Goal: Transaction & Acquisition: Purchase product/service

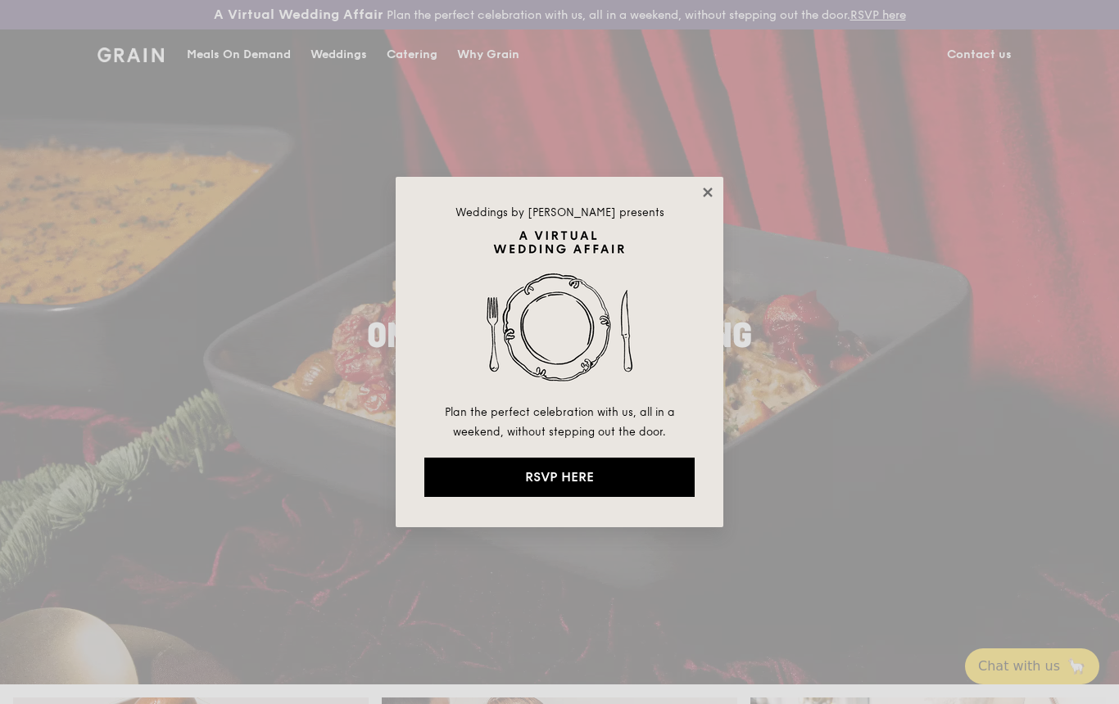
click at [711, 189] on icon at bounding box center [707, 192] width 9 height 9
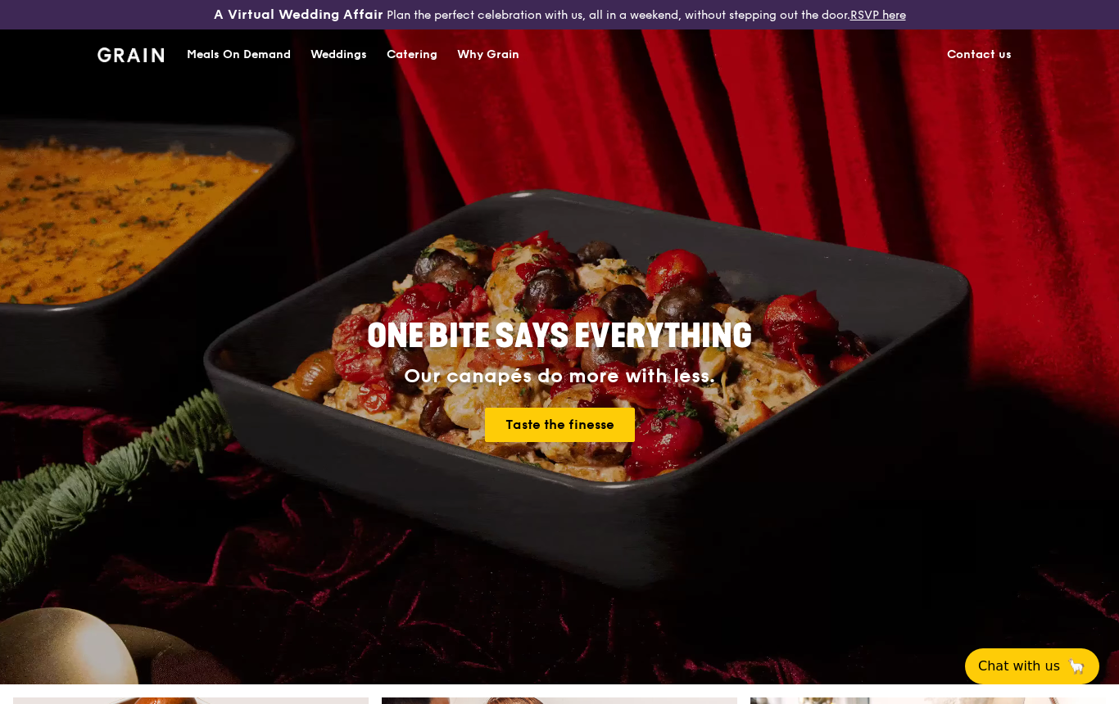
click at [237, 63] on div "Meals On Demand" at bounding box center [239, 54] width 104 height 49
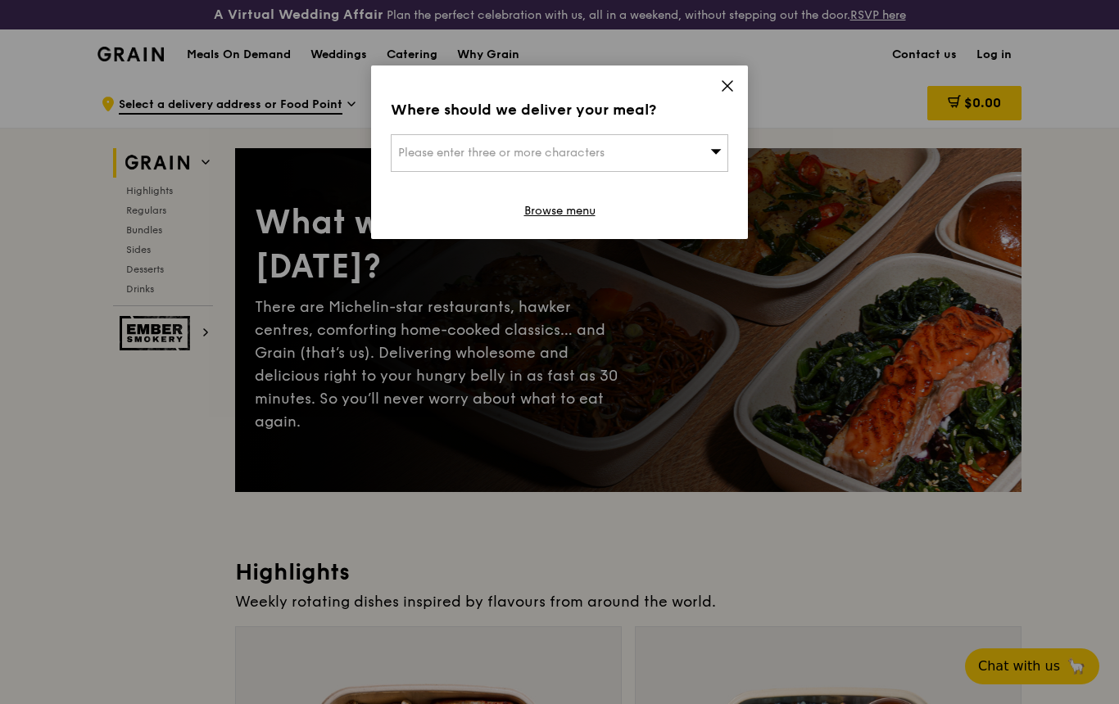
click at [617, 152] on div "Please enter three or more characters" at bounding box center [559, 153] width 337 height 38
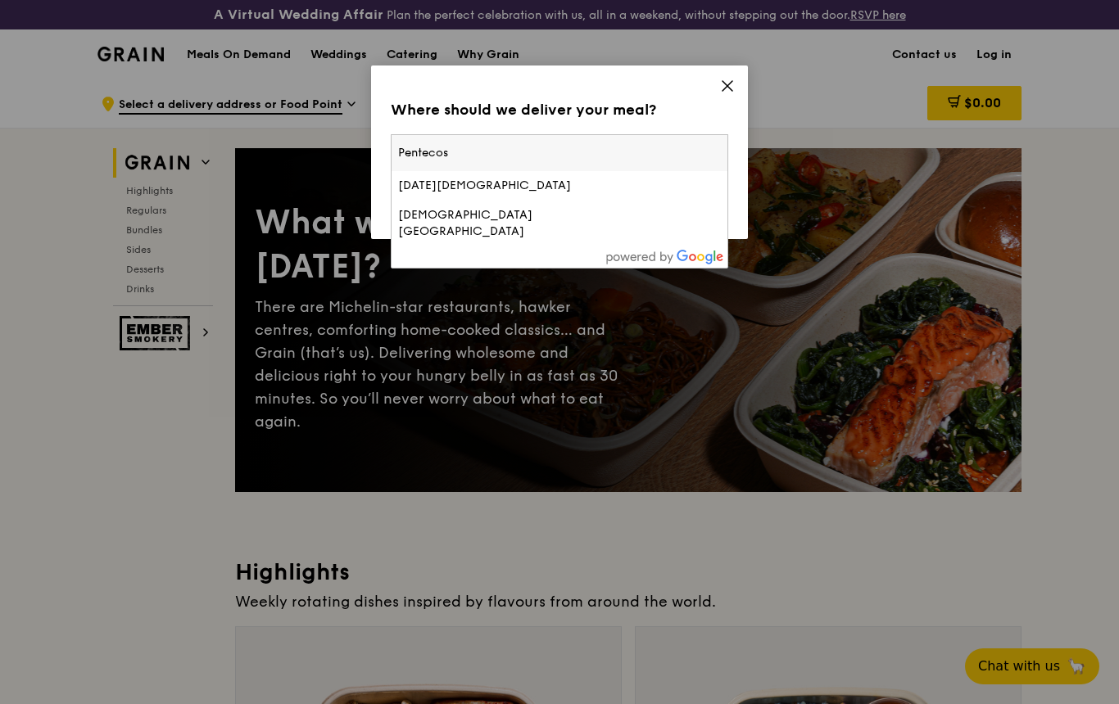
type input "[DATE]"
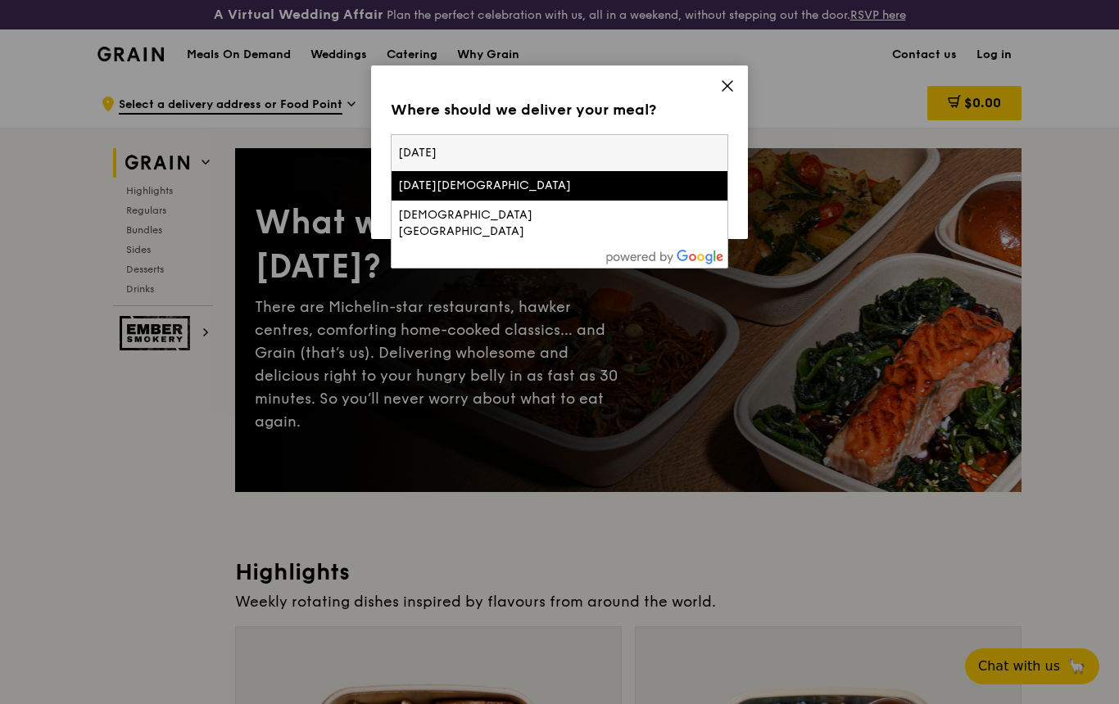
click at [550, 186] on div "[DATE][DEMOGRAPHIC_DATA]" at bounding box center [519, 186] width 242 height 16
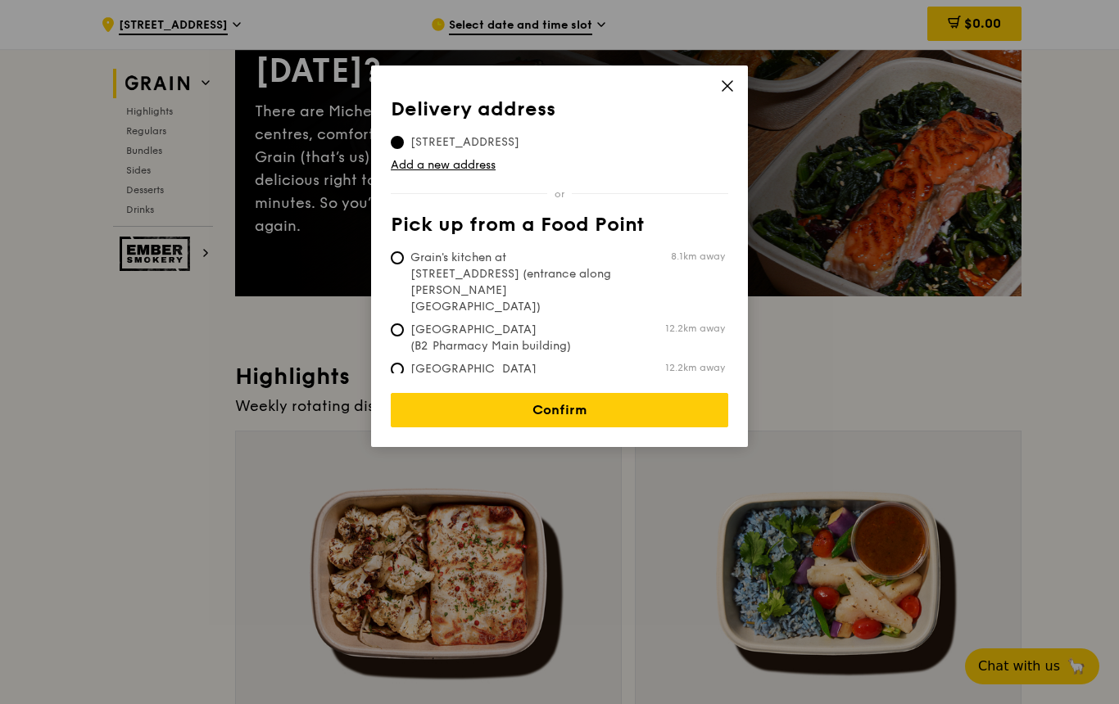
scroll to position [192, 0]
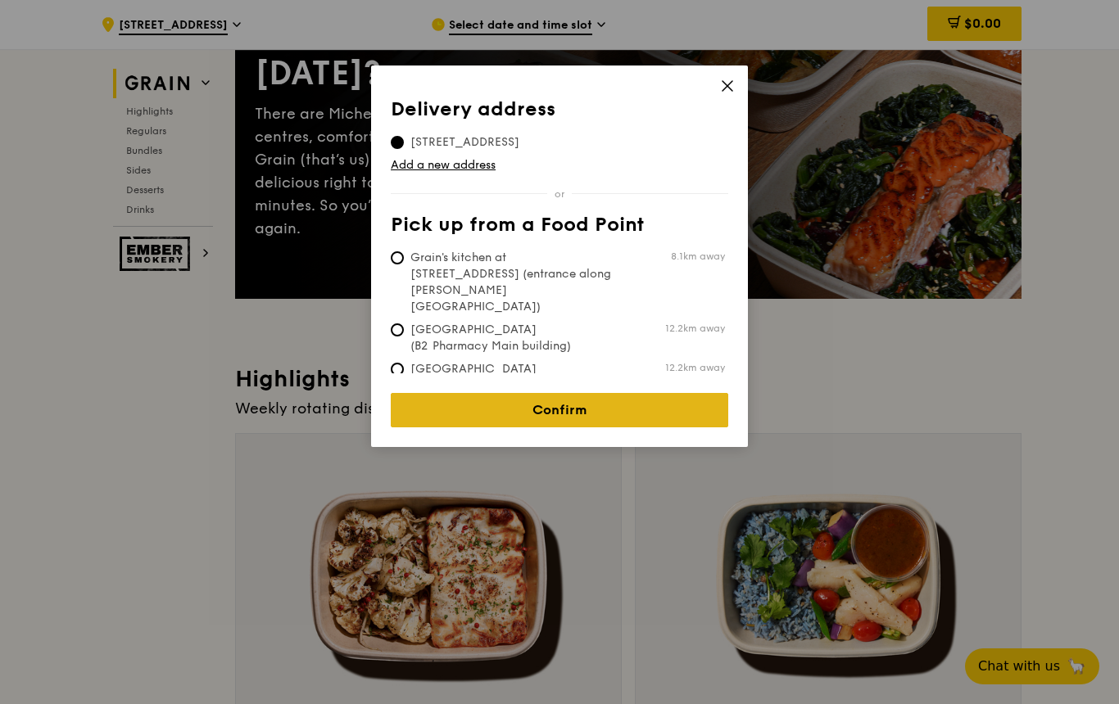
click at [595, 412] on link "Confirm" at bounding box center [559, 410] width 337 height 34
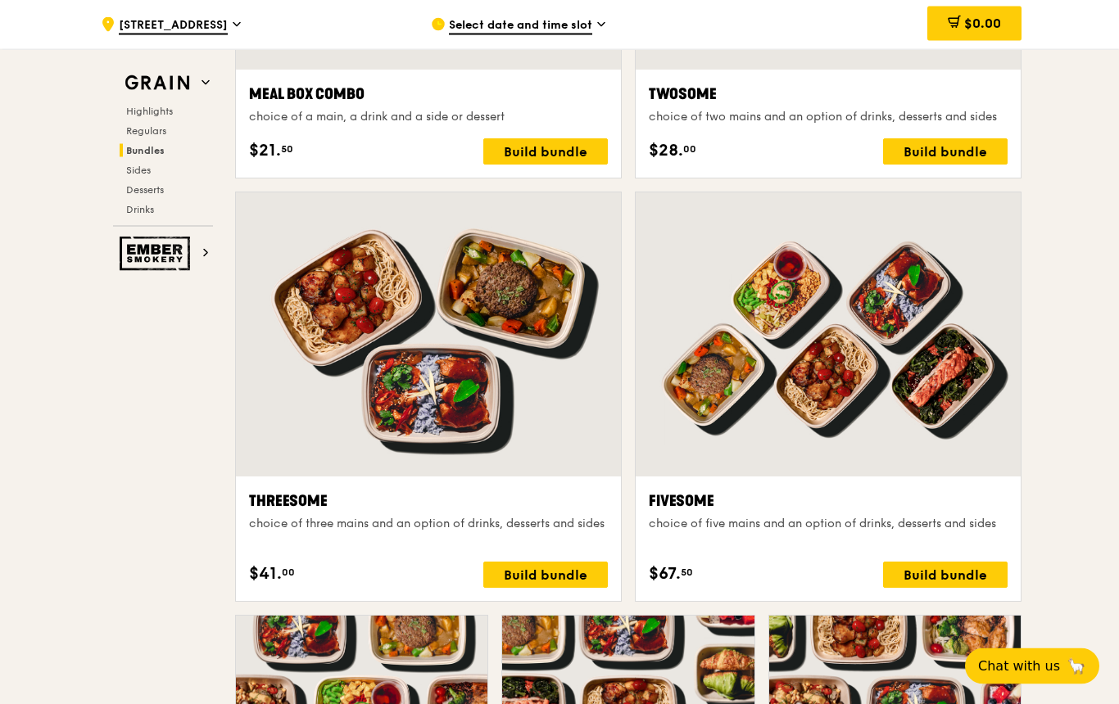
scroll to position [2754, 0]
click at [889, 369] on div at bounding box center [828, 334] width 385 height 284
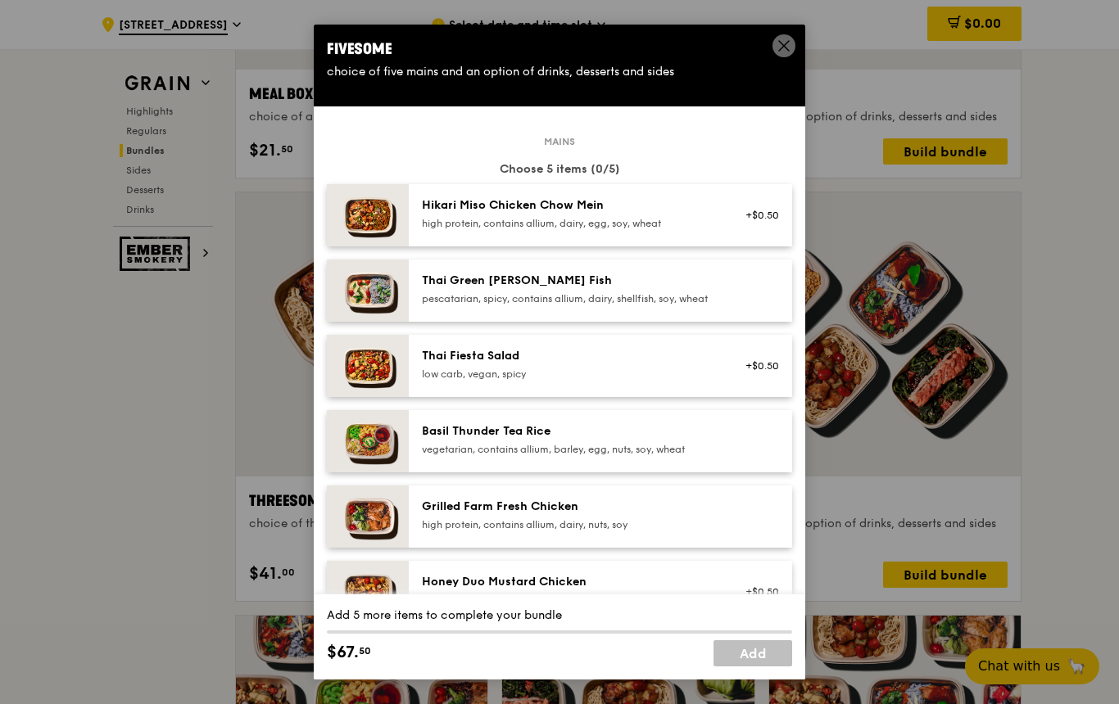
scroll to position [0, 0]
click at [600, 515] on div "Grilled Farm Fresh Chicken" at bounding box center [569, 507] width 294 height 16
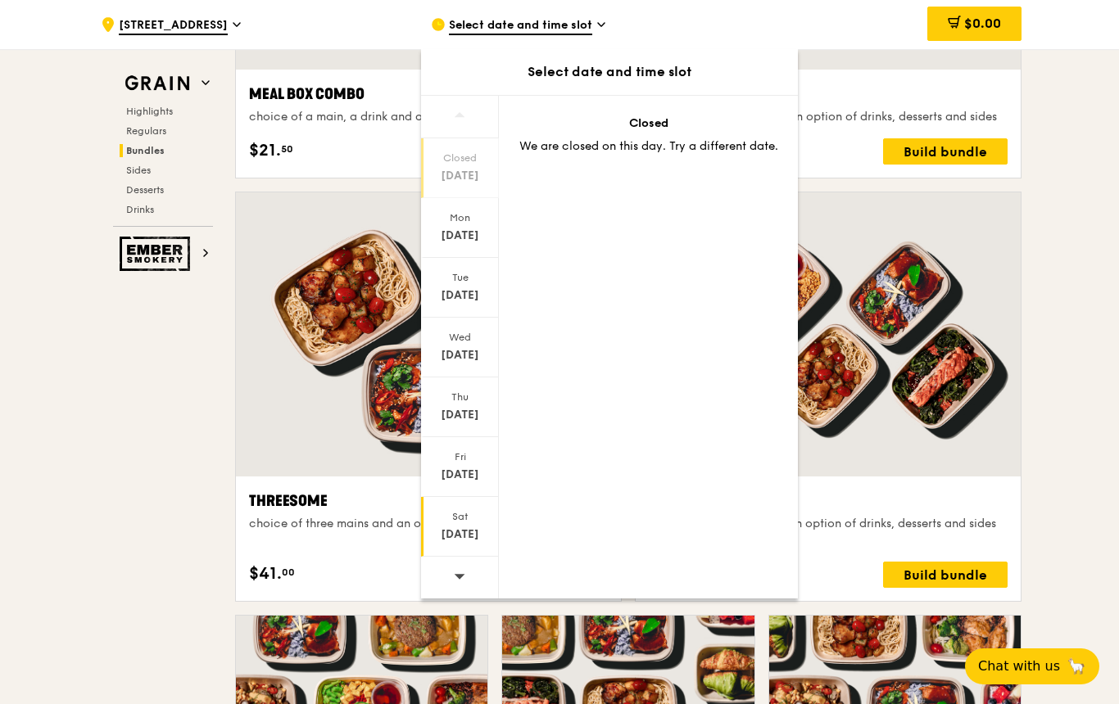
click at [470, 519] on div "Sat" at bounding box center [459, 516] width 73 height 13
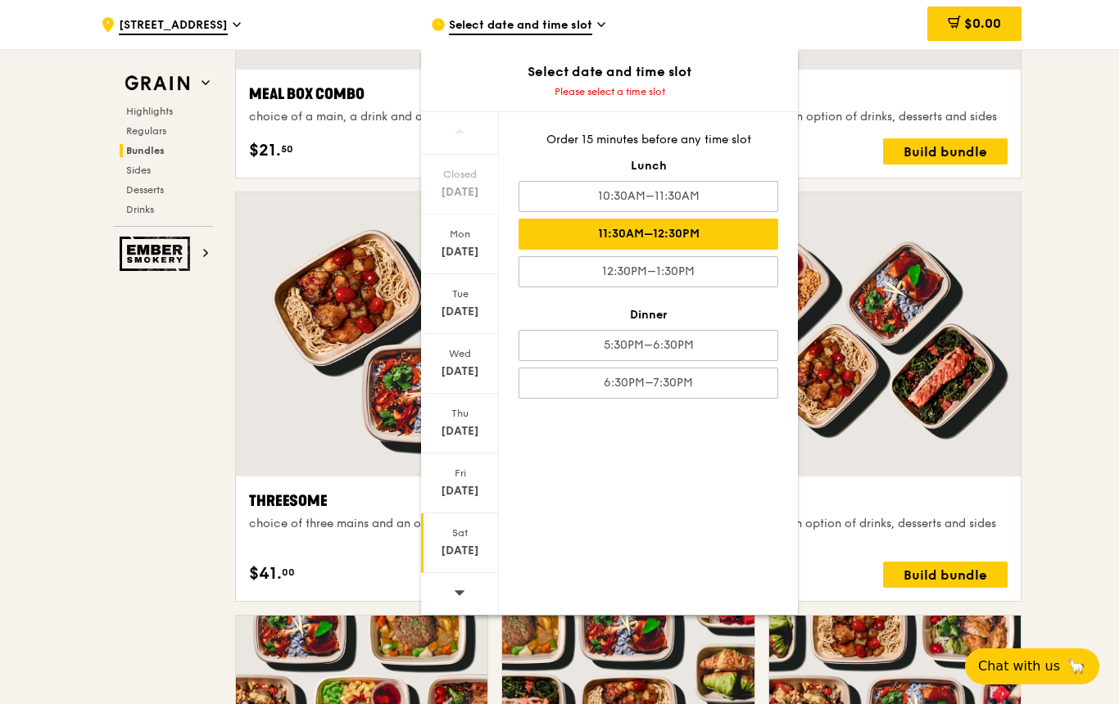
click at [735, 235] on div "11:30AM–12:30PM" at bounding box center [648, 234] width 260 height 31
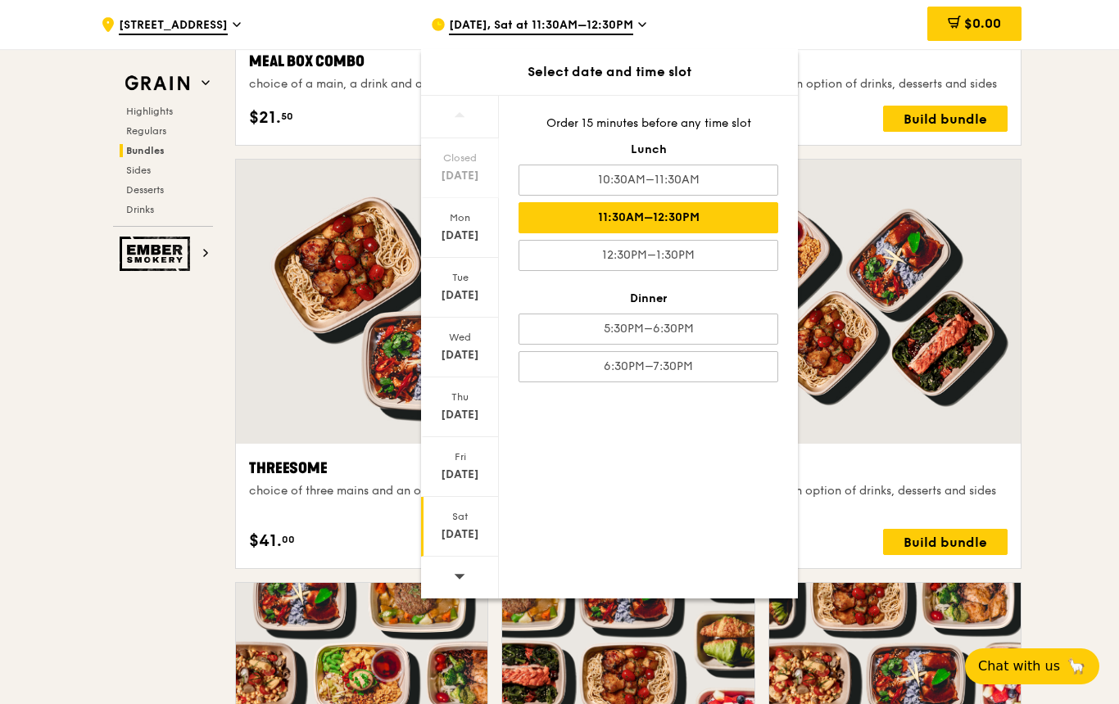
click at [886, 423] on div at bounding box center [828, 302] width 385 height 284
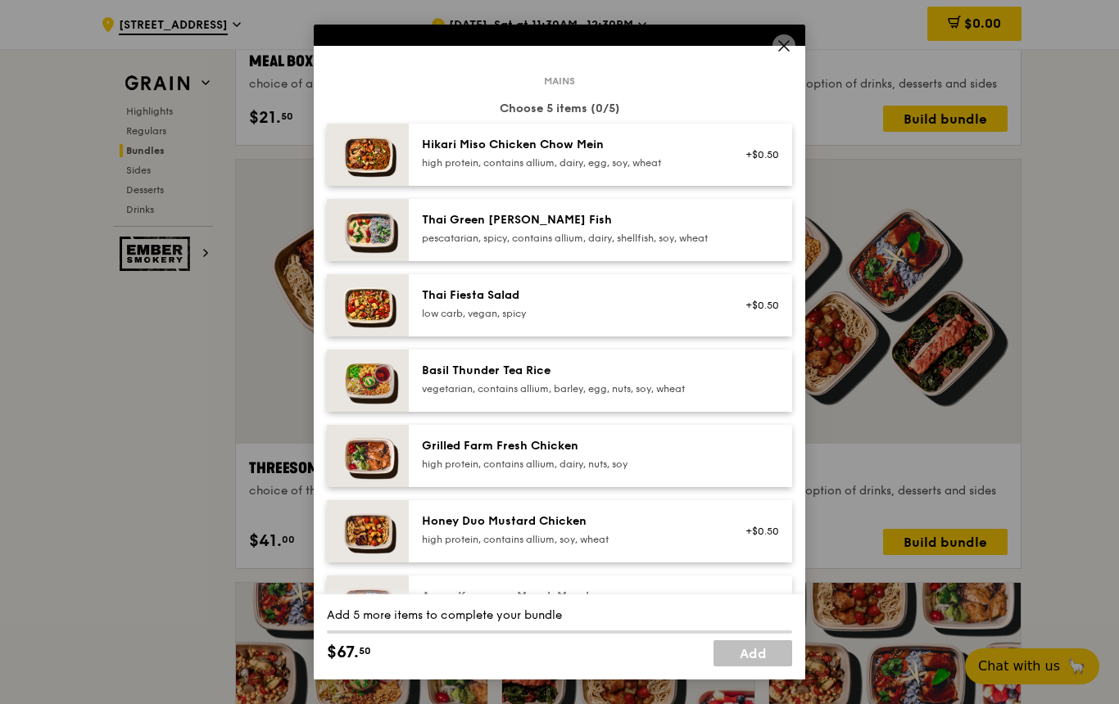
scroll to position [70, 0]
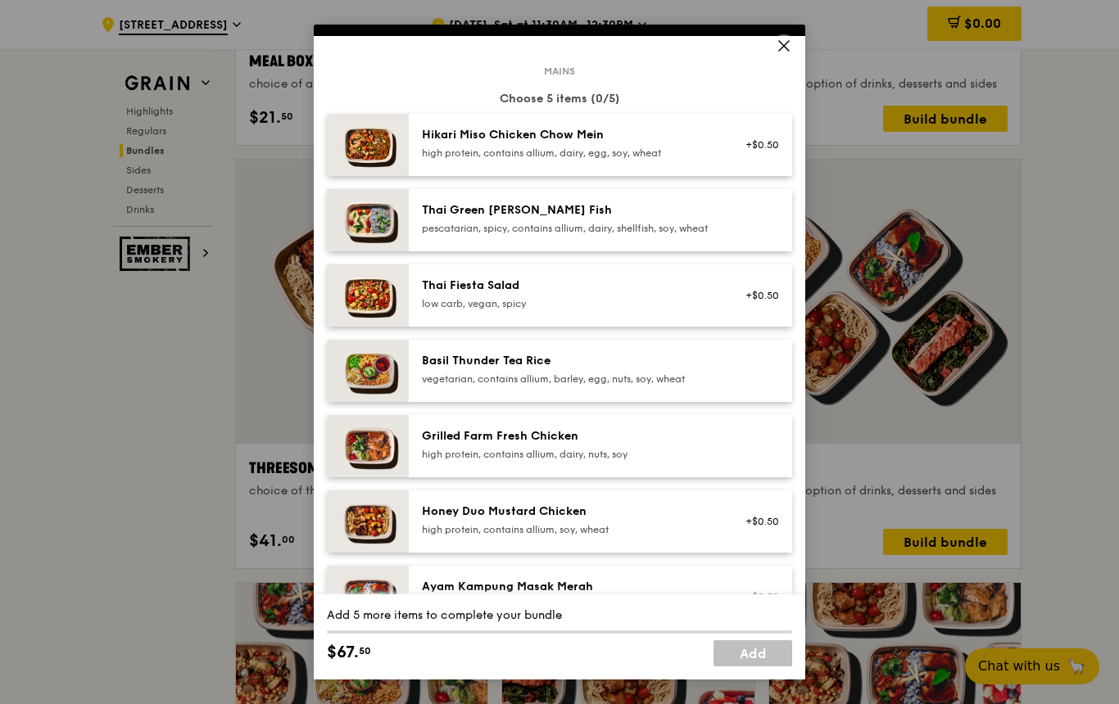
click at [676, 445] on div "Grilled Farm Fresh Chicken" at bounding box center [569, 436] width 294 height 16
click at [505, 445] on div "Grilled Farm Fresh Chicken" at bounding box center [569, 436] width 294 height 16
click at [589, 461] on div "high protein, contains allium, dairy, nuts, soy" at bounding box center [569, 454] width 294 height 13
click at [632, 461] on div "high protein, contains allium, dairy, nuts, soy" at bounding box center [569, 454] width 294 height 13
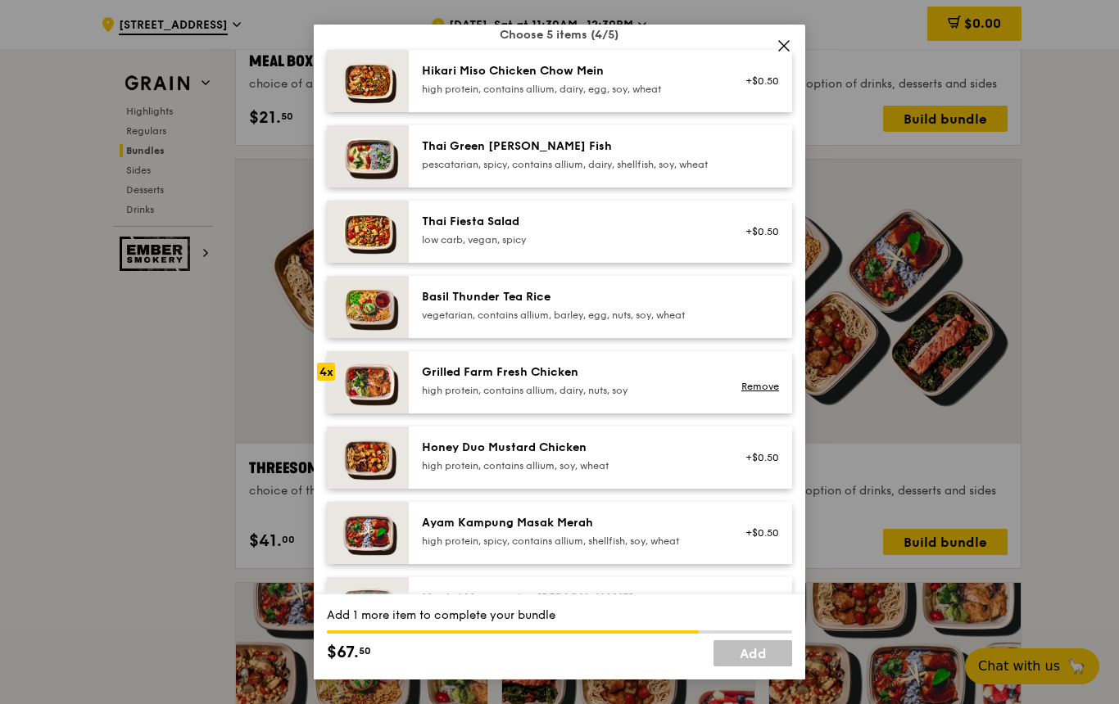
scroll to position [131, 0]
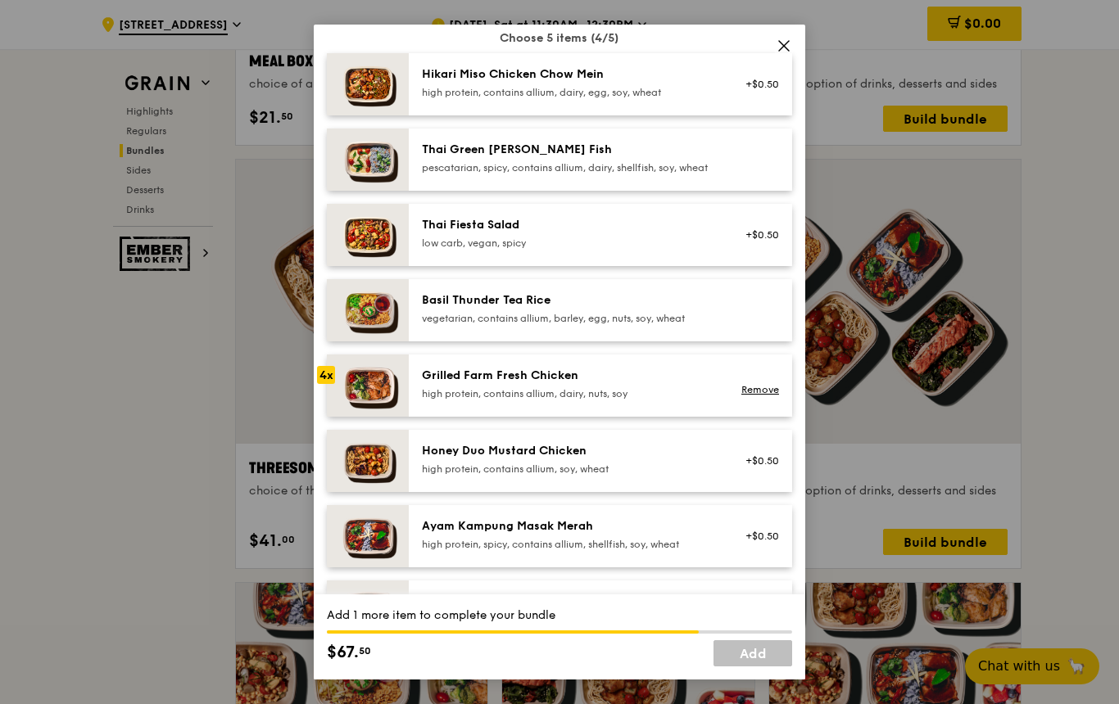
click at [649, 400] on div "high protein, contains allium, dairy, nuts, soy" at bounding box center [569, 393] width 294 height 13
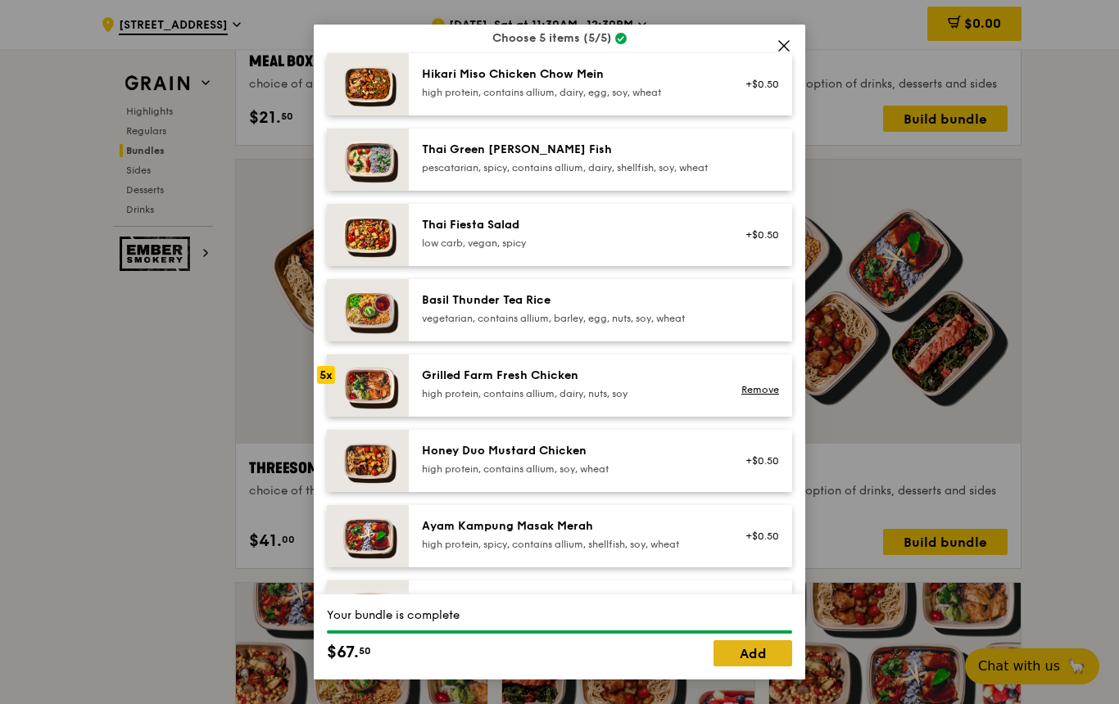
click at [765, 667] on link "Add" at bounding box center [752, 653] width 79 height 26
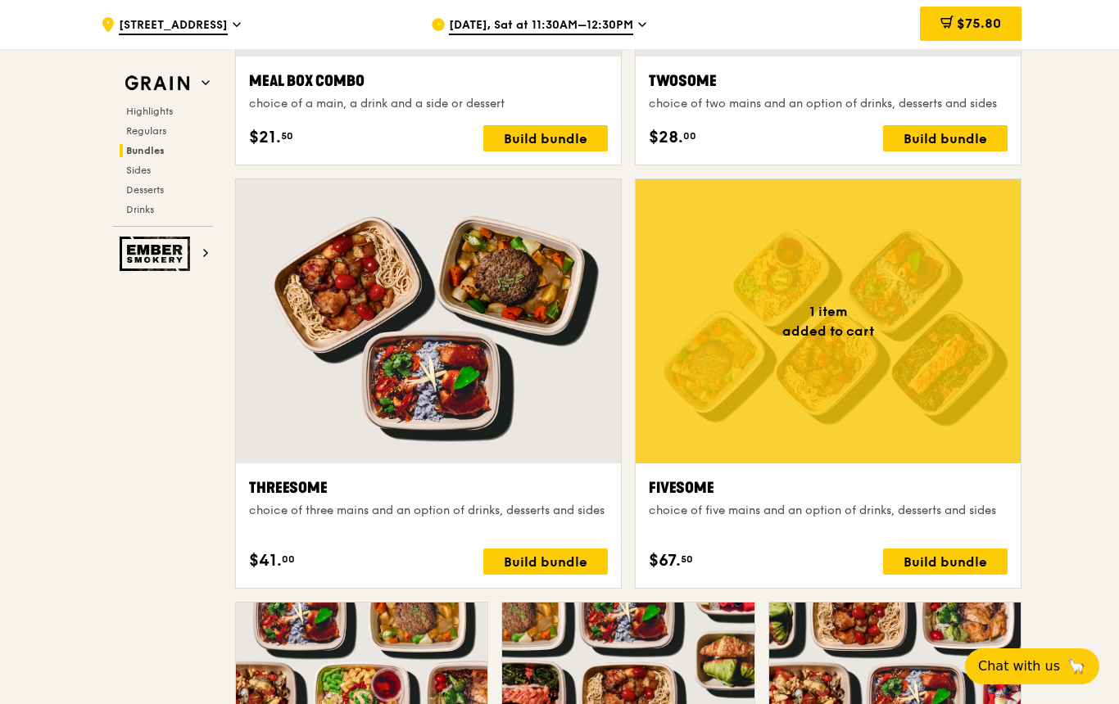
scroll to position [2701, 0]
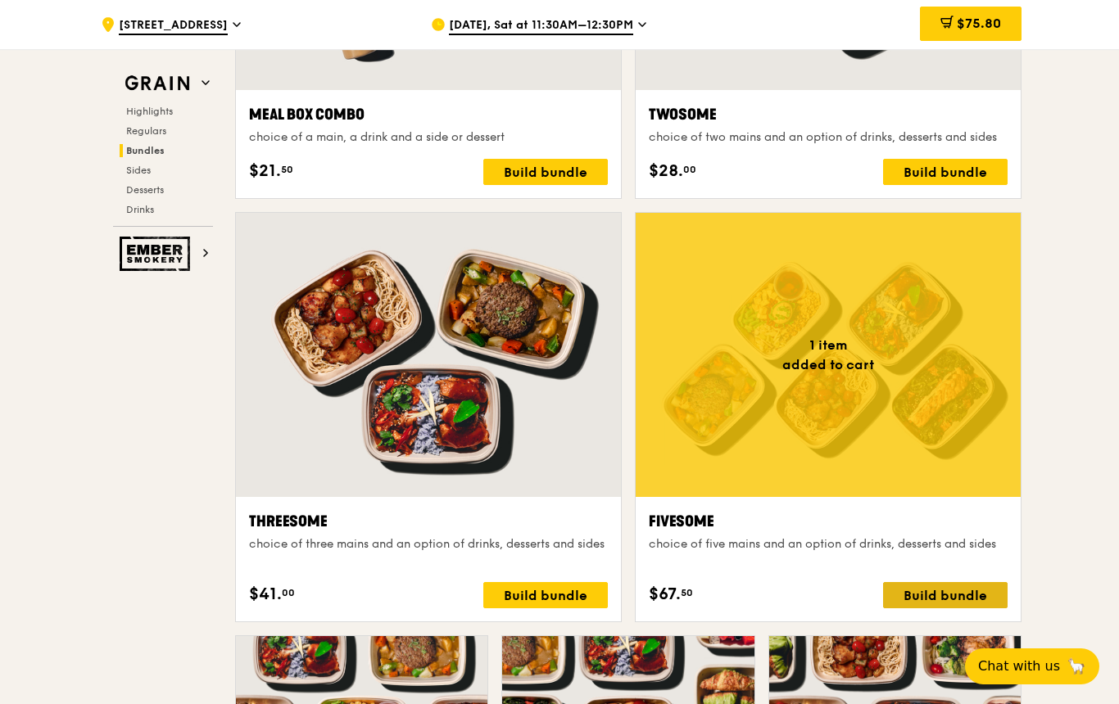
click at [952, 599] on div "Build bundle" at bounding box center [945, 595] width 124 height 26
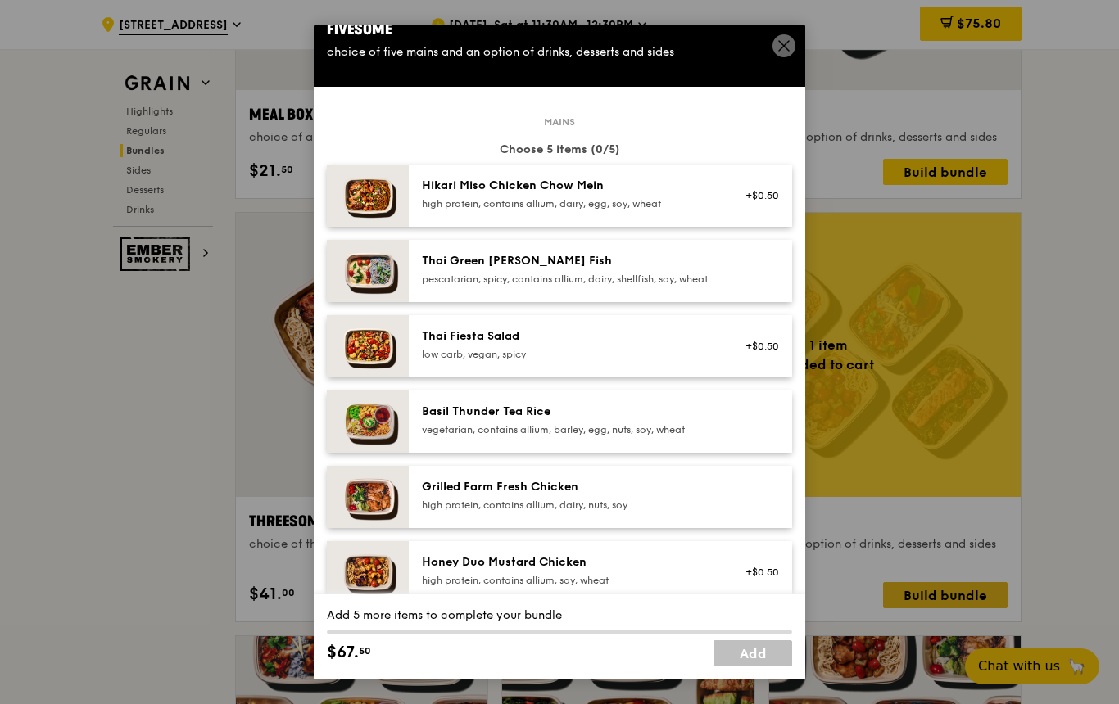
scroll to position [0, 0]
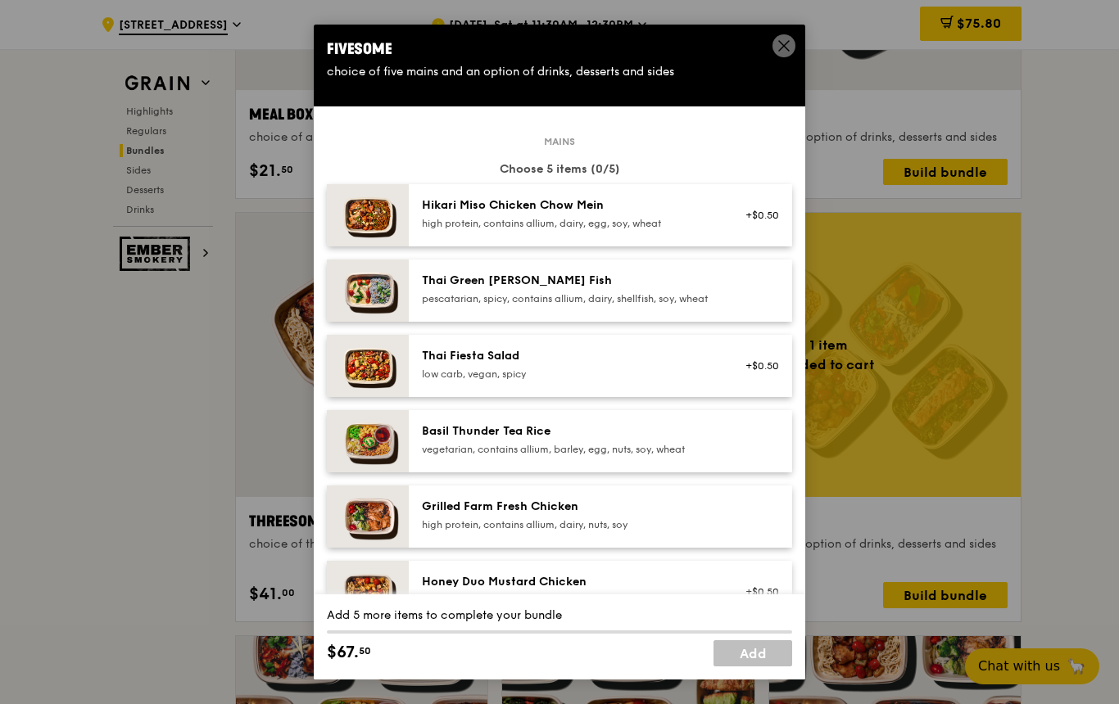
click at [634, 289] on div "Thai Green [PERSON_NAME] Fish" at bounding box center [569, 281] width 294 height 16
click at [592, 289] on div "Thai Green [PERSON_NAME] Fish" at bounding box center [569, 281] width 294 height 16
click at [593, 305] on div "pescatarian, spicy, contains allium, dairy, shellfish, soy, wheat" at bounding box center [569, 298] width 294 height 13
click at [371, 247] on img at bounding box center [368, 215] width 82 height 62
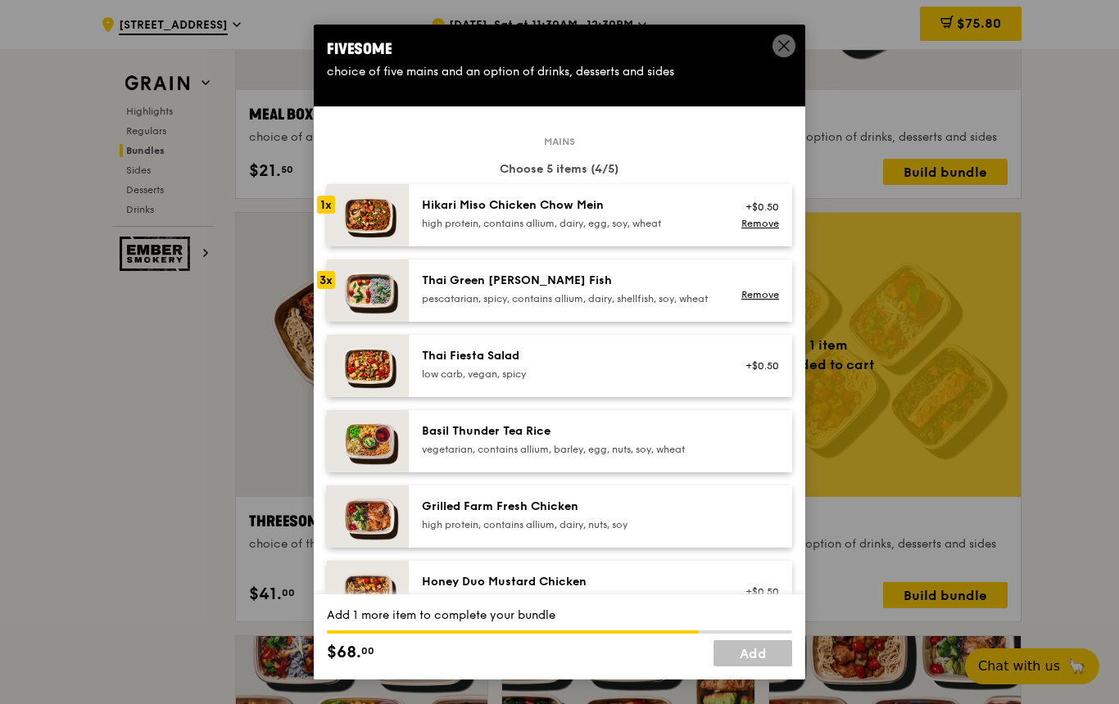
click at [586, 214] on div "Hikari Miso Chicken Chow Mein" at bounding box center [569, 205] width 294 height 16
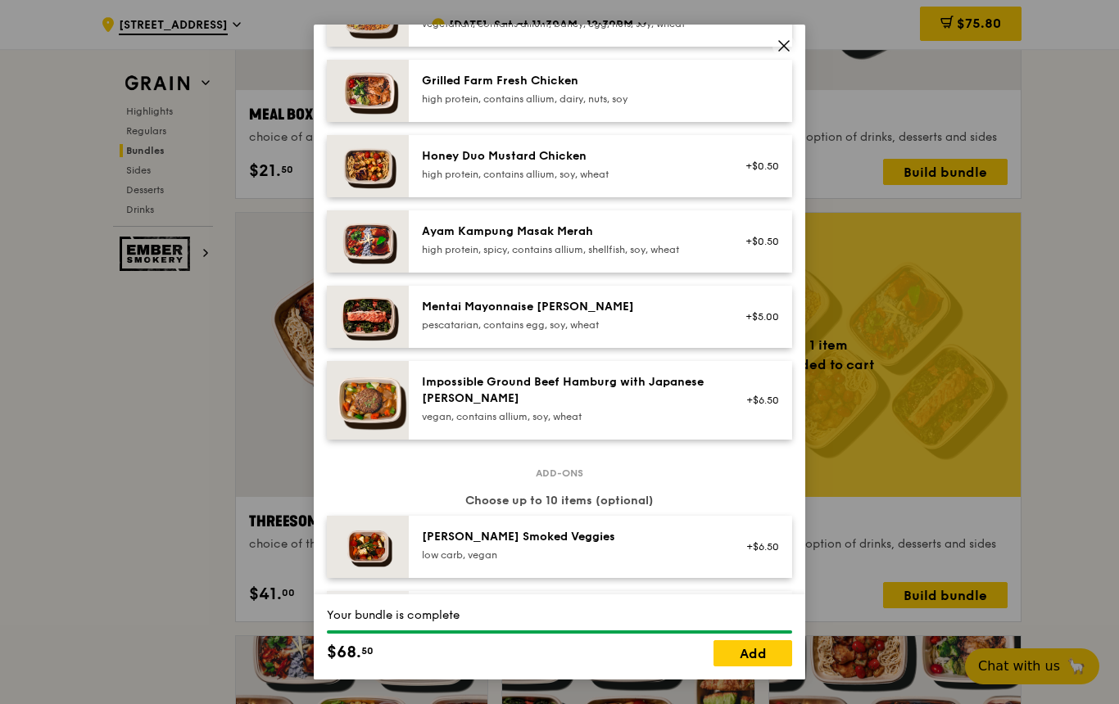
scroll to position [450, 0]
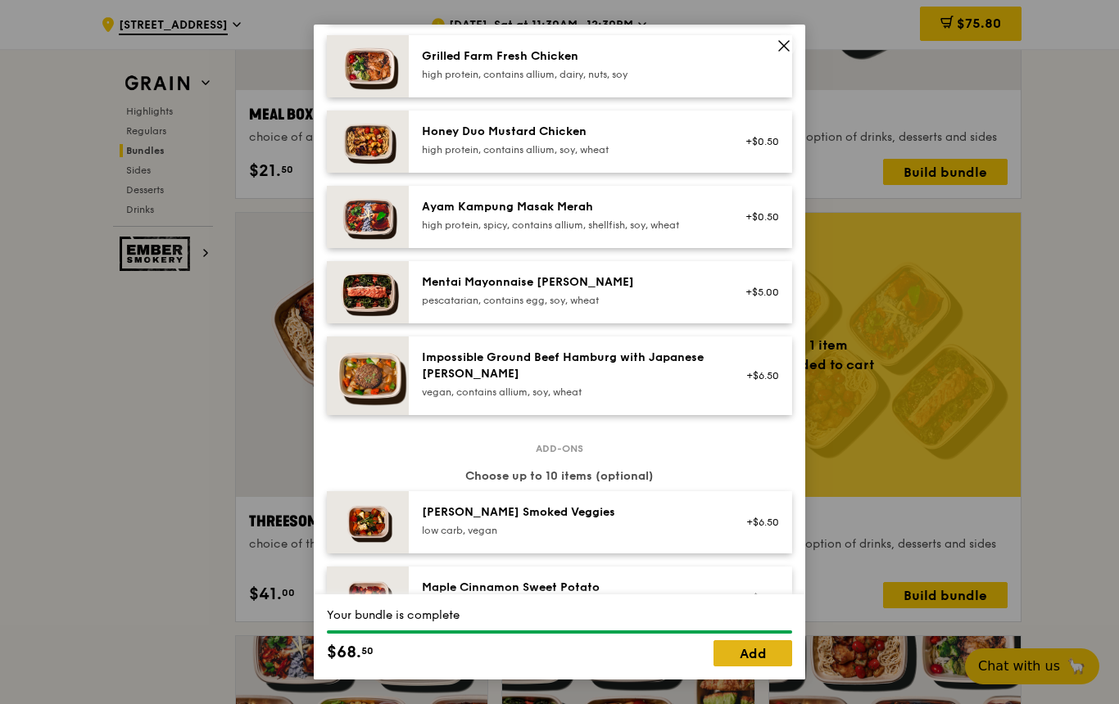
click at [771, 667] on link "Add" at bounding box center [752, 653] width 79 height 26
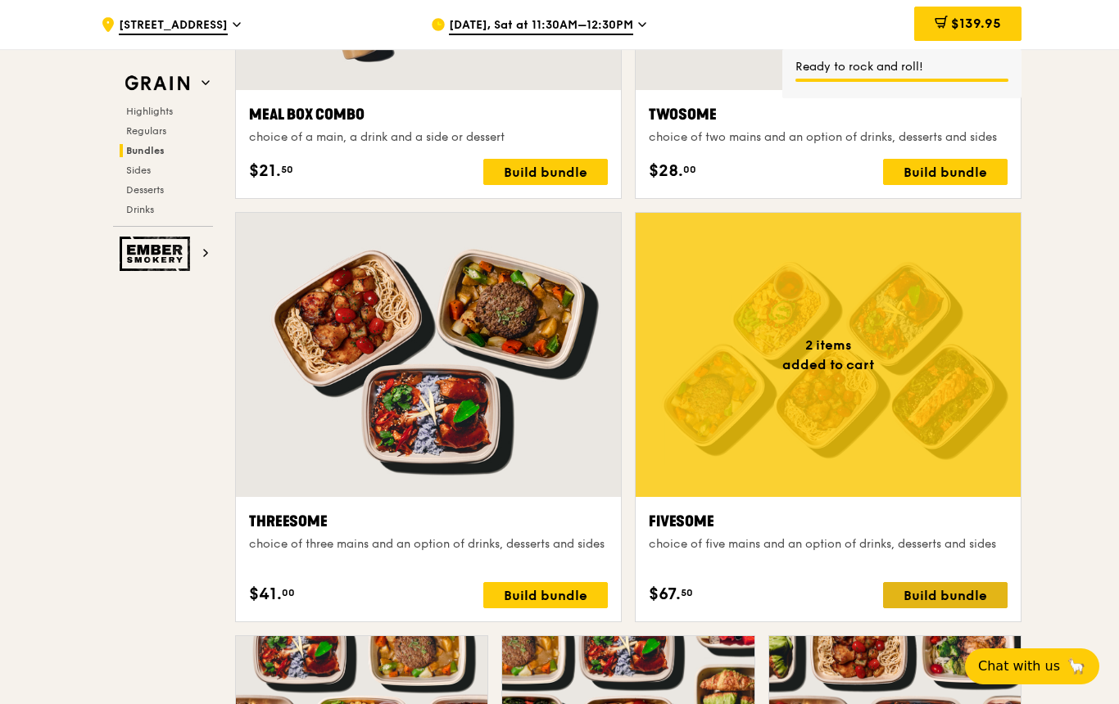
click at [953, 598] on div "Build bundle" at bounding box center [945, 595] width 124 height 26
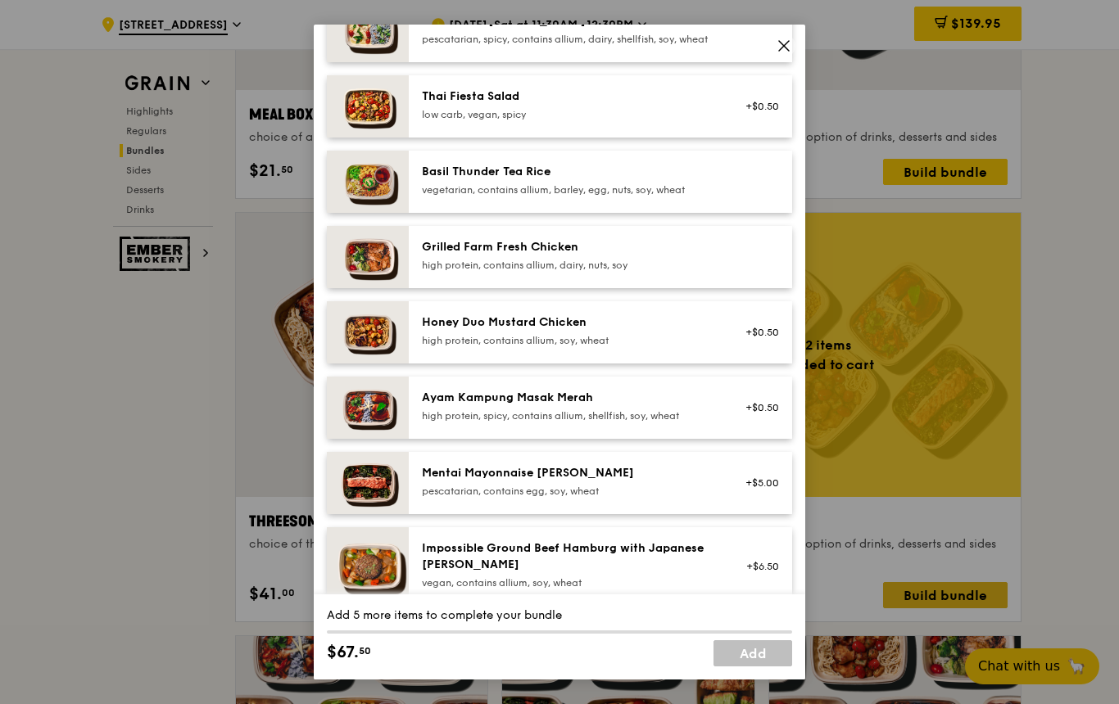
scroll to position [260, 0]
click at [600, 422] on div "Ayam Kampung Masak Merah high protein, spicy, contains allium, shellfish, soy, …" at bounding box center [569, 405] width 294 height 33
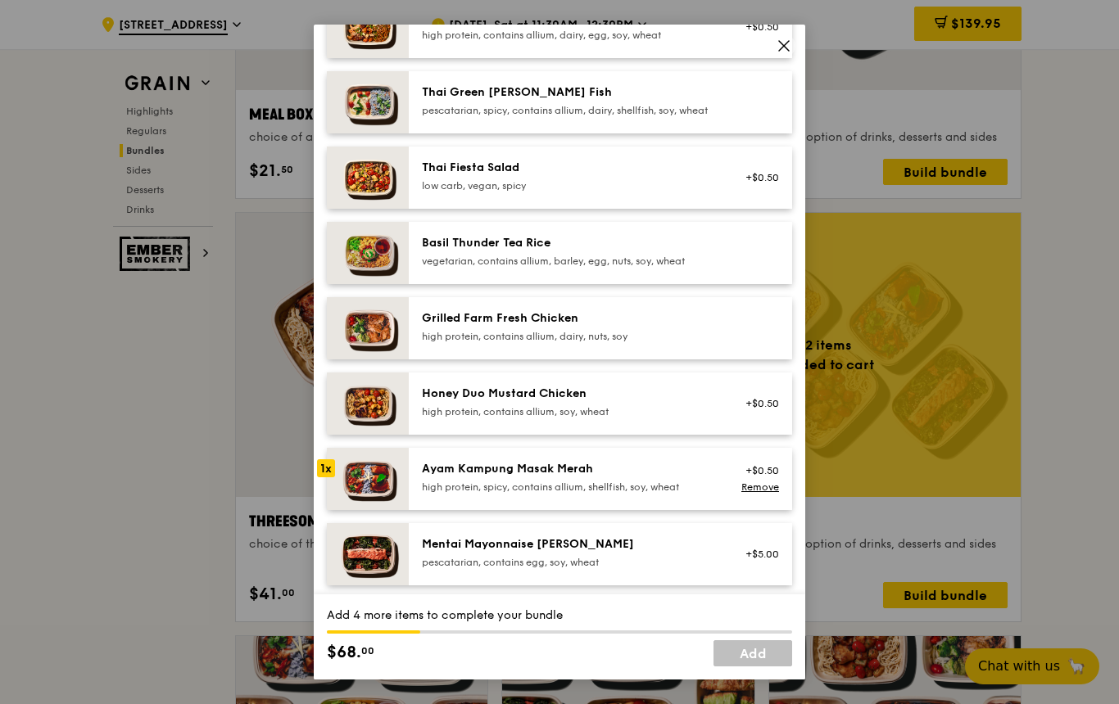
scroll to position [192, 0]
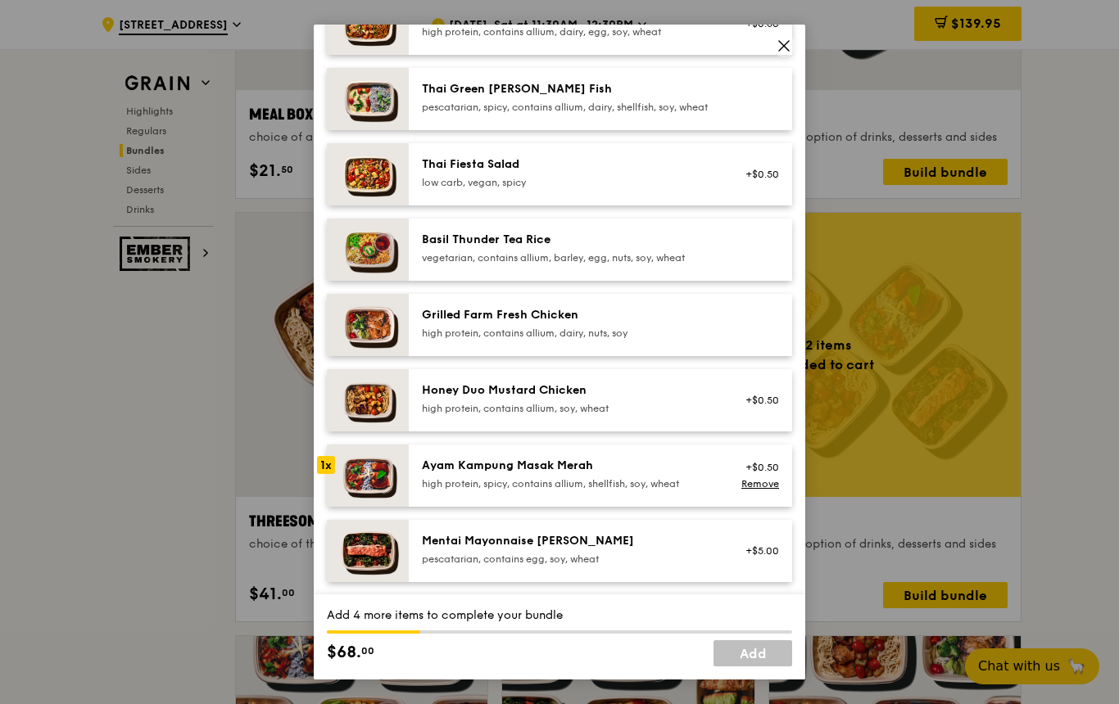
click at [593, 399] on div "Honey Duo Mustard Chicken" at bounding box center [569, 390] width 294 height 16
click at [332, 399] on div "1x" at bounding box center [326, 390] width 18 height 18
click at [328, 474] on div "1x" at bounding box center [326, 465] width 18 height 18
click at [785, 57] on span at bounding box center [783, 45] width 23 height 23
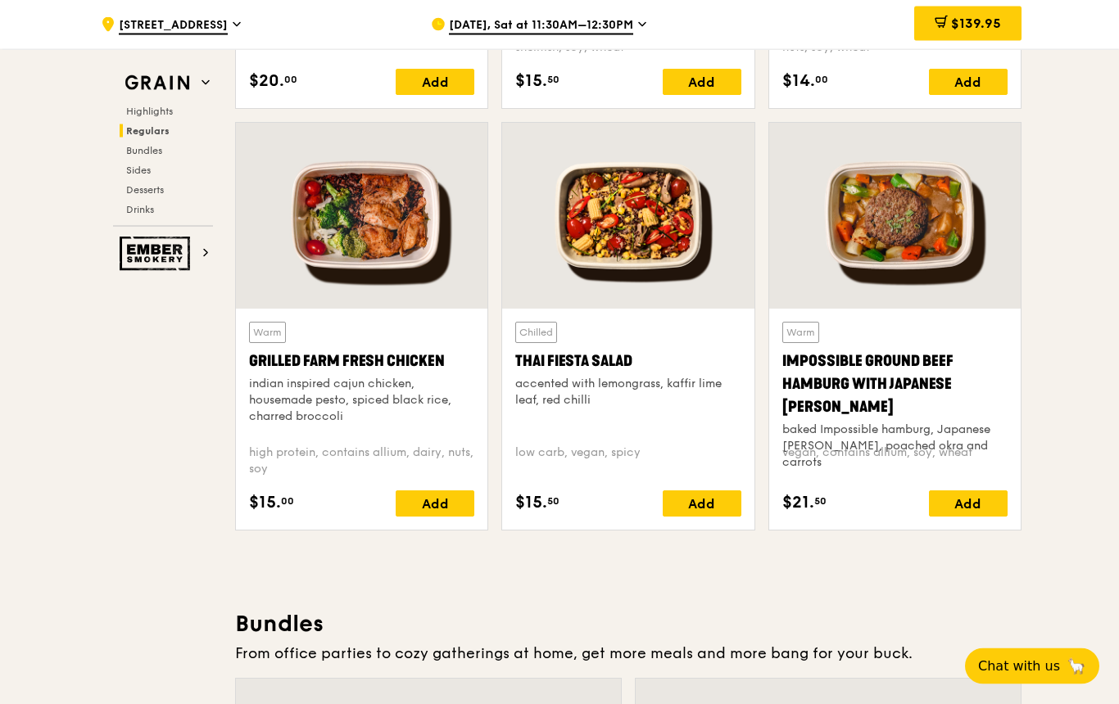
scroll to position [1828, 0]
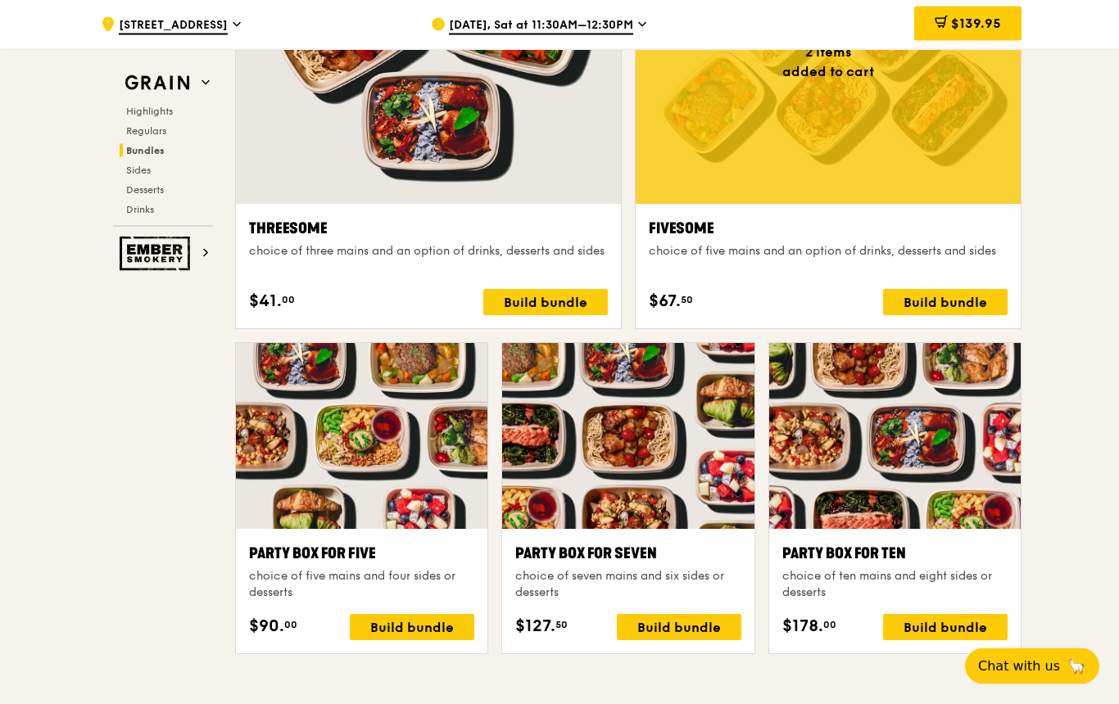
click at [933, 129] on div at bounding box center [828, 63] width 385 height 284
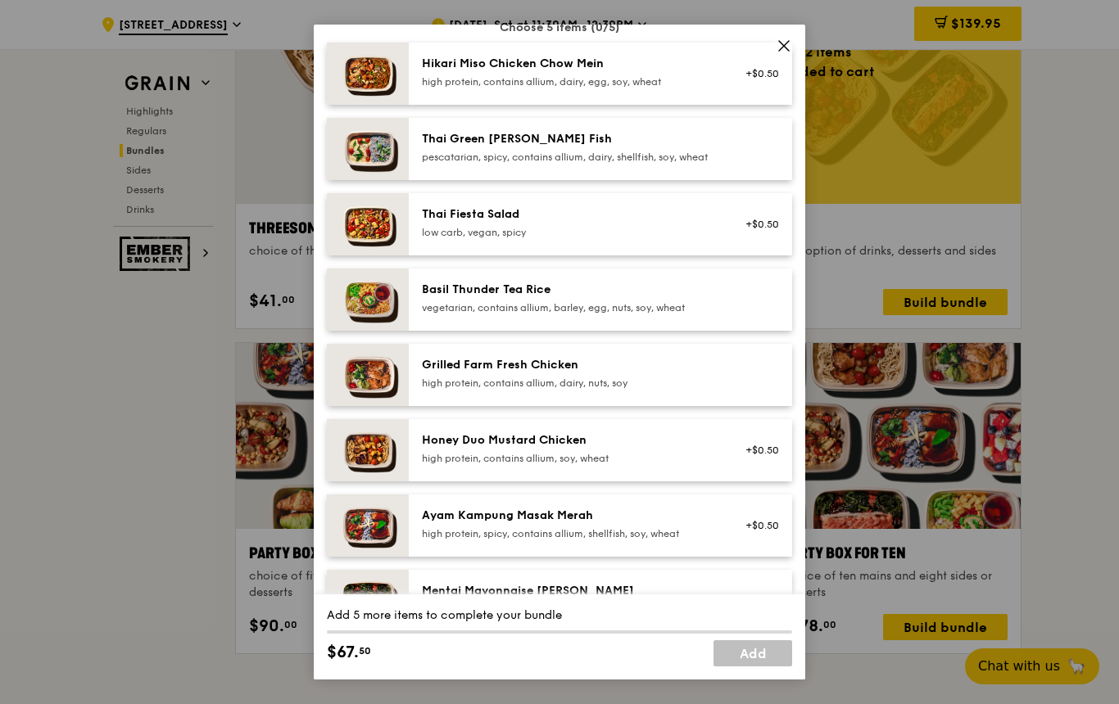
scroll to position [153, 0]
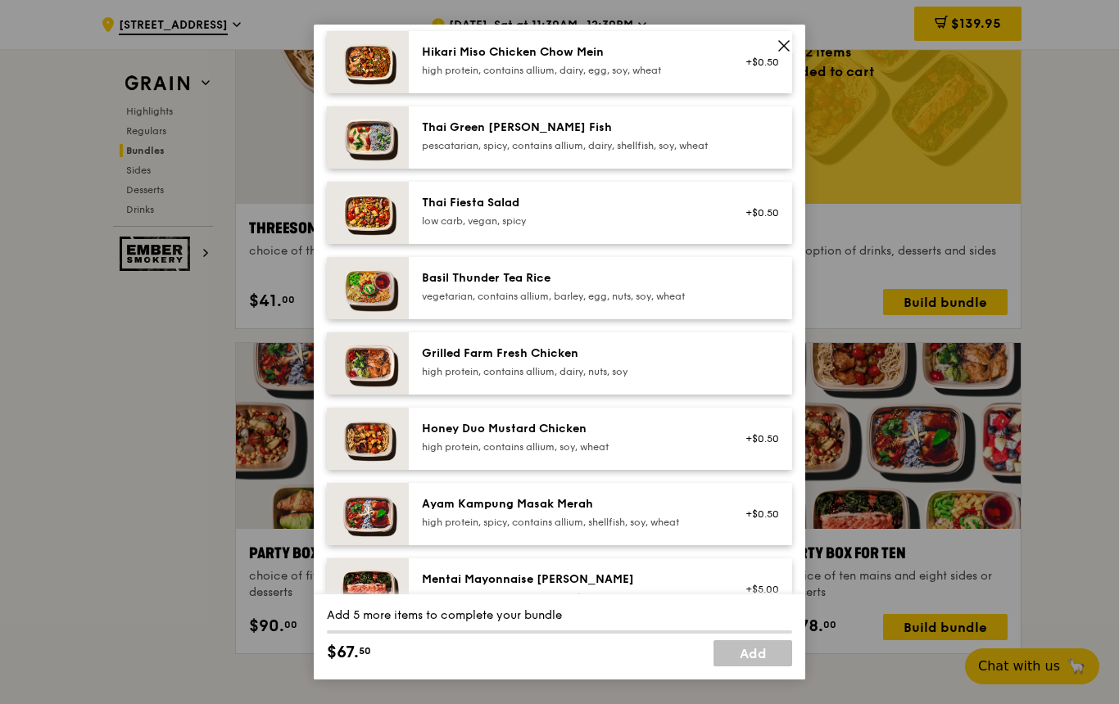
click at [581, 437] on div "Honey Duo Mustard Chicken" at bounding box center [569, 429] width 294 height 16
click at [476, 454] on div "high protein, contains allium, soy, wheat" at bounding box center [569, 447] width 294 height 13
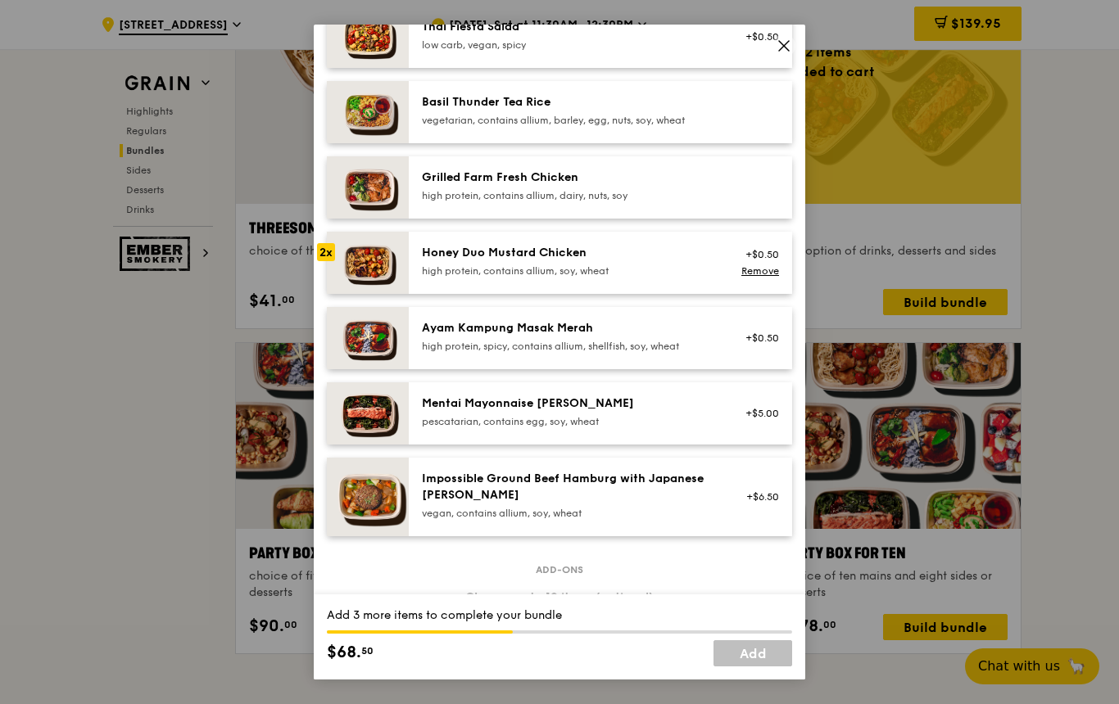
scroll to position [346, 0]
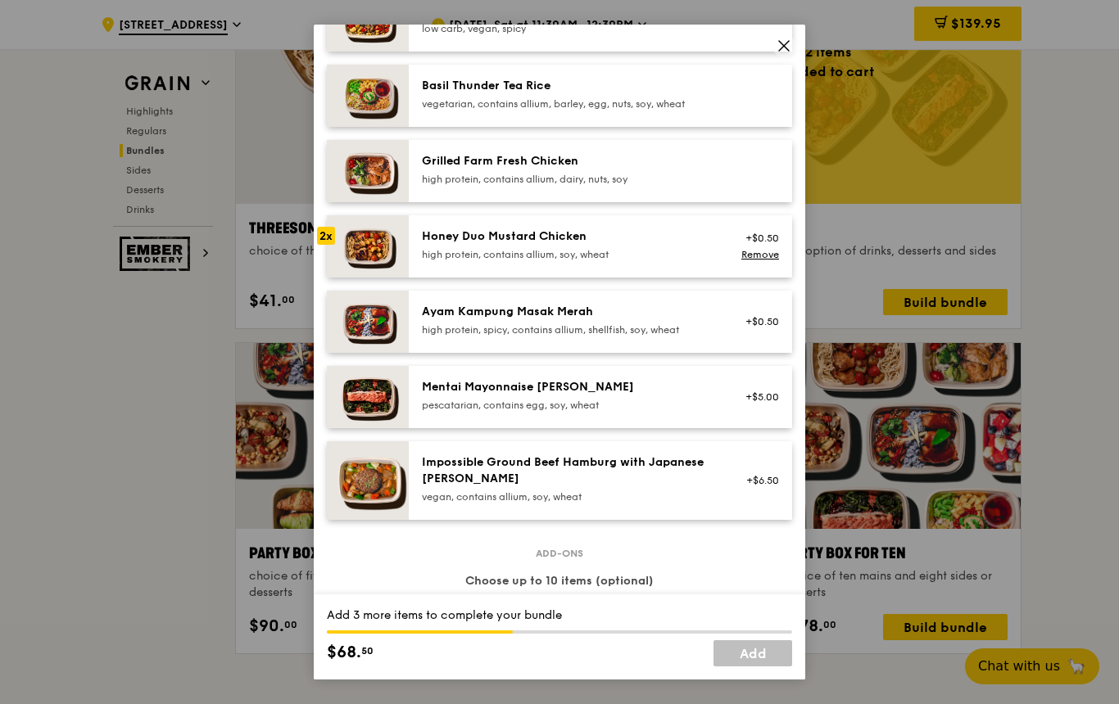
click at [599, 337] on div "Ayam Kampung Masak Merah high protein, spicy, contains allium, shellfish, soy, …" at bounding box center [569, 320] width 294 height 33
click at [597, 337] on div "Ayam Kampung Masak Merah high protein, spicy, contains allium, shellfish, soy, …" at bounding box center [569, 320] width 294 height 33
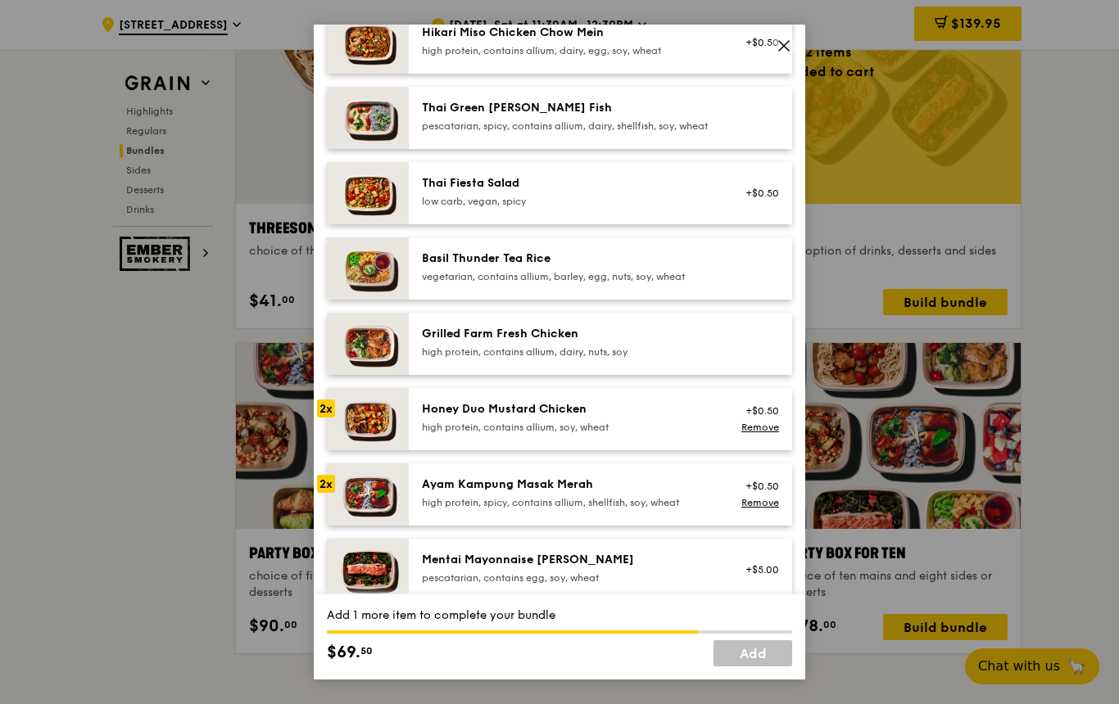
scroll to position [178, 0]
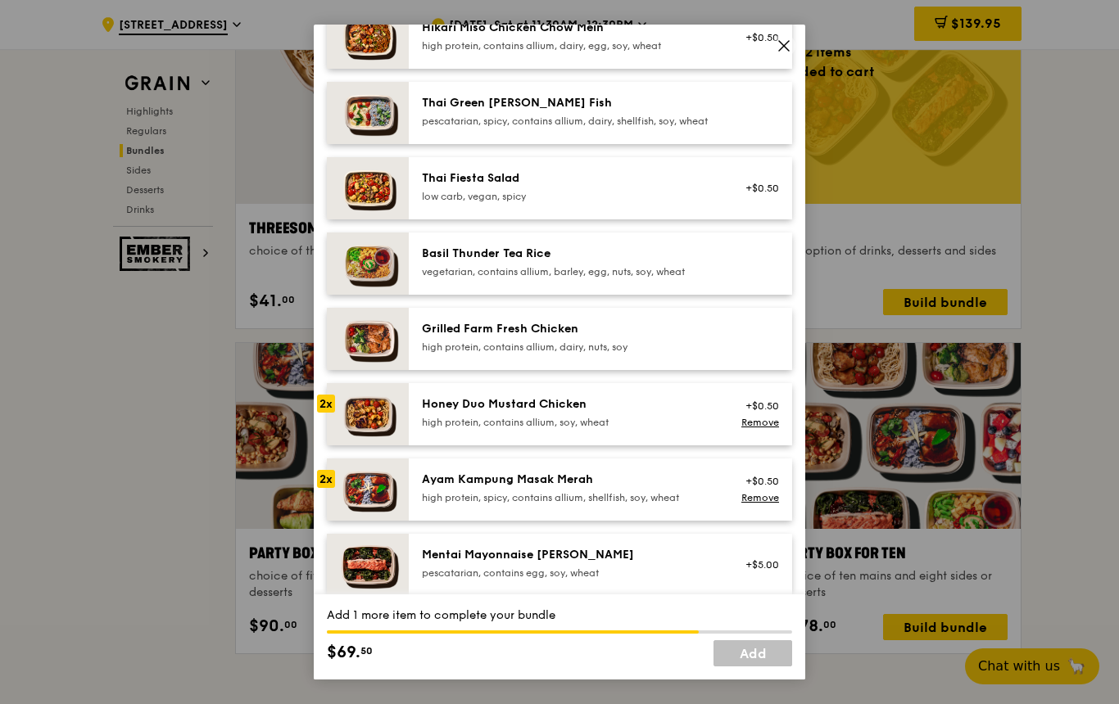
click at [608, 128] on div "Thai Green [PERSON_NAME] Fish pescatarian, spicy, contains allium, dairy, shell…" at bounding box center [569, 111] width 294 height 33
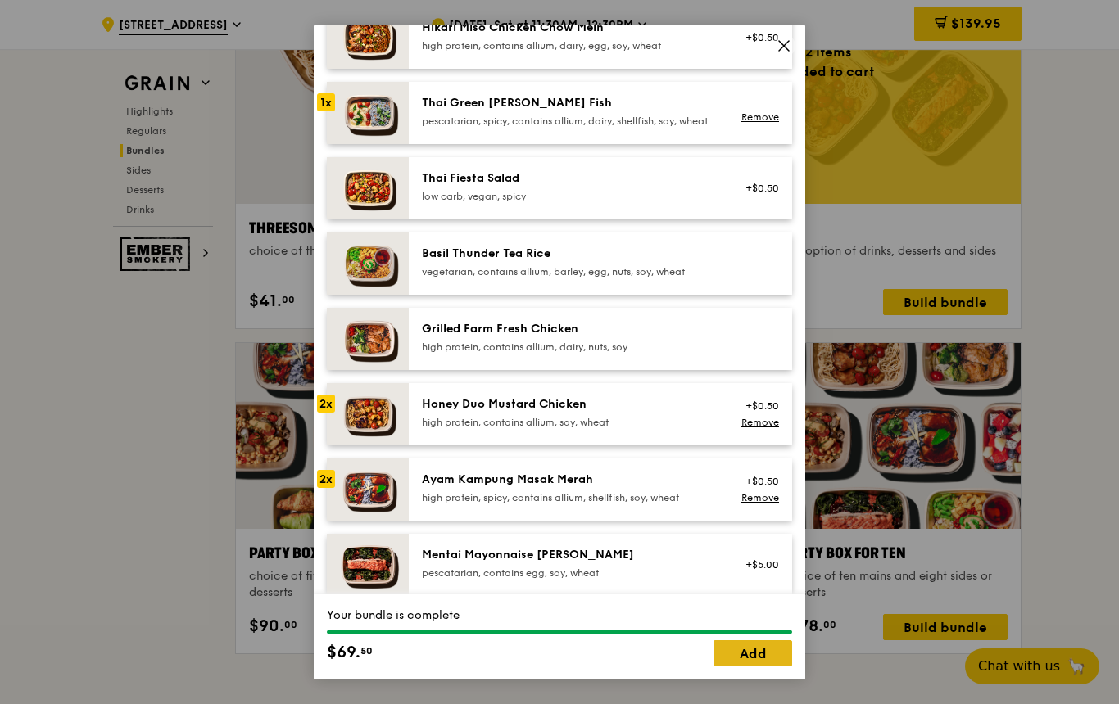
click at [758, 667] on link "Add" at bounding box center [752, 653] width 79 height 26
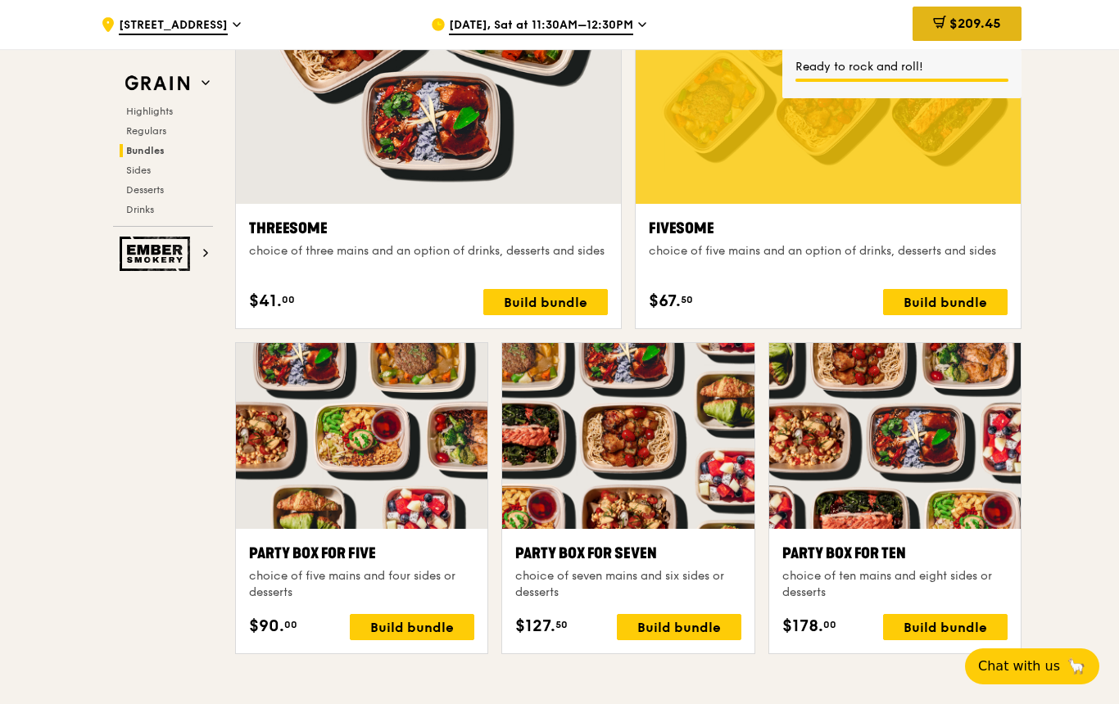
click at [997, 18] on span "$209.45" at bounding box center [975, 24] width 52 height 16
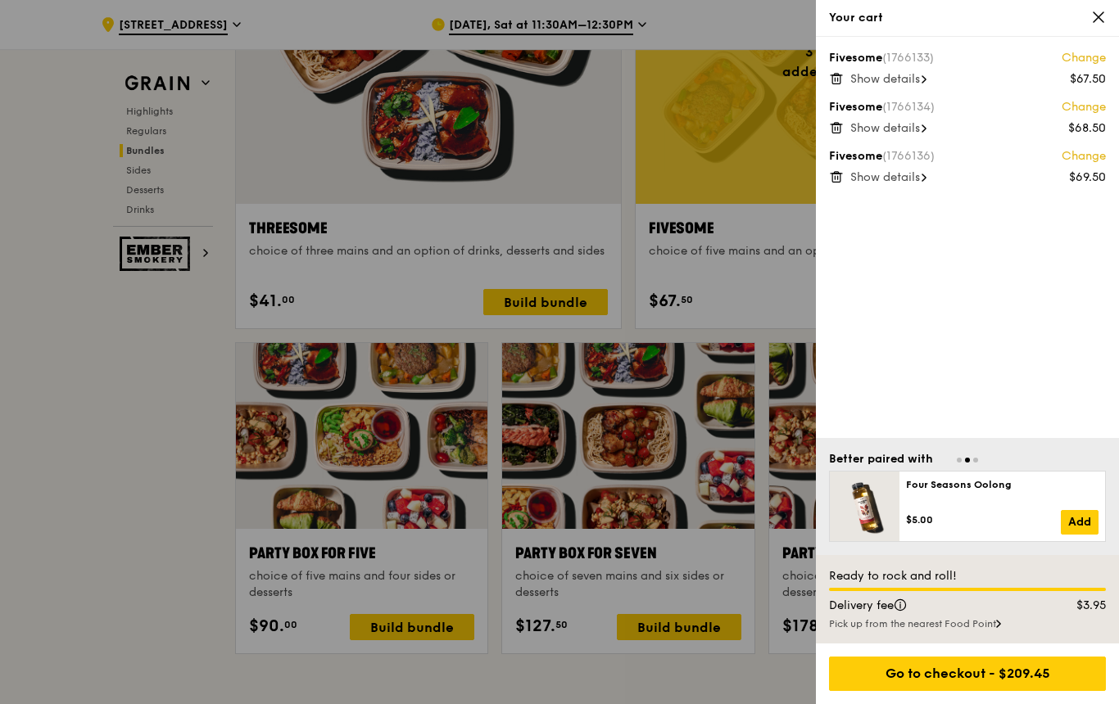
click at [900, 171] on span "Show details" at bounding box center [885, 177] width 70 height 14
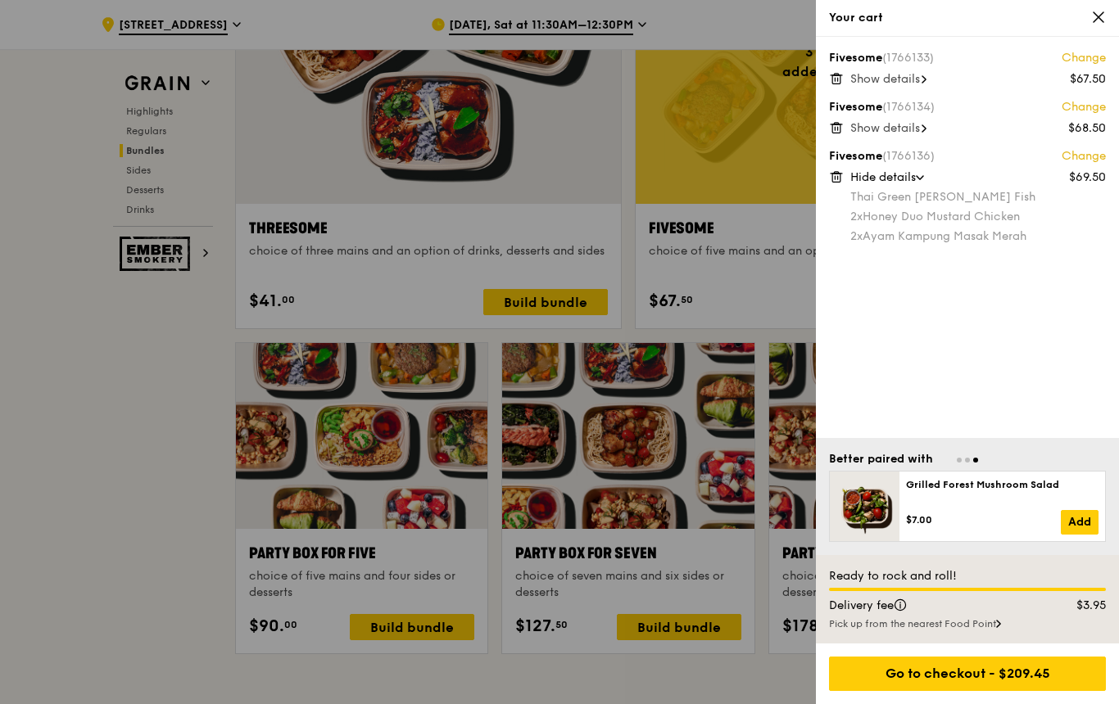
click at [913, 131] on span "Show details" at bounding box center [885, 128] width 70 height 14
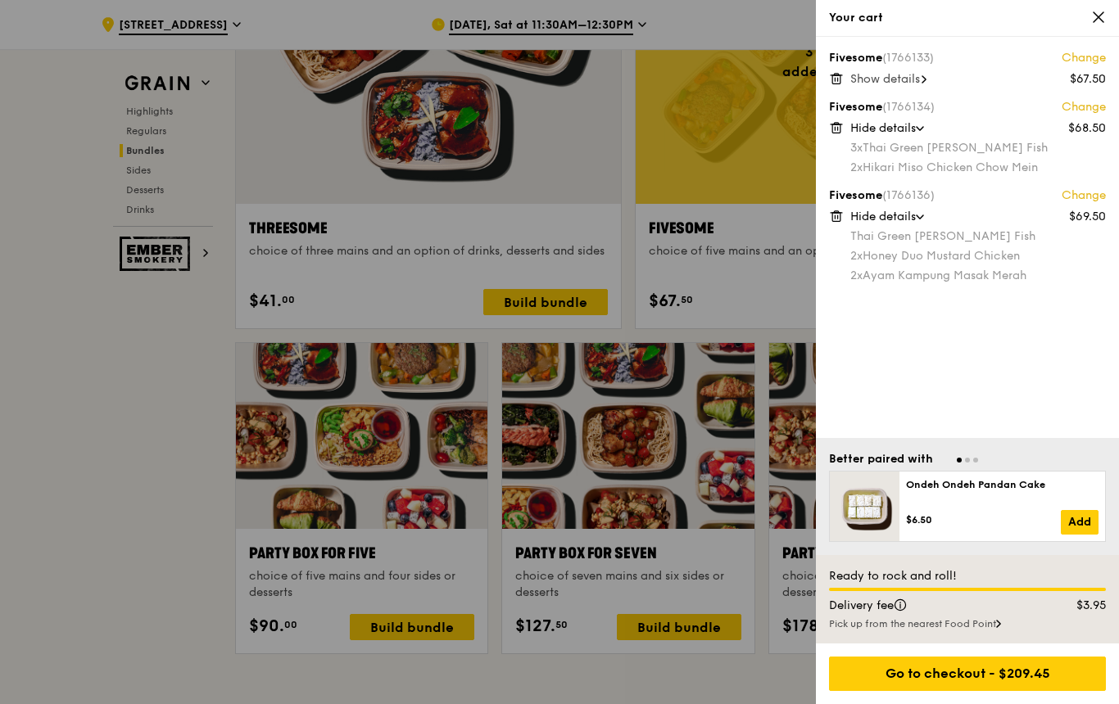
click at [1083, 195] on link "Change" at bounding box center [1083, 196] width 44 height 16
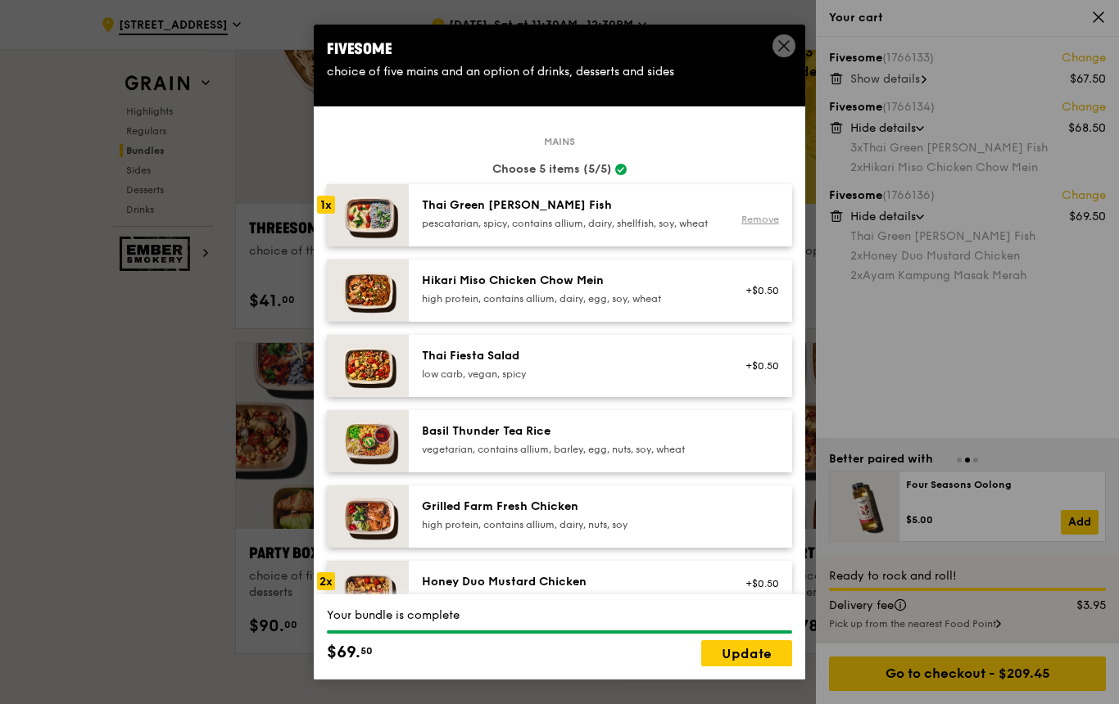
click at [760, 225] on link "Remove" at bounding box center [760, 219] width 38 height 11
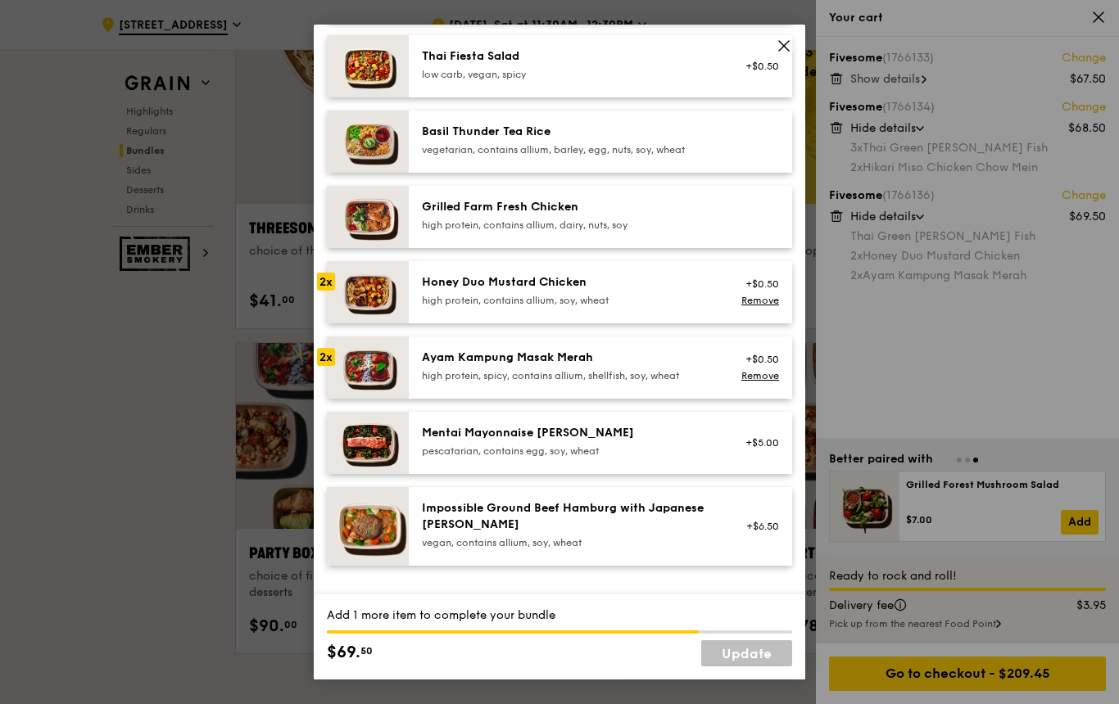
scroll to position [305, 0]
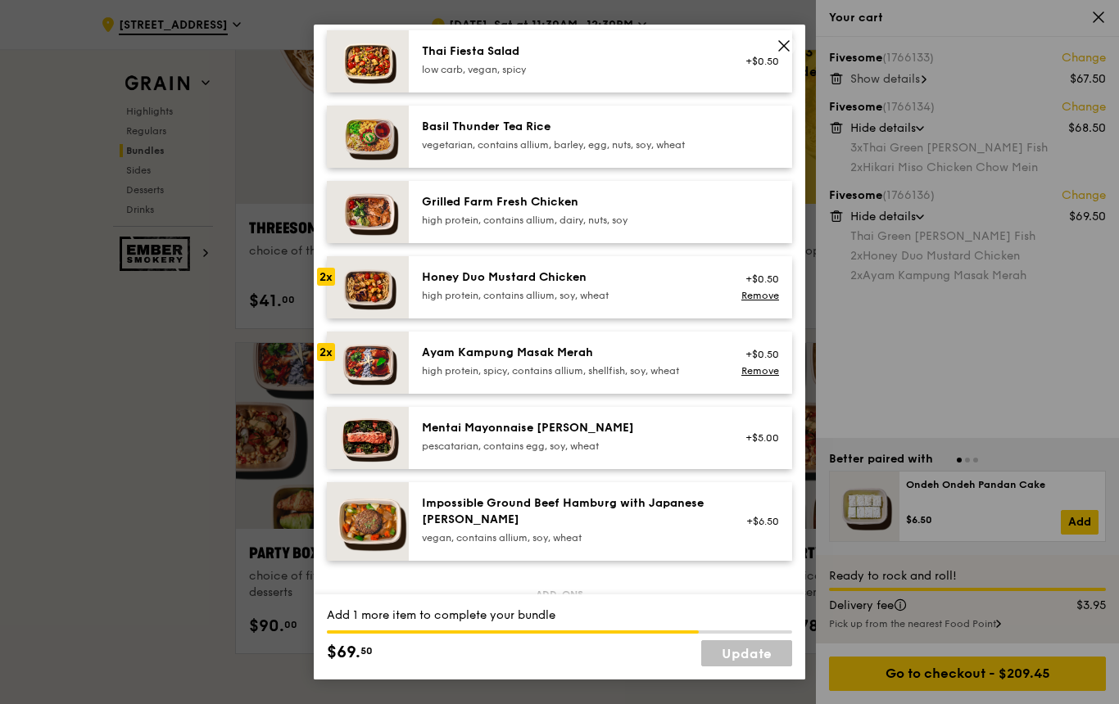
click at [912, 373] on div "Fivesome (1766133) Change $67.50 Show details Fivesome (1766134) Change $68.50 …" at bounding box center [967, 237] width 303 height 401
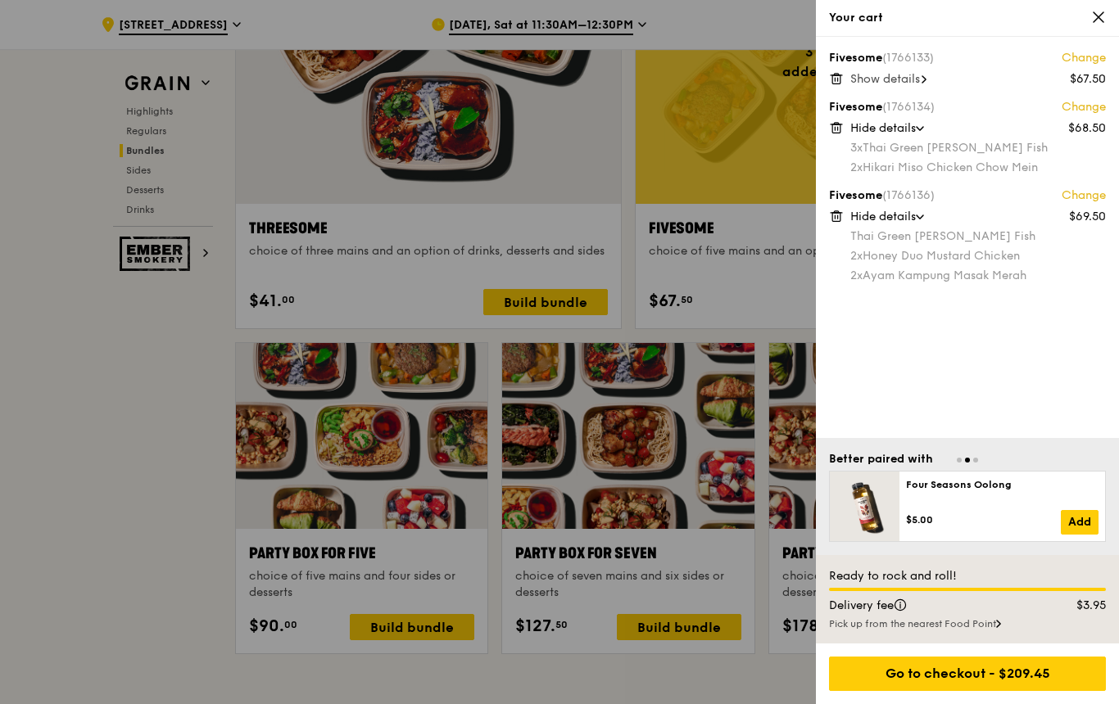
click at [1101, 13] on icon at bounding box center [1098, 17] width 15 height 15
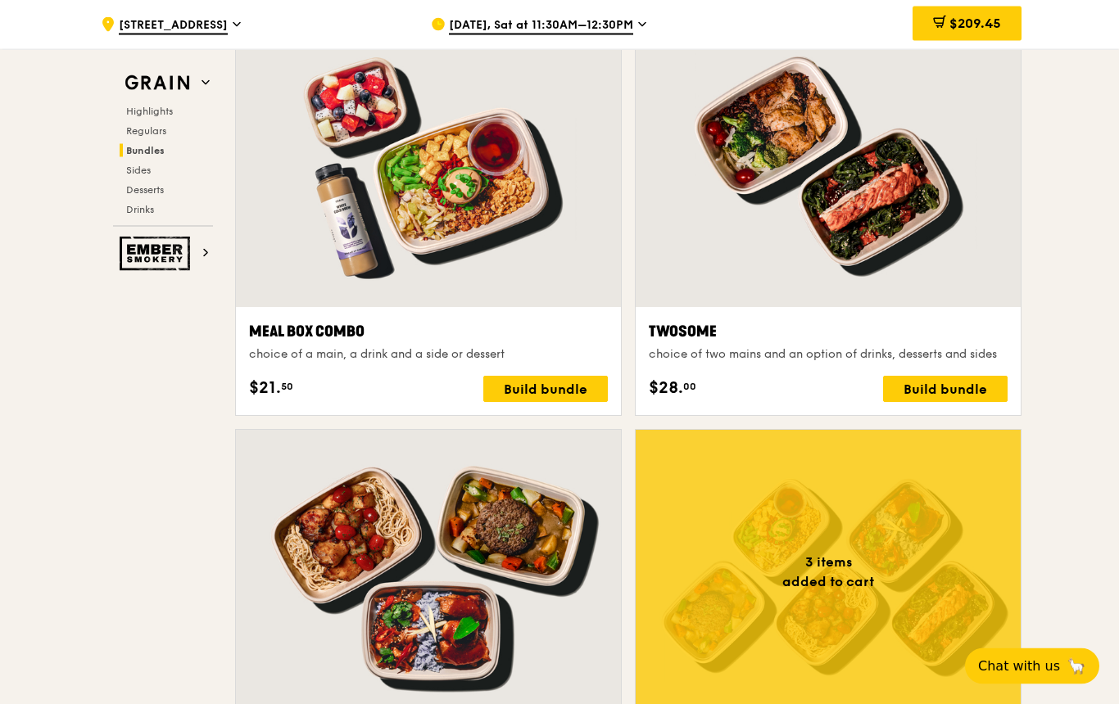
scroll to position [2485, 0]
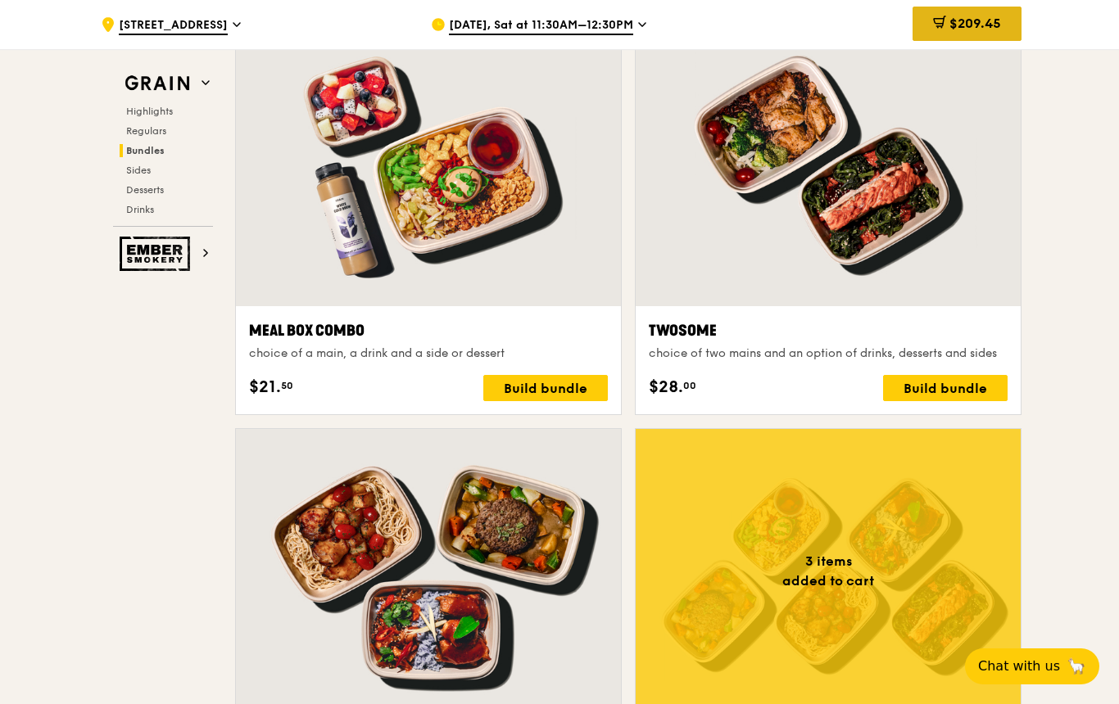
click at [991, 29] on span "$209.45" at bounding box center [975, 24] width 52 height 16
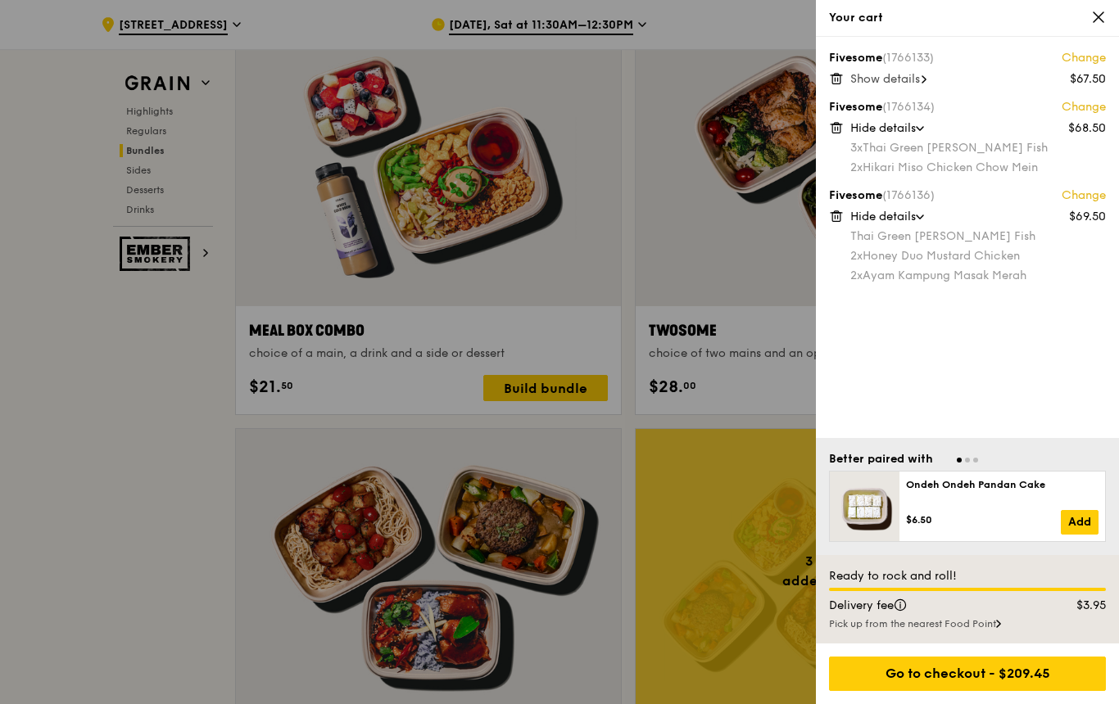
click at [916, 75] on span "Show details" at bounding box center [885, 79] width 70 height 14
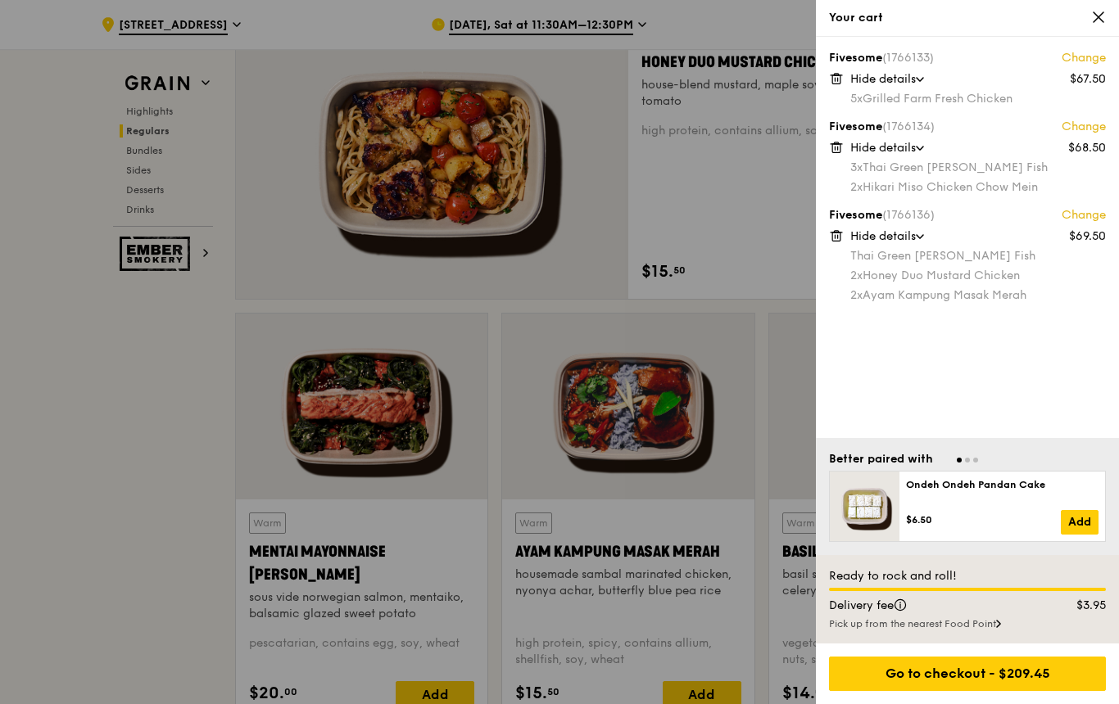
scroll to position [1216, 0]
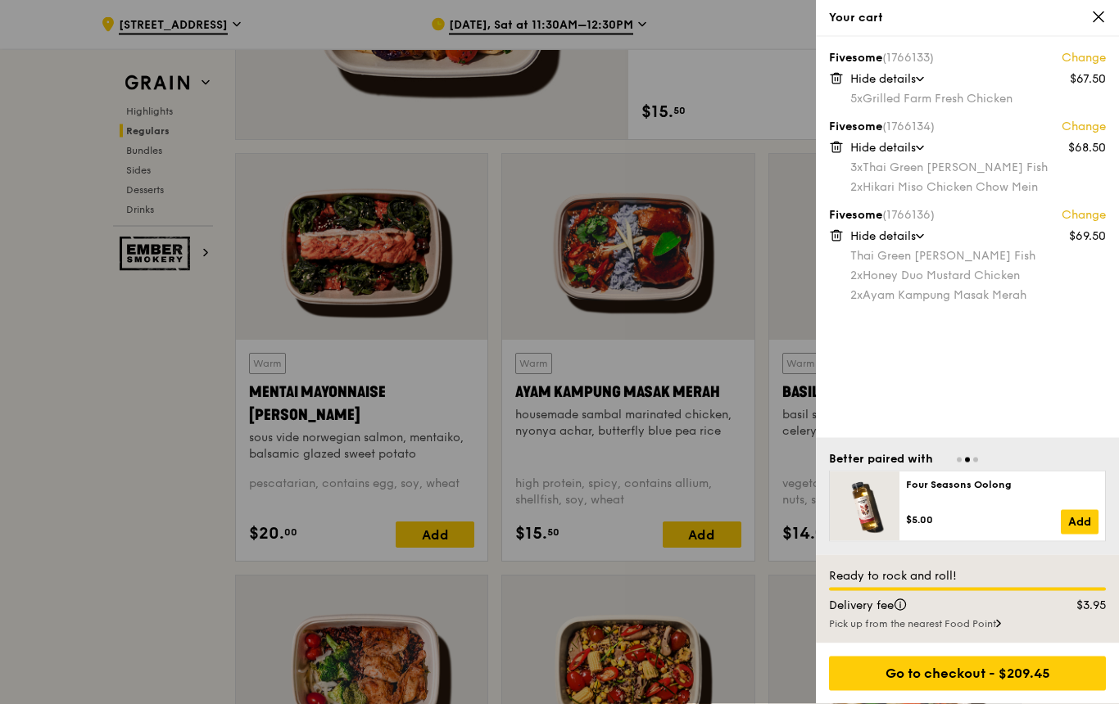
click at [794, 464] on div at bounding box center [559, 352] width 1119 height 704
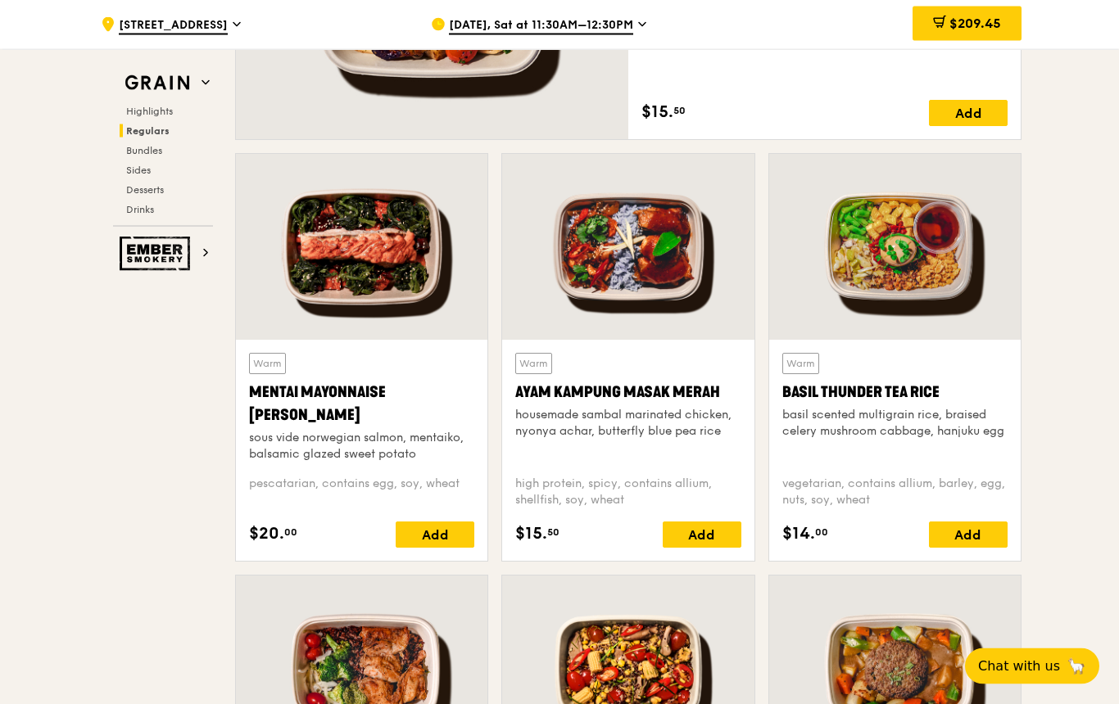
scroll to position [1375, 0]
click at [991, 25] on span "$209.45" at bounding box center [975, 24] width 52 height 16
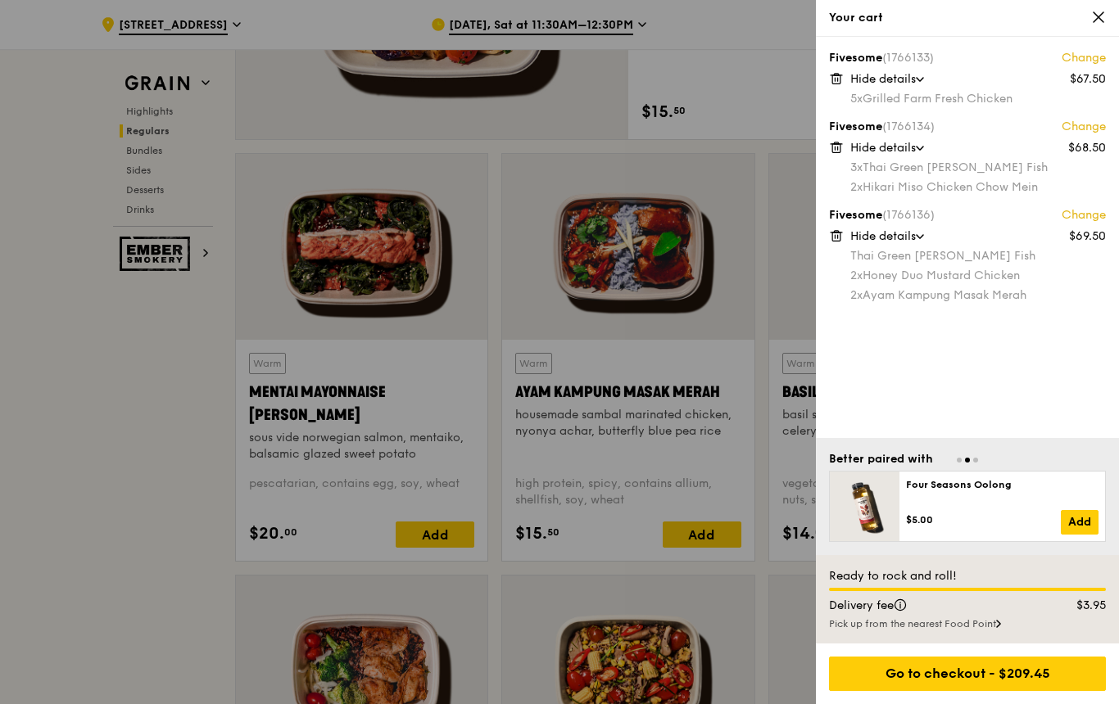
click at [1086, 210] on link "Change" at bounding box center [1083, 215] width 44 height 16
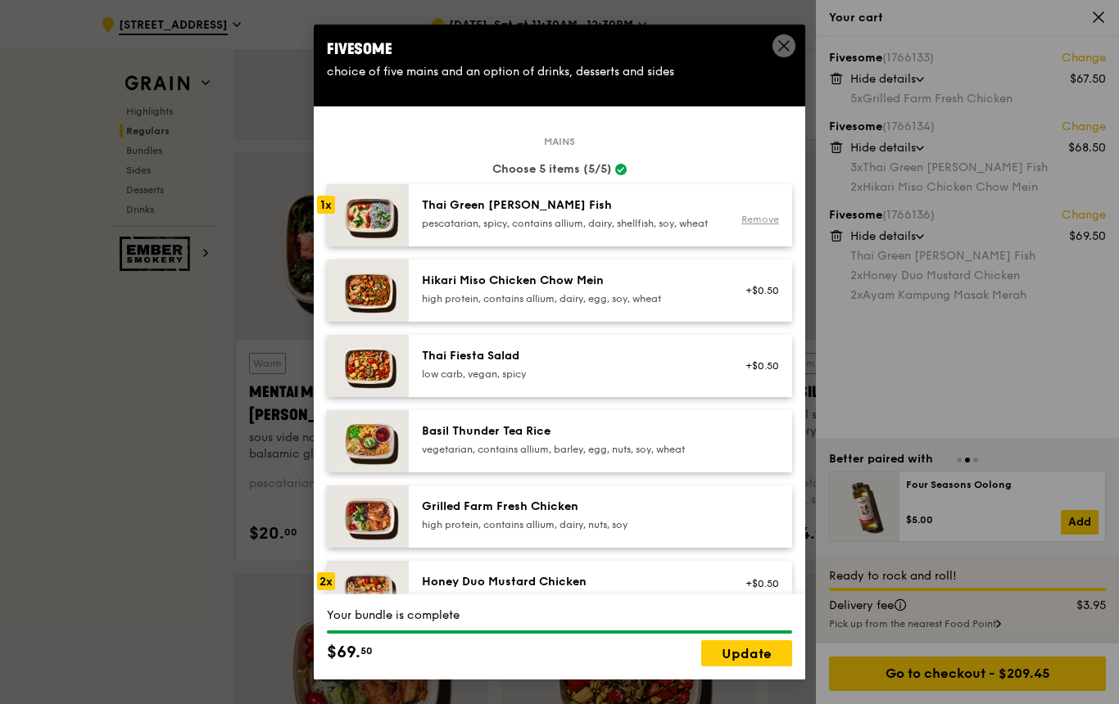
click at [763, 225] on link "Remove" at bounding box center [760, 219] width 38 height 11
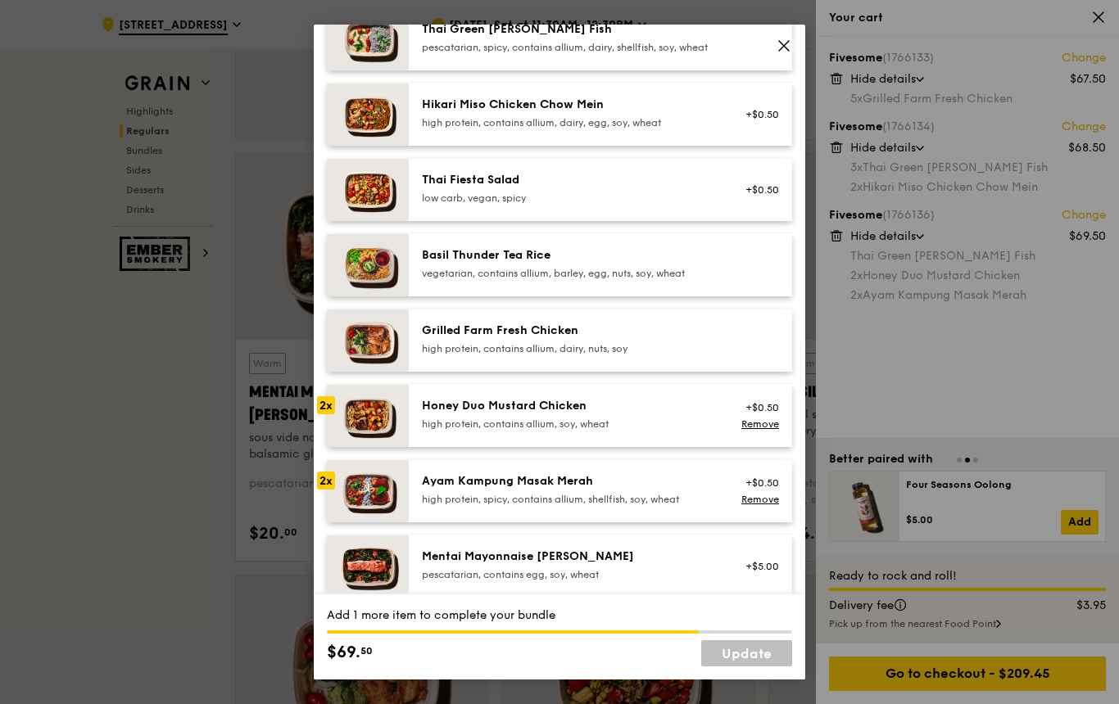
scroll to position [179, 0]
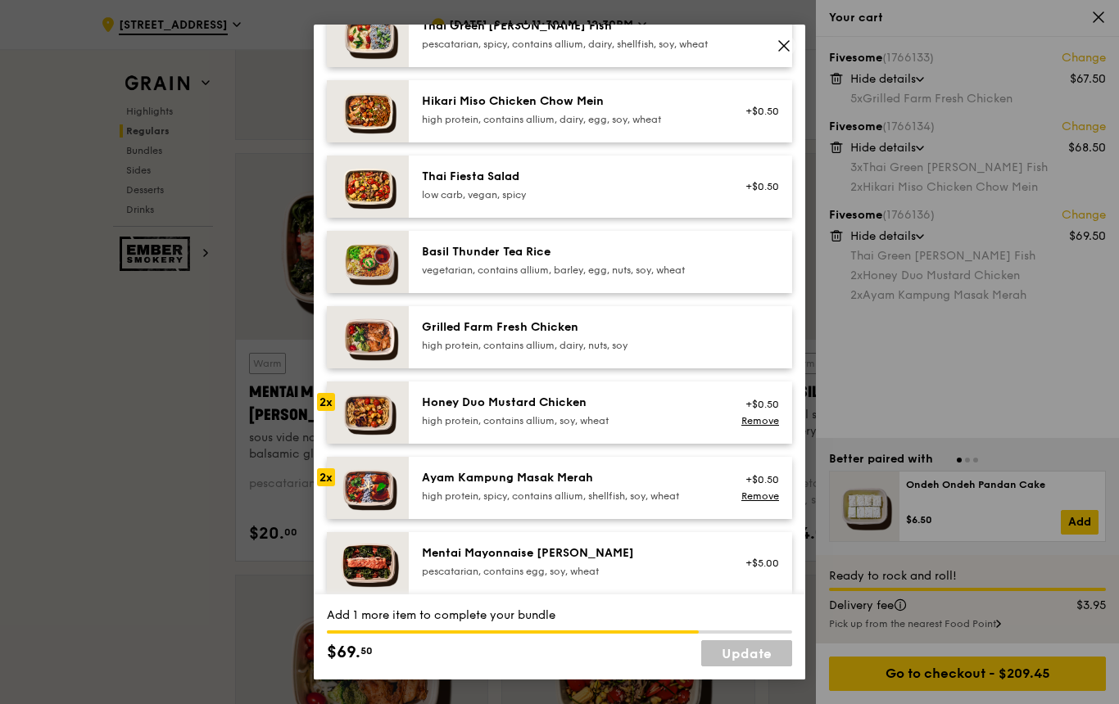
click at [606, 427] on div "Honey Duo Mustard Chicken high protein, contains allium, soy, wheat" at bounding box center [569, 411] width 294 height 33
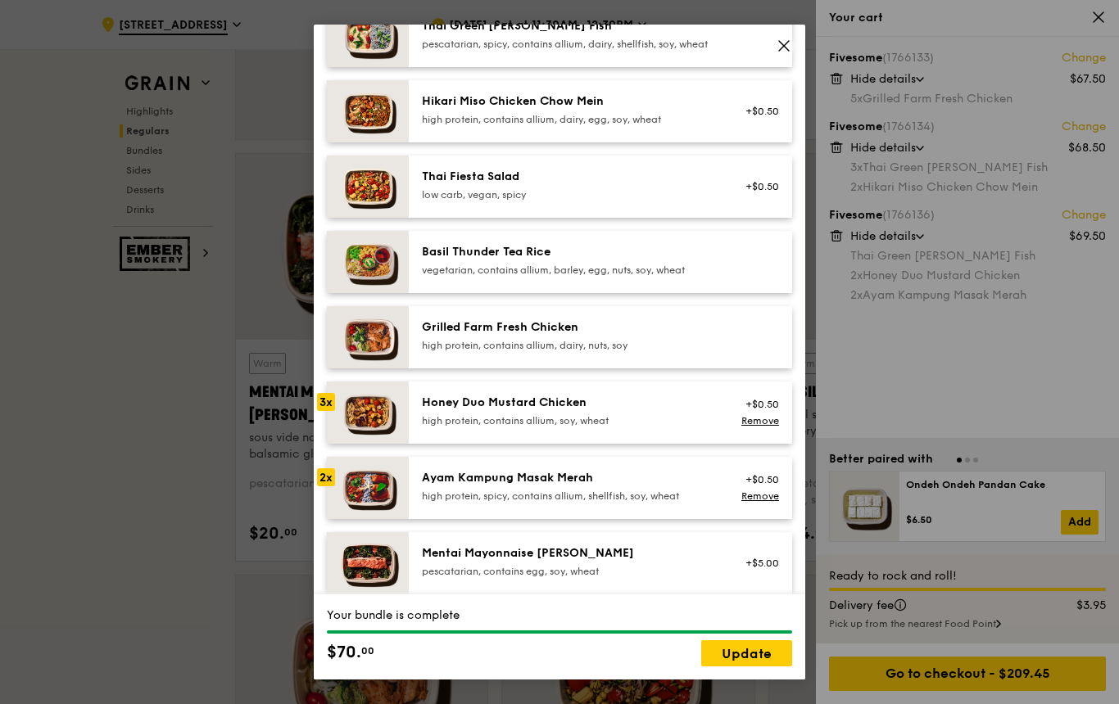
click at [781, 53] on icon at bounding box center [783, 45] width 15 height 15
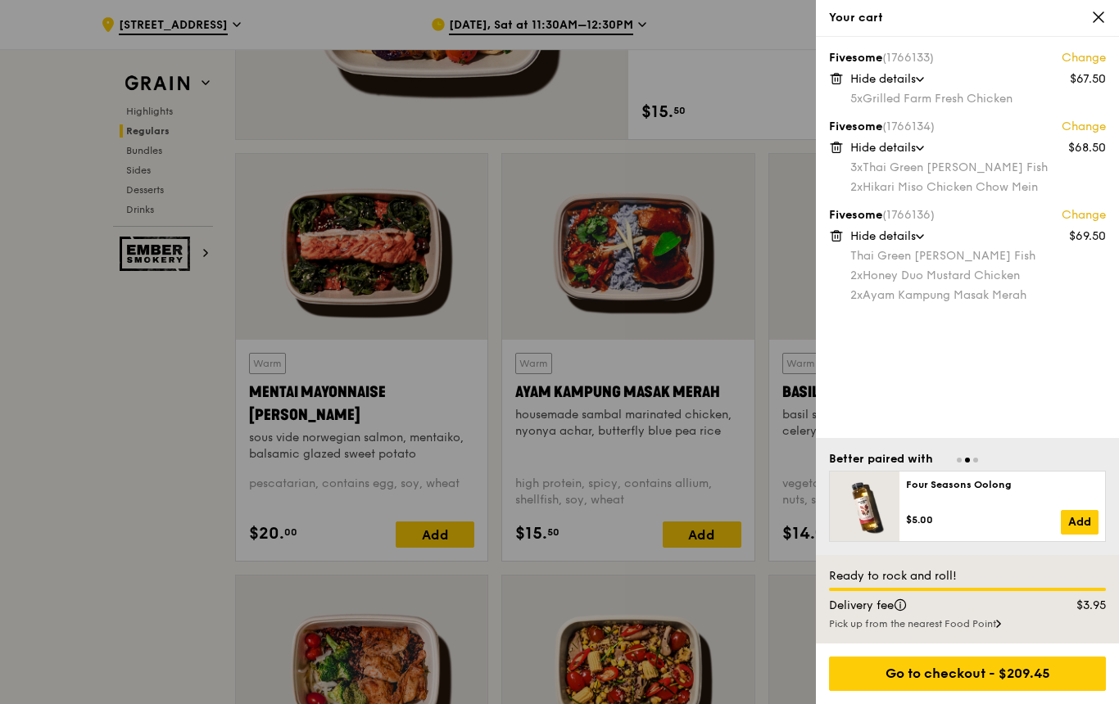
click at [1081, 221] on link "Change" at bounding box center [1083, 215] width 44 height 16
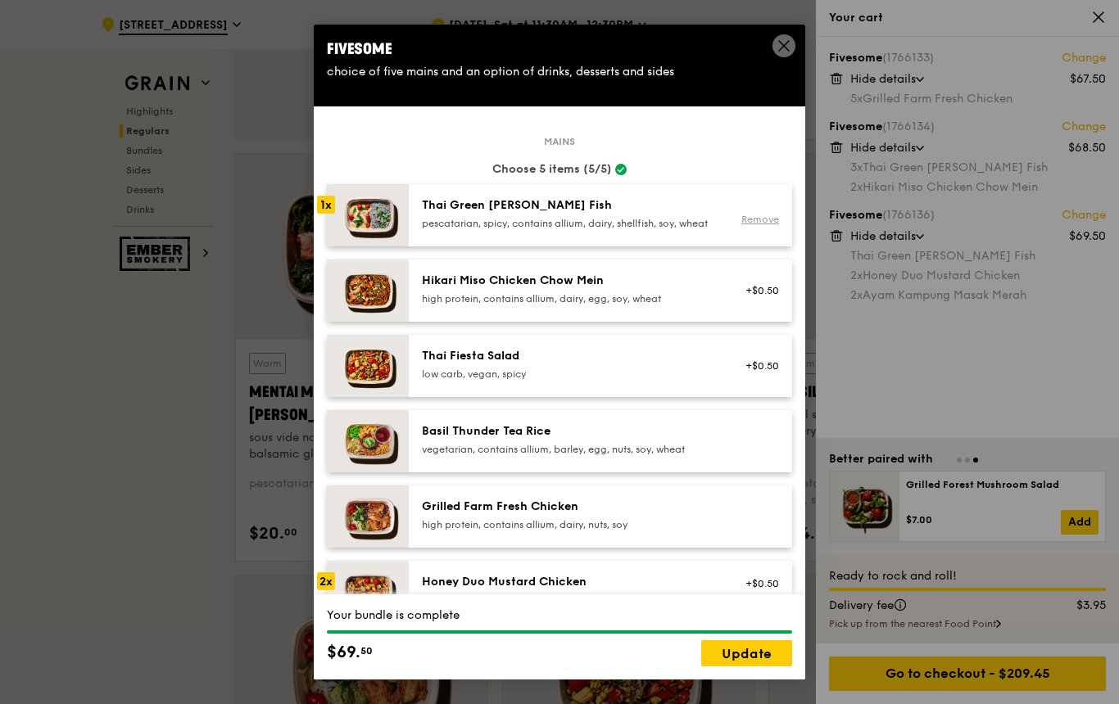
click at [763, 225] on link "Remove" at bounding box center [760, 219] width 38 height 11
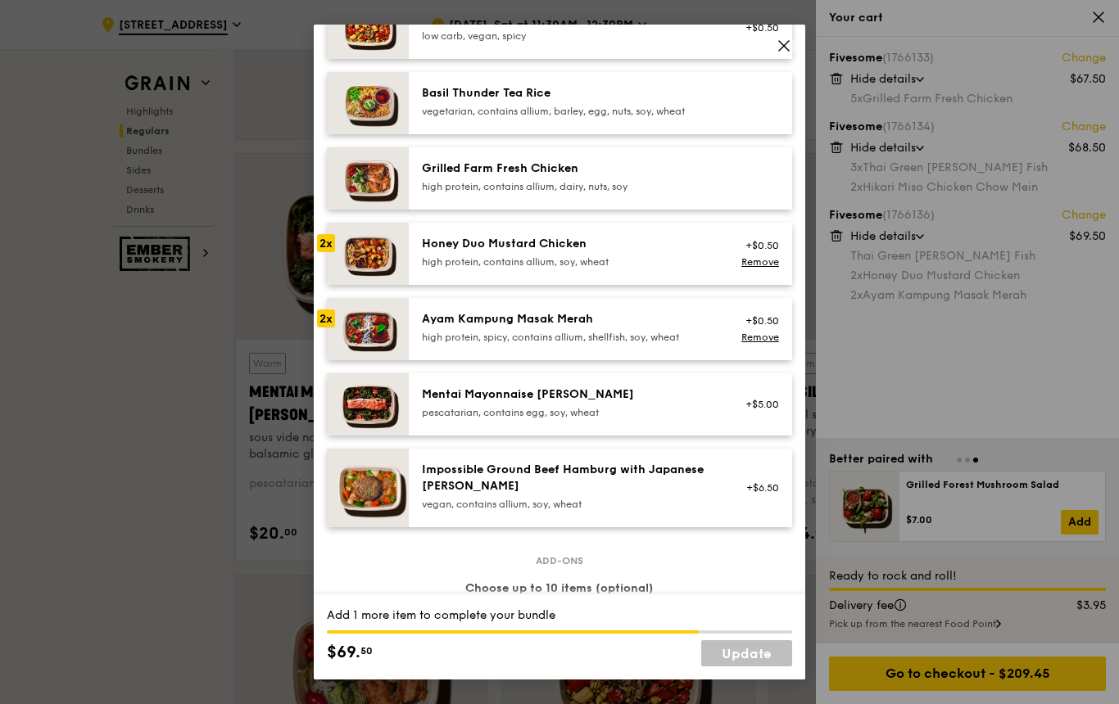
scroll to position [342, 0]
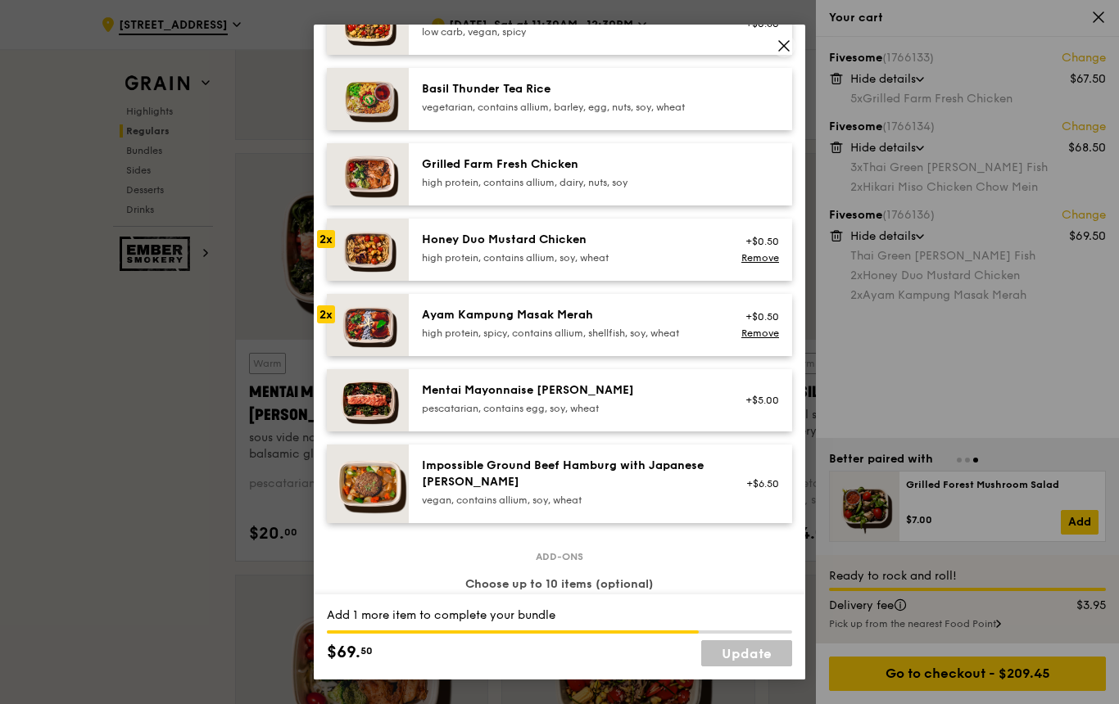
click at [586, 248] on div "Honey Duo Mustard Chicken" at bounding box center [569, 240] width 294 height 16
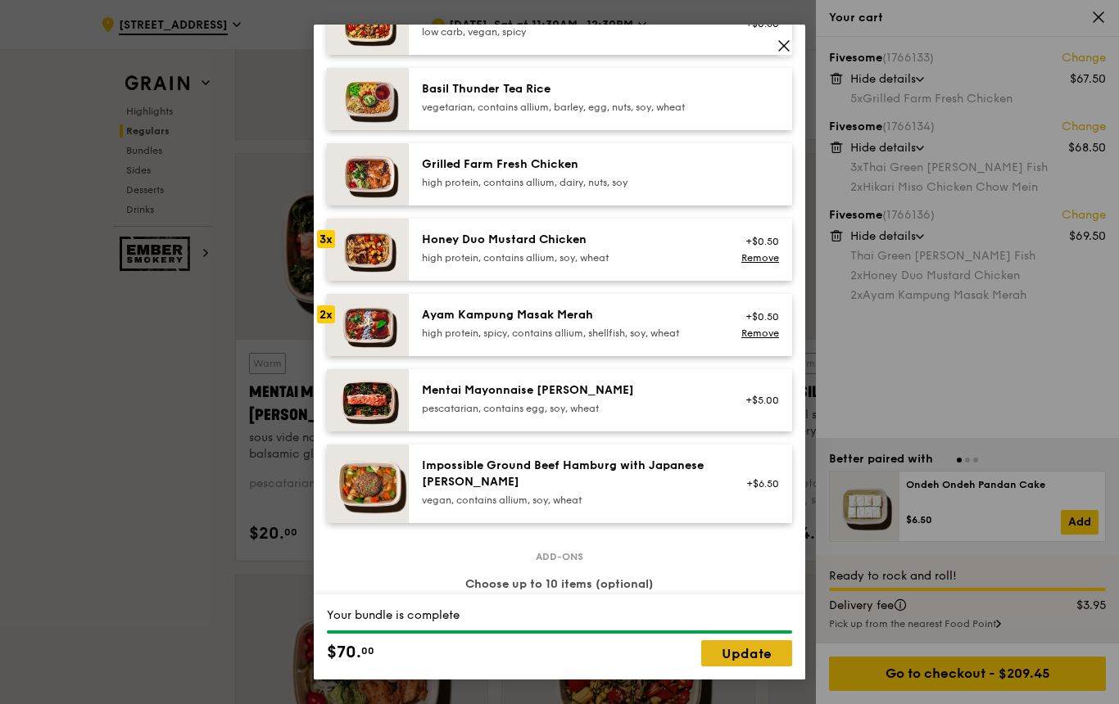
click at [757, 667] on link "Update" at bounding box center [746, 653] width 91 height 26
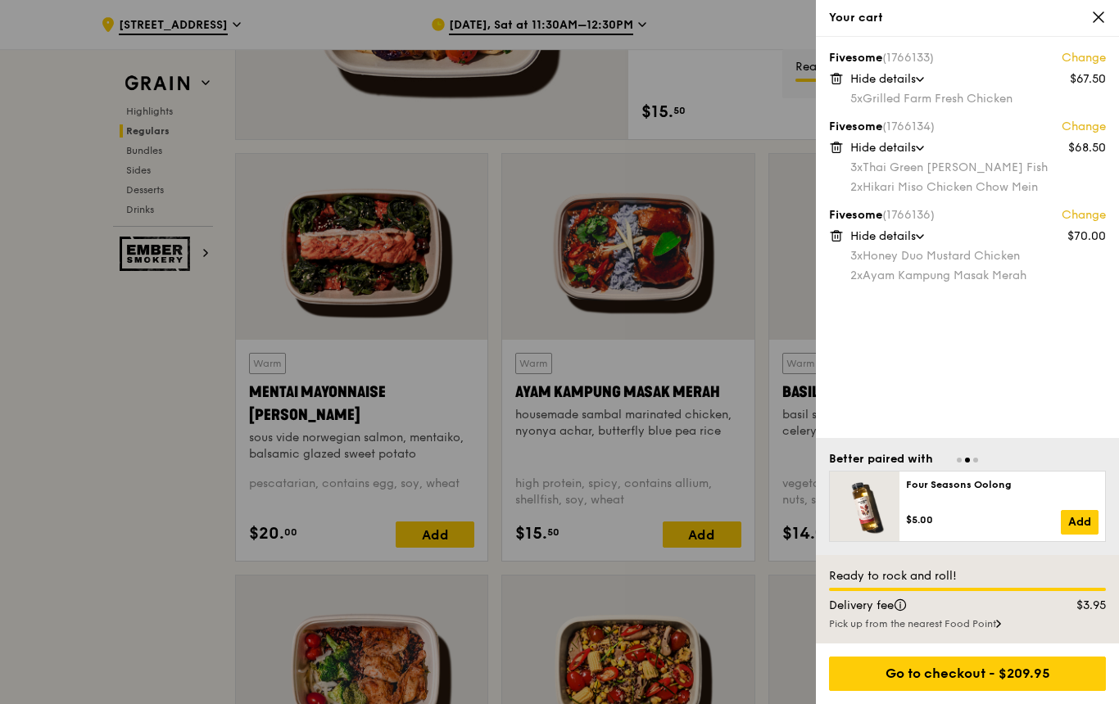
click at [1081, 129] on link "Change" at bounding box center [1083, 127] width 44 height 16
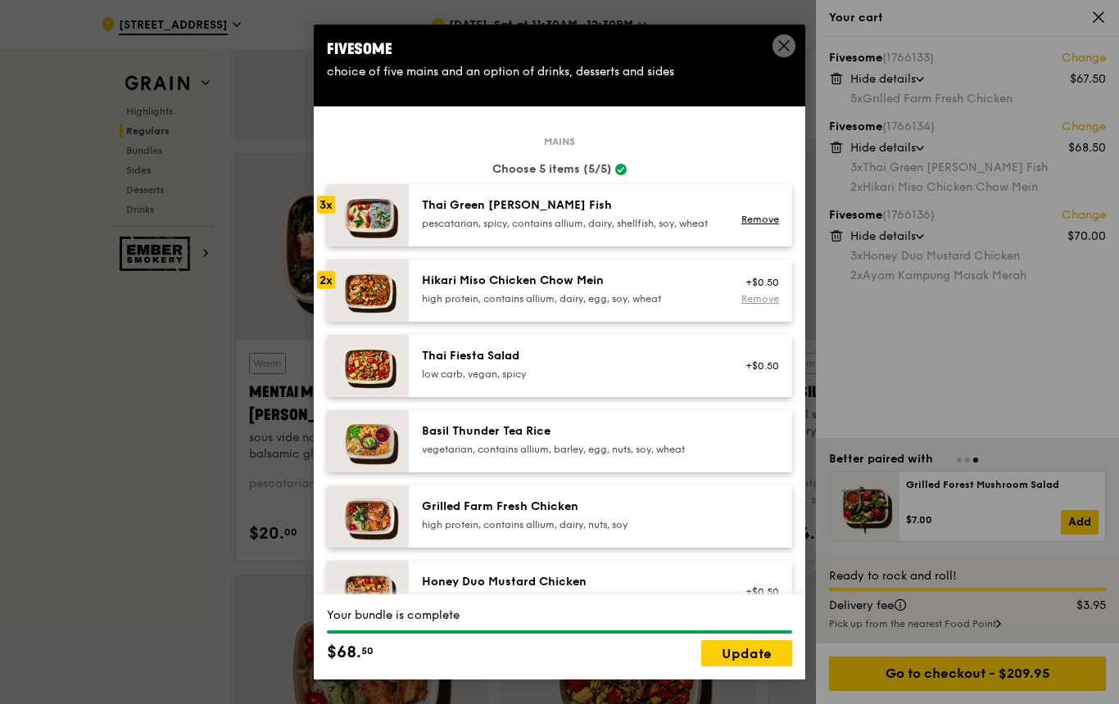
click at [763, 305] on link "Remove" at bounding box center [760, 298] width 38 height 11
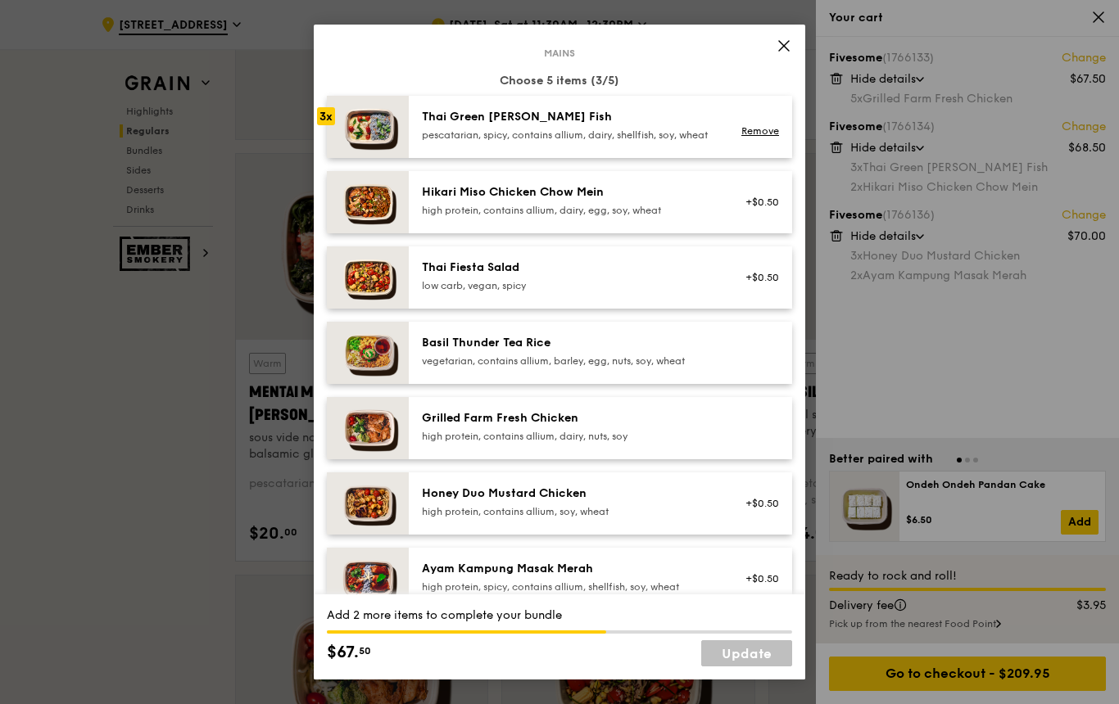
scroll to position [109, 0]
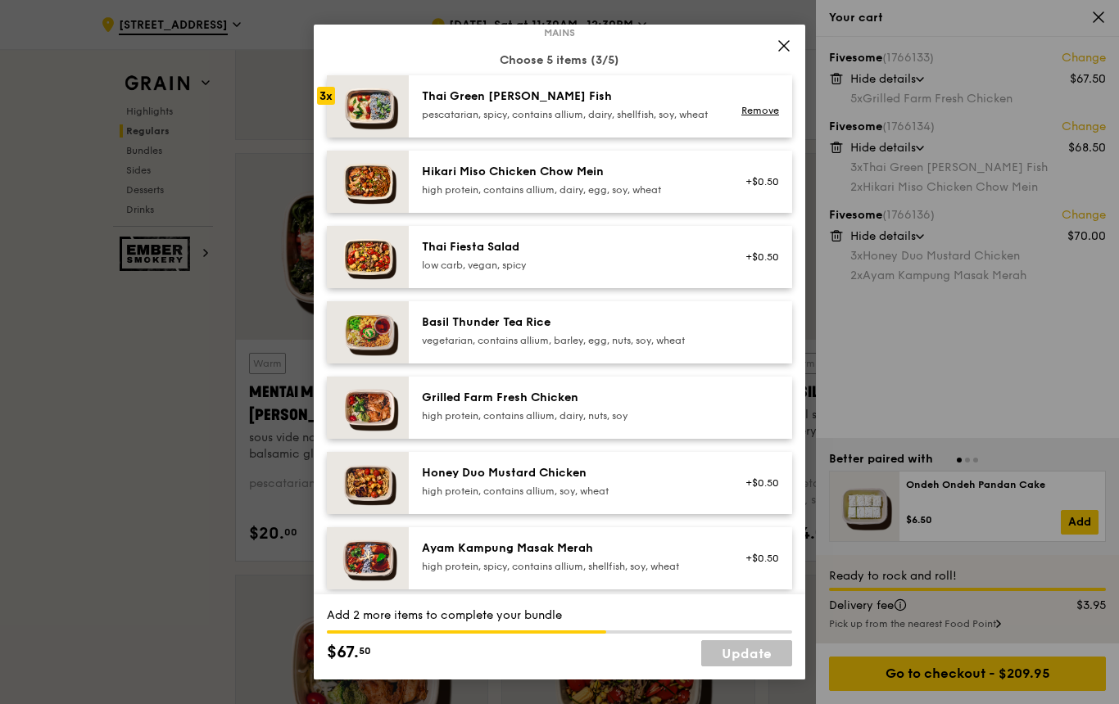
click at [649, 406] on div "Grilled Farm Fresh Chicken" at bounding box center [569, 398] width 294 height 16
click at [611, 406] on div "Grilled Farm Fresh Chicken" at bounding box center [569, 398] width 294 height 16
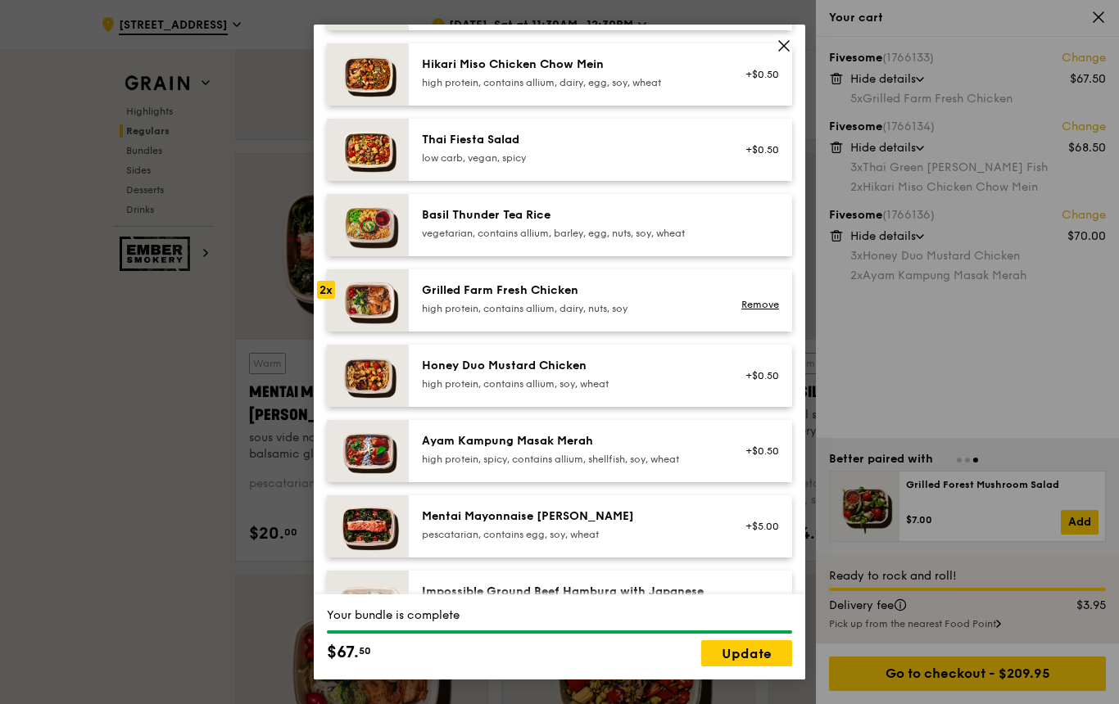
scroll to position [217, 0]
click at [681, 390] on div "Honey Duo Mustard Chicken high protein, contains allium, soy, wheat" at bounding box center [569, 373] width 294 height 33
click at [649, 390] on div "high protein, contains allium, soy, wheat" at bounding box center [569, 383] width 294 height 13
click at [581, 390] on div "high protein, contains allium, soy, wheat" at bounding box center [569, 383] width 294 height 13
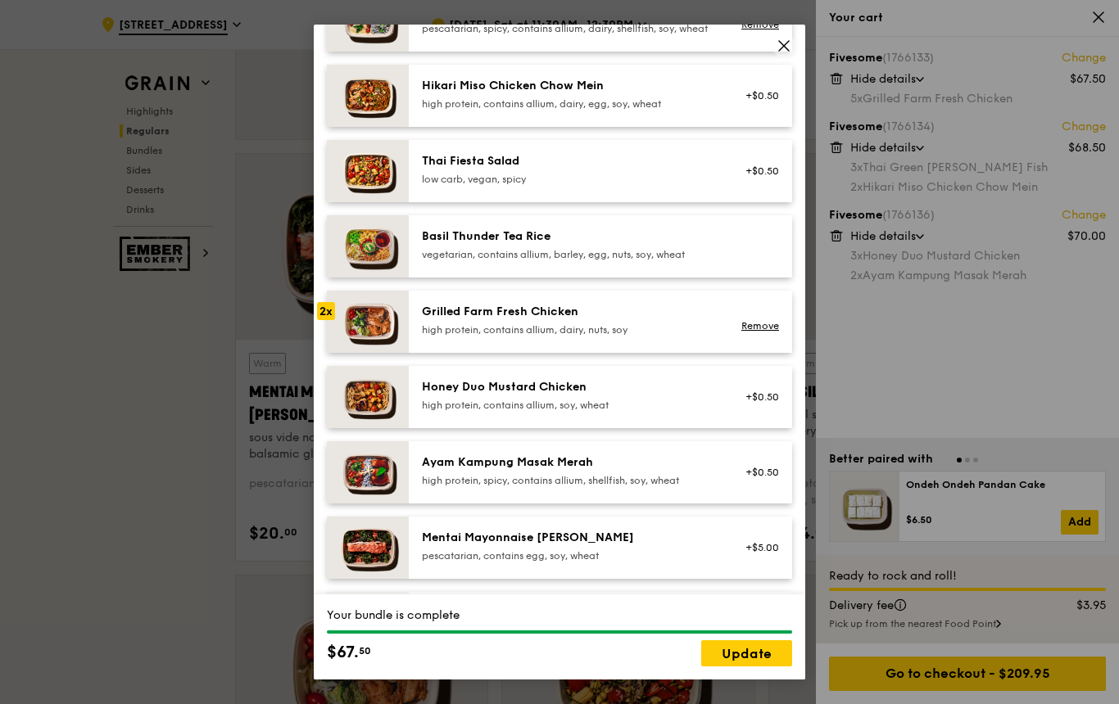
scroll to position [210, 0]
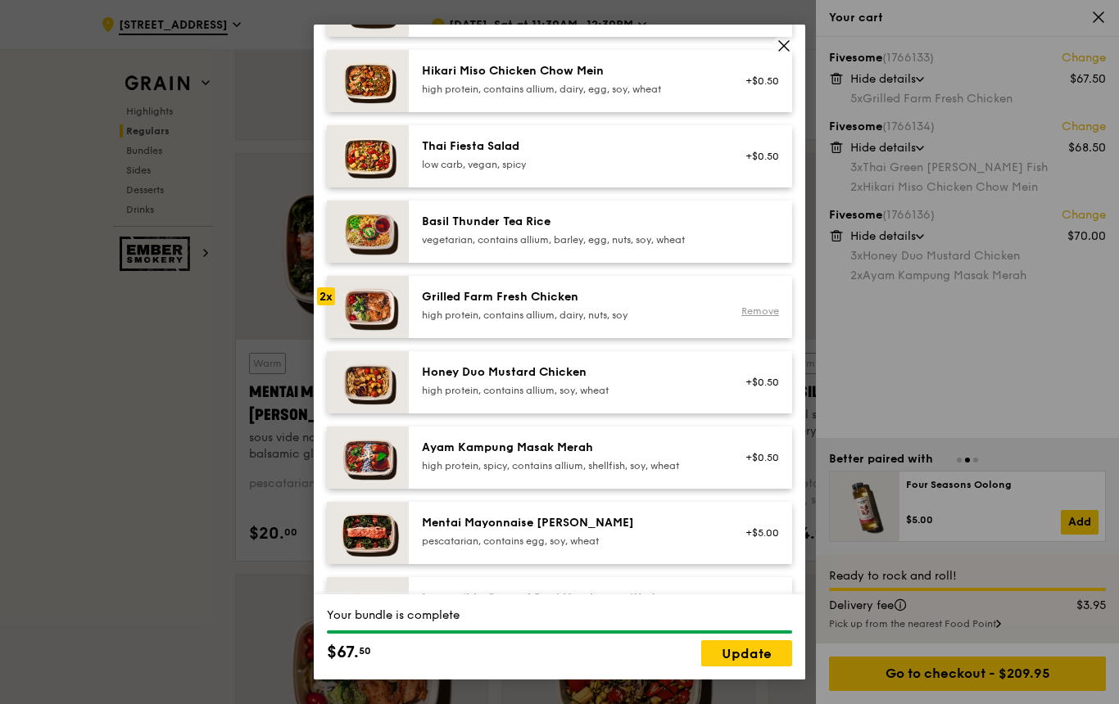
click at [760, 317] on link "Remove" at bounding box center [760, 310] width 38 height 11
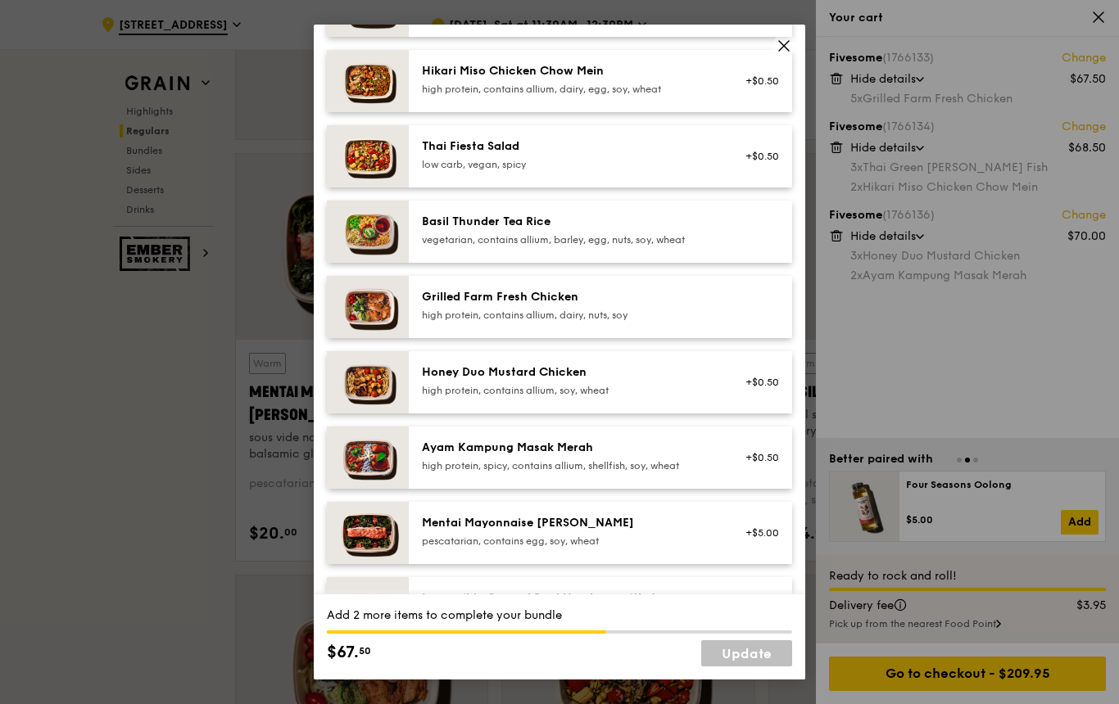
click at [654, 397] on div "Honey Duo Mustard Chicken high protein, contains allium, soy, wheat" at bounding box center [569, 380] width 294 height 33
click at [582, 397] on div "high protein, contains allium, soy, wheat" at bounding box center [569, 390] width 294 height 13
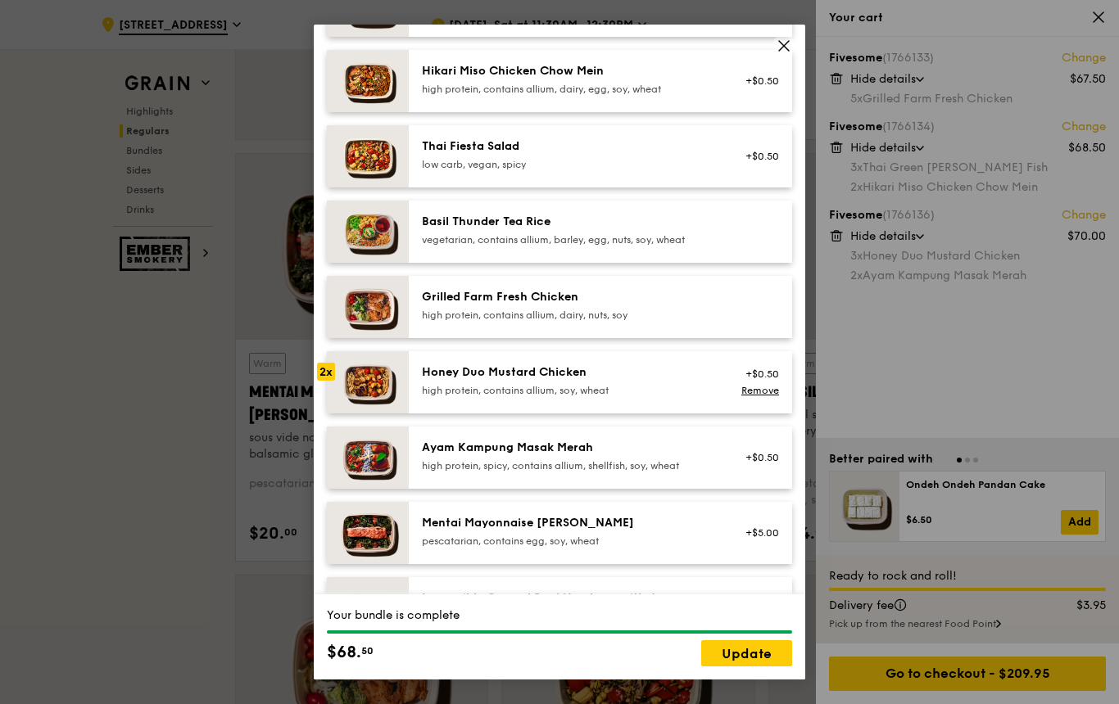
click at [640, 397] on div "high protein, contains allium, soy, wheat" at bounding box center [569, 390] width 294 height 13
click at [649, 397] on div "high protein, contains allium, soy, wheat" at bounding box center [569, 390] width 294 height 13
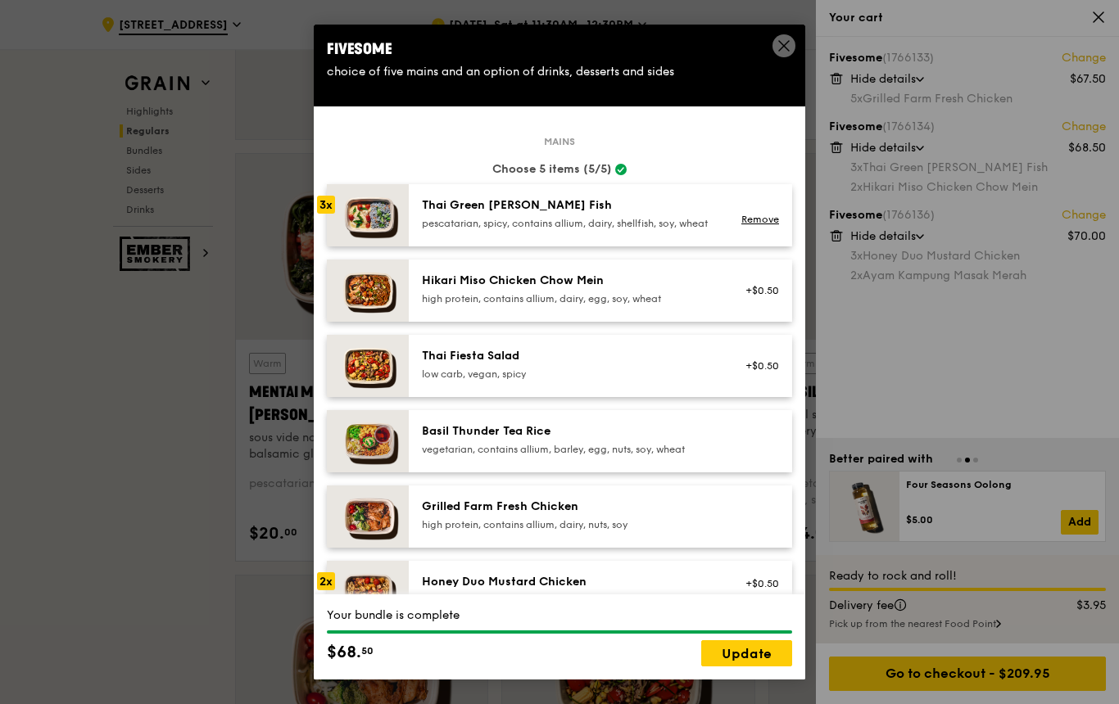
scroll to position [0, 0]
click at [766, 225] on link "Remove" at bounding box center [760, 219] width 38 height 11
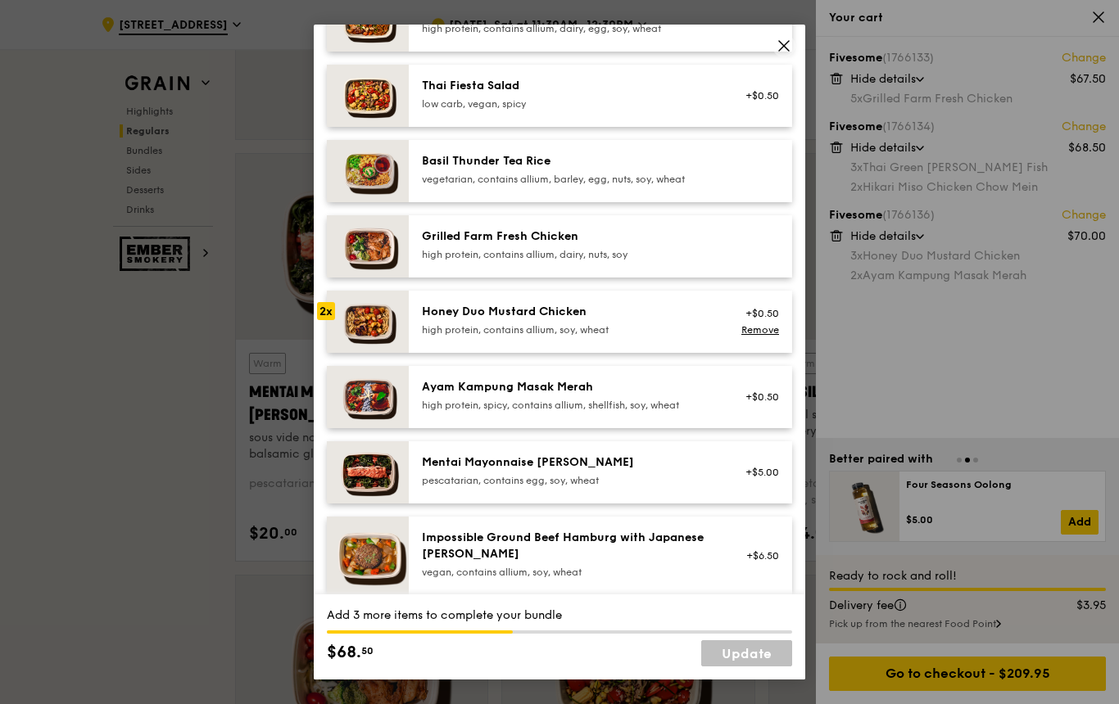
scroll to position [279, 0]
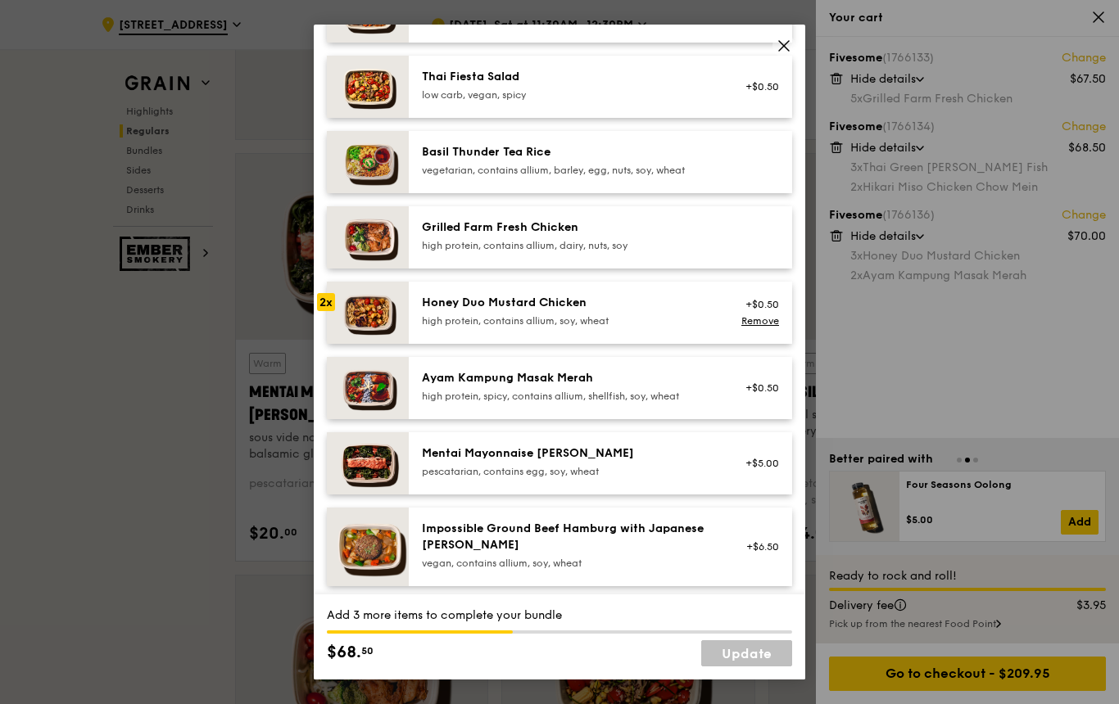
click at [680, 311] on div "Honey Duo Mustard Chicken" at bounding box center [569, 303] width 294 height 16
click at [694, 328] on div "high protein, contains allium, soy, wheat" at bounding box center [569, 320] width 294 height 13
click at [654, 328] on div "high protein, contains allium, soy, wheat" at bounding box center [569, 320] width 294 height 13
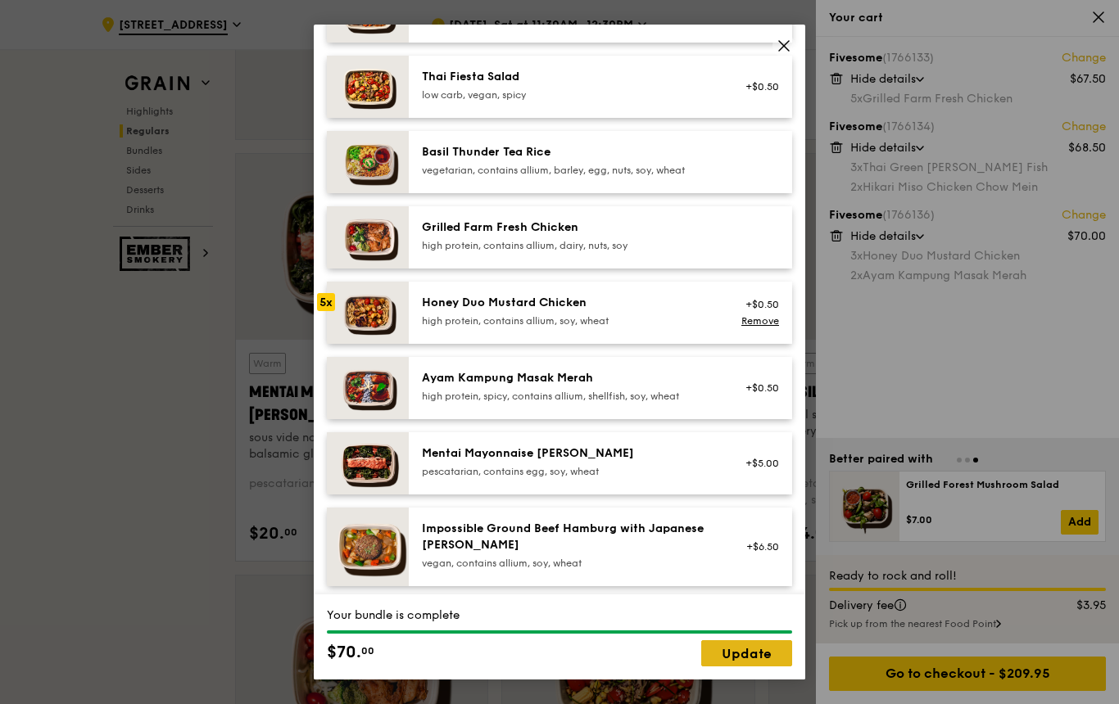
click at [771, 667] on link "Update" at bounding box center [746, 653] width 91 height 26
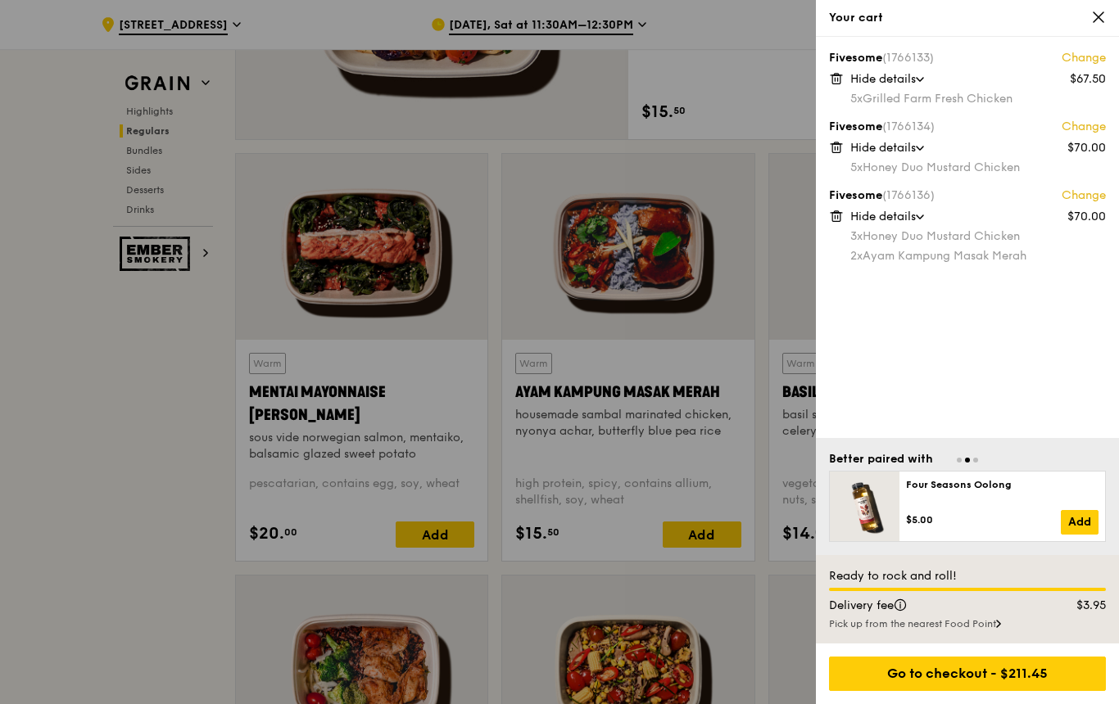
click at [1083, 194] on link "Change" at bounding box center [1083, 196] width 44 height 16
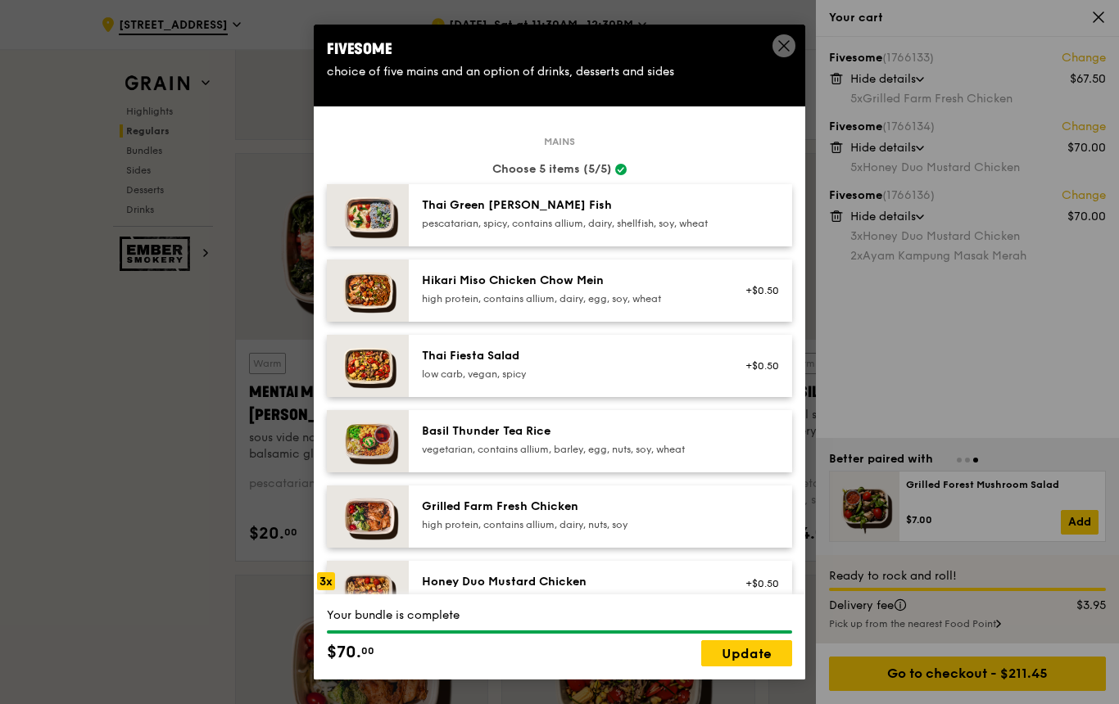
click at [698, 230] on div "pescatarian, spicy, contains allium, dairy, shellfish, soy, wheat" at bounding box center [569, 223] width 294 height 13
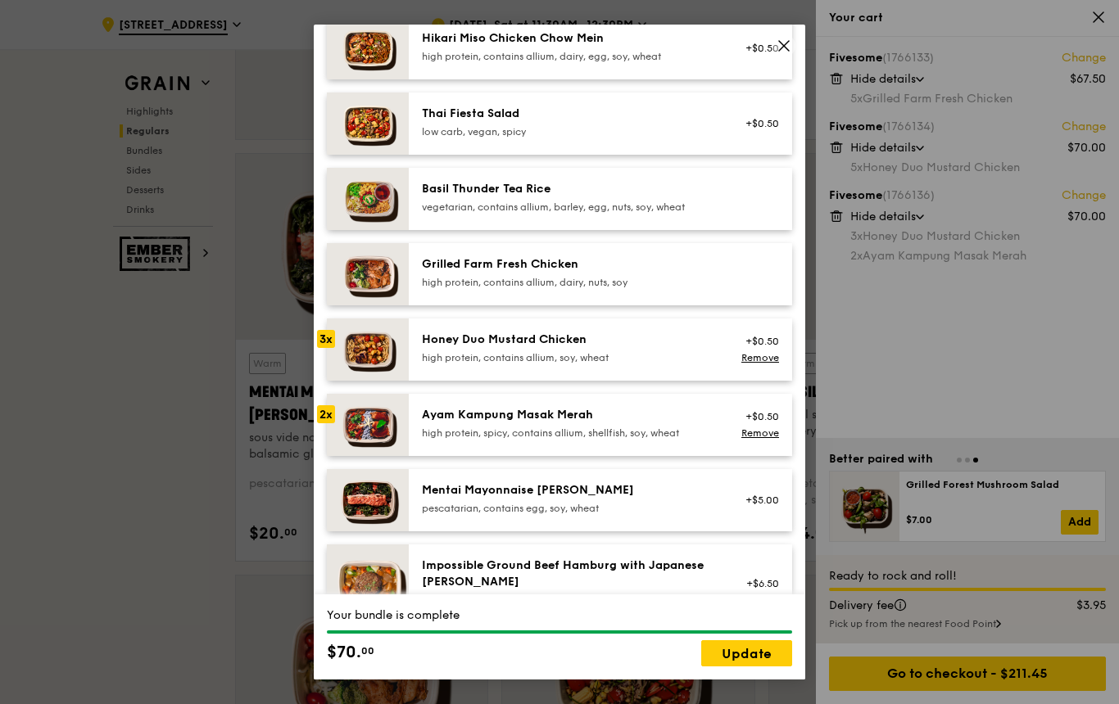
scroll to position [275, 0]
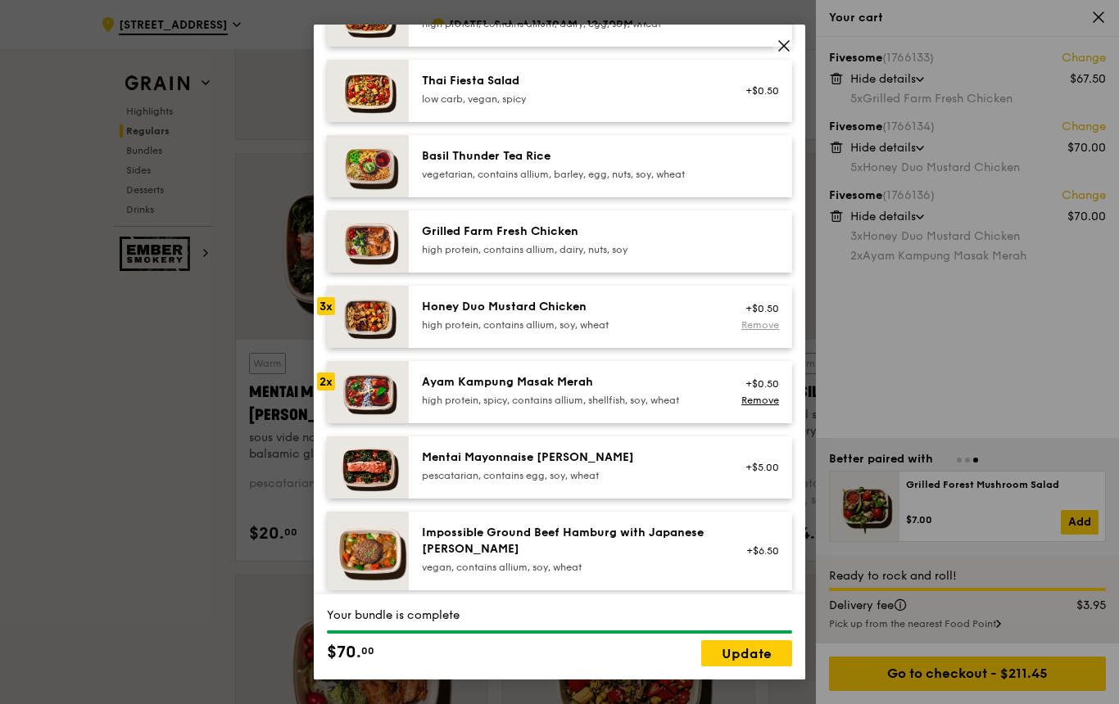
click at [761, 331] on link "Remove" at bounding box center [760, 324] width 38 height 11
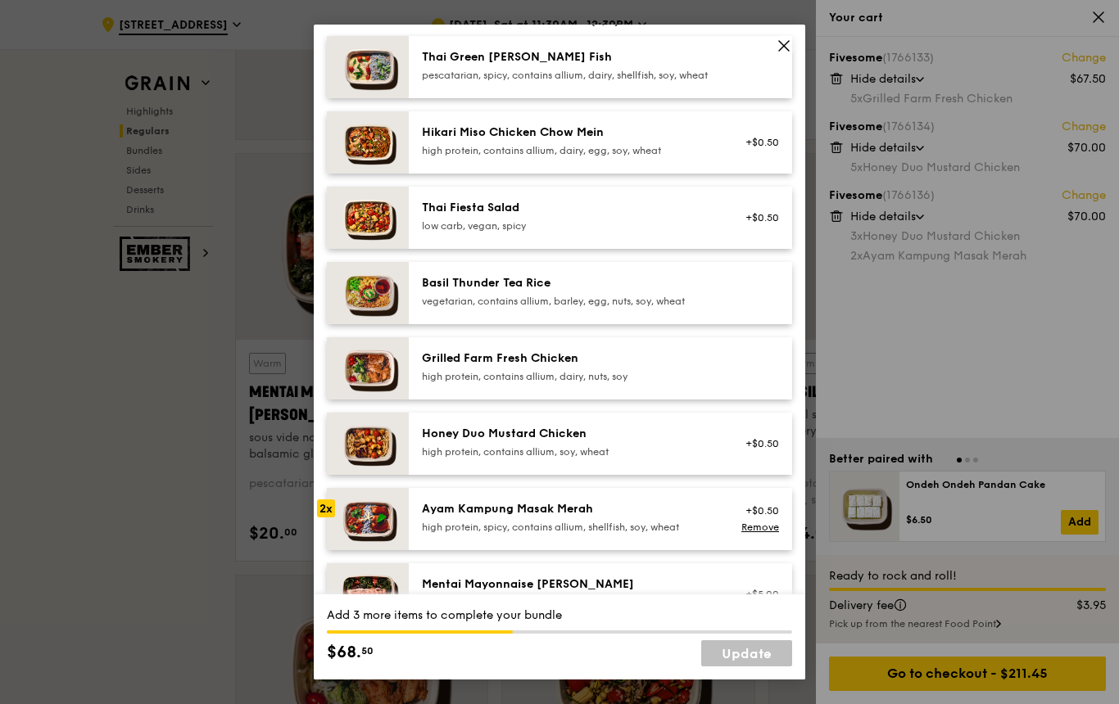
scroll to position [146, 0]
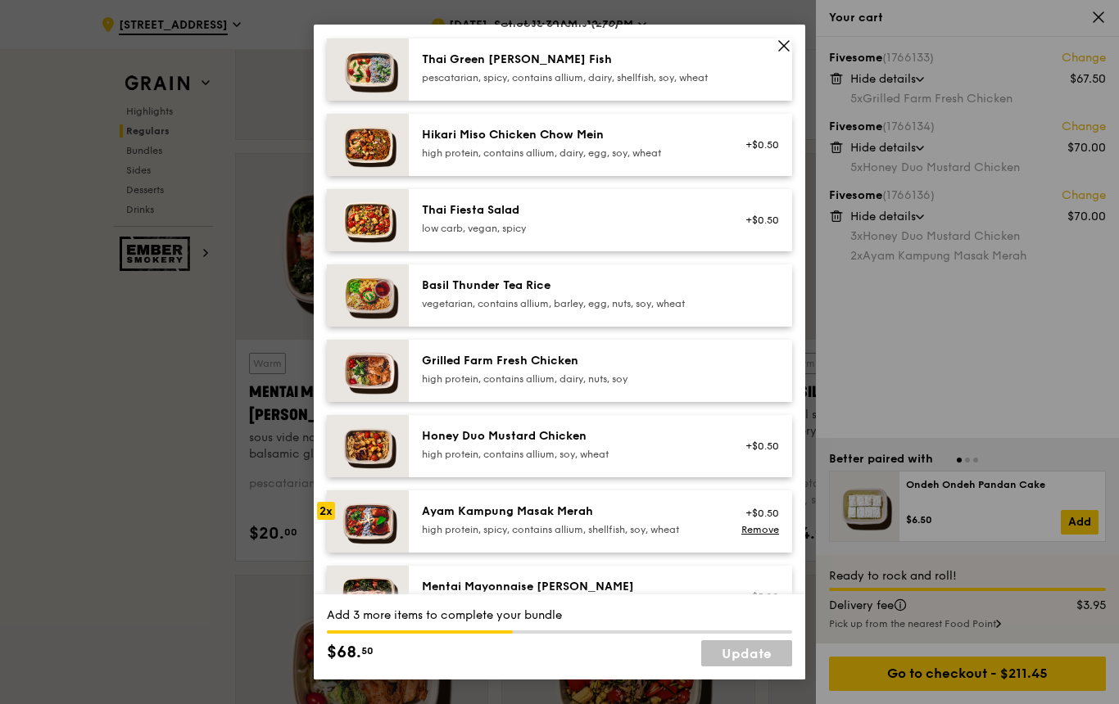
click at [694, 84] on div "Thai Green [PERSON_NAME] Fish pescatarian, spicy, contains allium, dairy, shell…" at bounding box center [569, 68] width 294 height 33
click at [656, 84] on div "pescatarian, spicy, contains allium, dairy, shellfish, soy, wheat" at bounding box center [569, 77] width 294 height 13
click at [643, 84] on div "Thai Green [PERSON_NAME] Fish pescatarian, spicy, contains allium, dairy, shell…" at bounding box center [569, 68] width 294 height 33
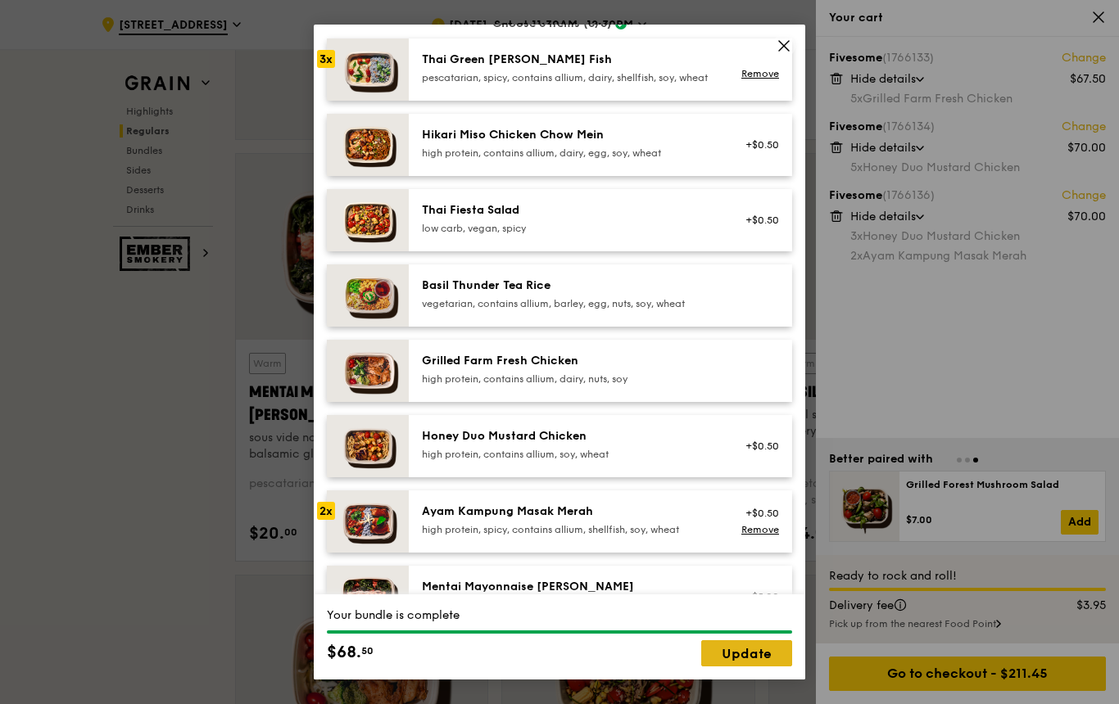
click at [770, 667] on link "Update" at bounding box center [746, 653] width 91 height 26
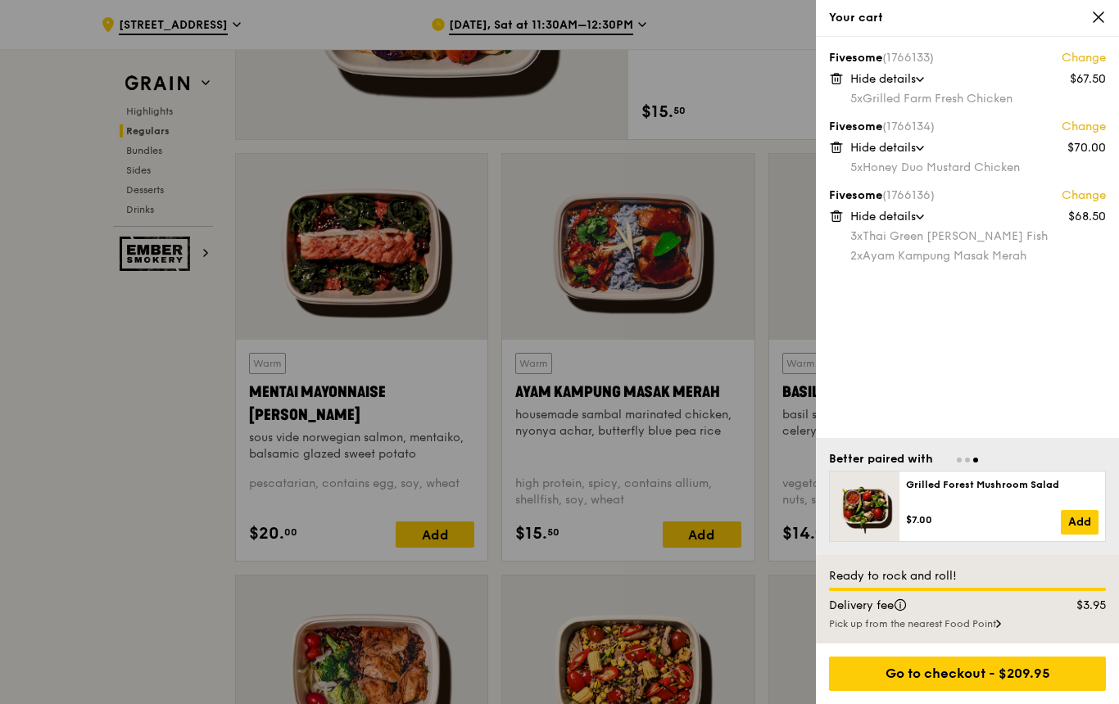
click at [975, 244] on div "3x Thai Green [PERSON_NAME] Fish" at bounding box center [978, 236] width 256 height 16
click at [1088, 192] on link "Change" at bounding box center [1083, 196] width 44 height 16
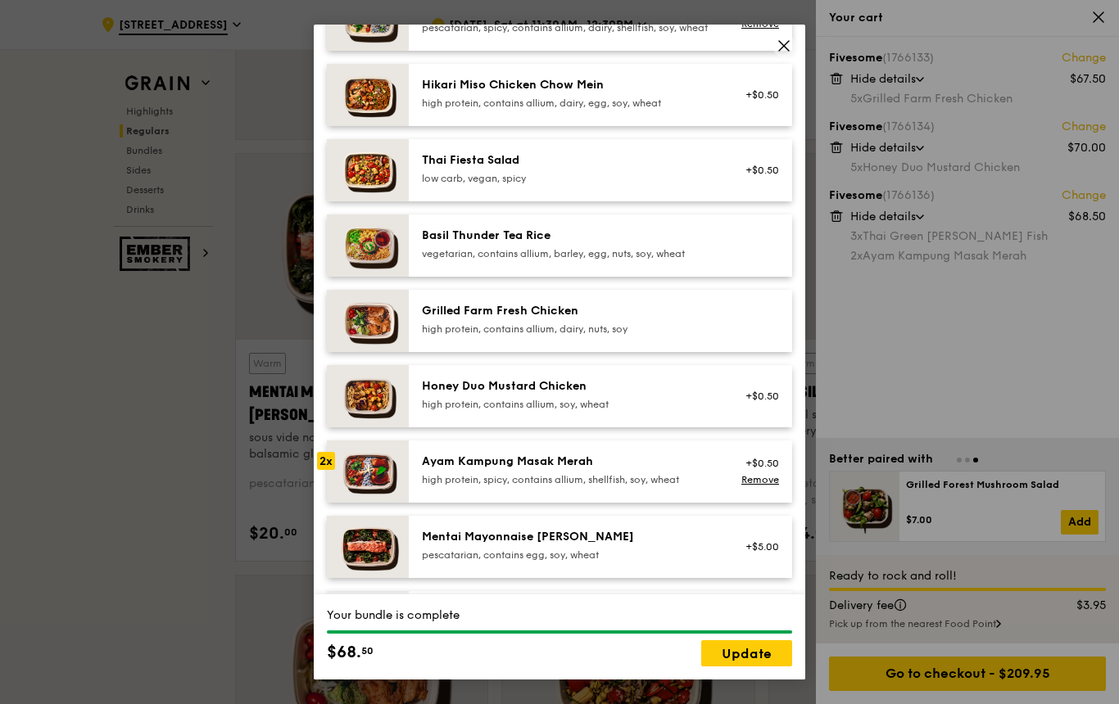
scroll to position [215, 0]
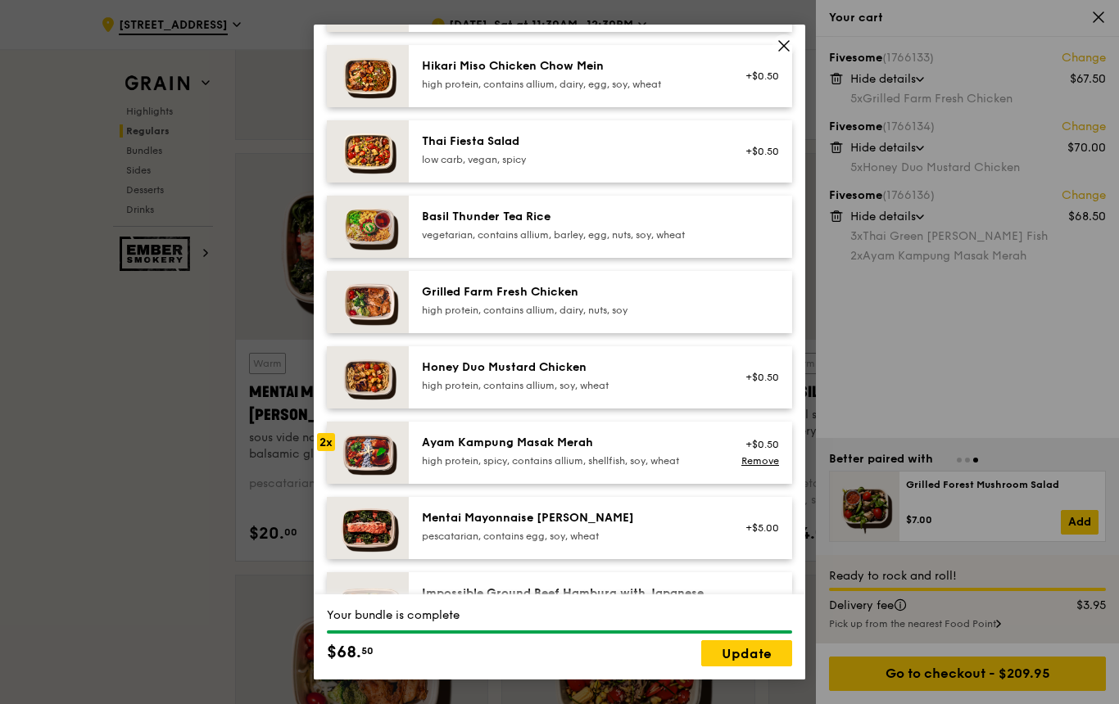
click at [581, 468] on div "high protein, spicy, contains allium, shellfish, soy, wheat" at bounding box center [569, 461] width 294 height 13
click at [761, 467] on link "Remove" at bounding box center [760, 460] width 38 height 11
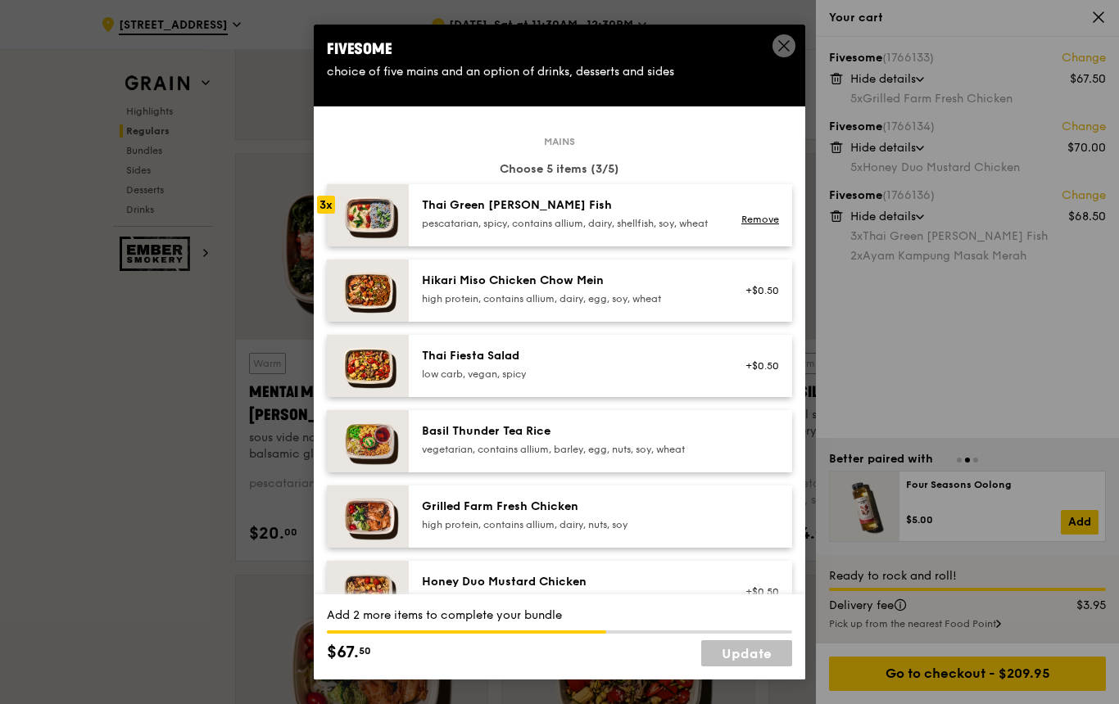
scroll to position [0, 0]
click at [639, 230] on div "pescatarian, spicy, contains allium, dairy, shellfish, soy, wheat" at bounding box center [569, 223] width 294 height 13
click at [640, 230] on div "pescatarian, spicy, contains allium, dairy, shellfish, soy, wheat" at bounding box center [569, 223] width 294 height 13
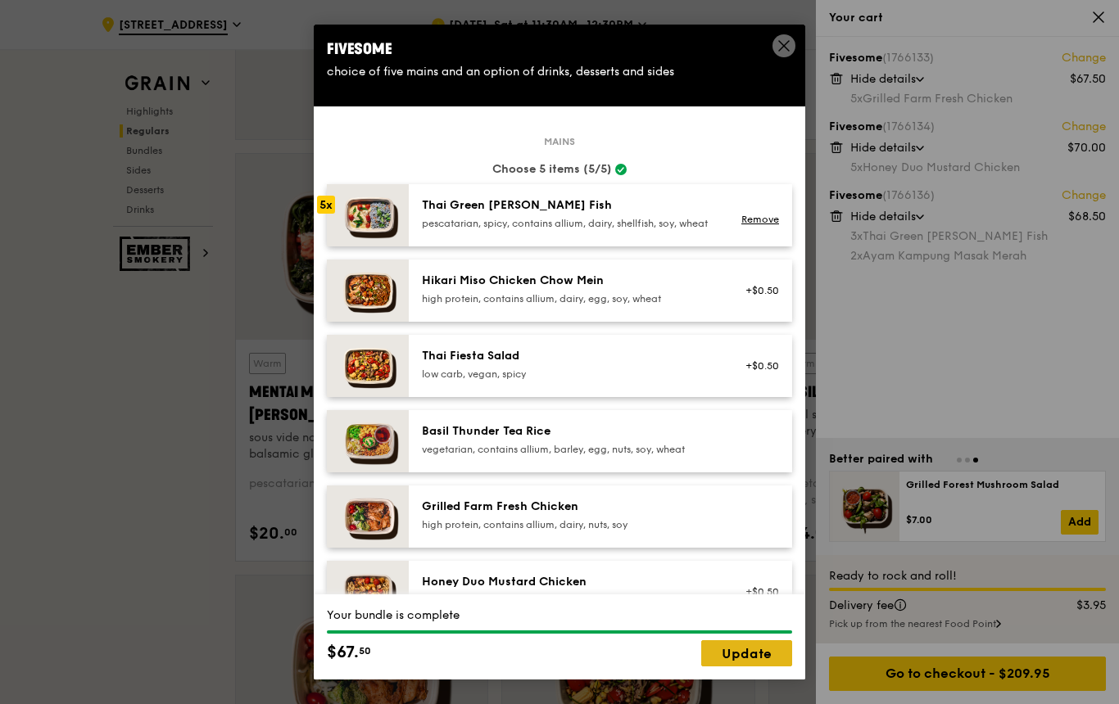
click at [770, 667] on link "Update" at bounding box center [746, 653] width 91 height 26
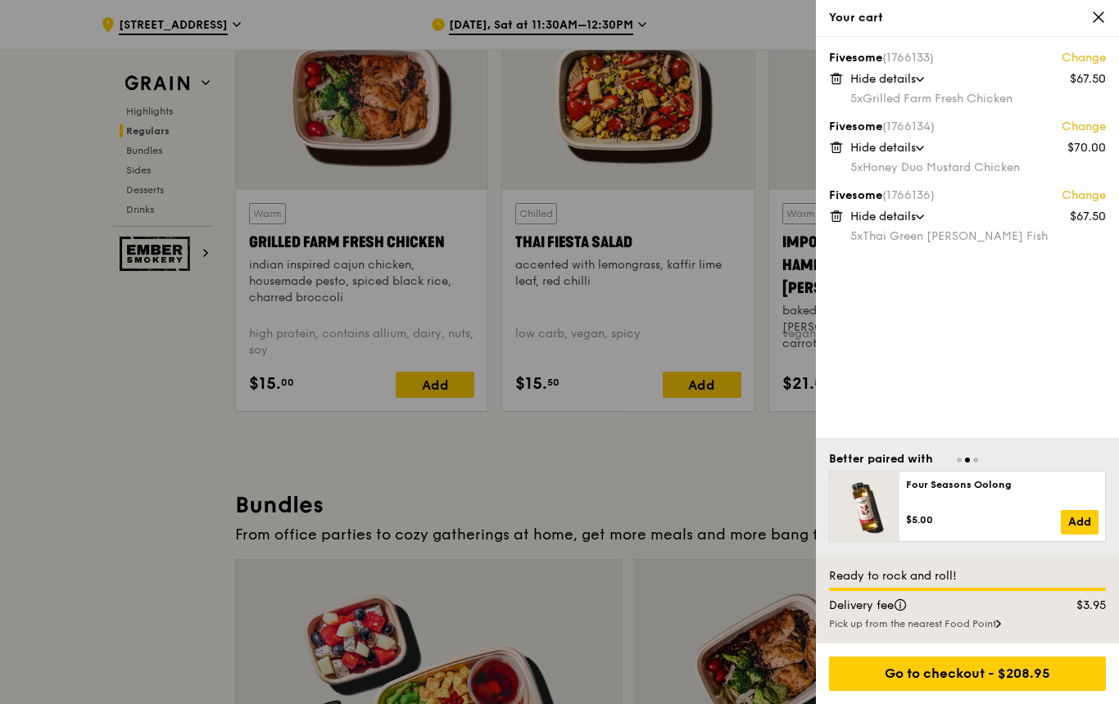
scroll to position [1915, 0]
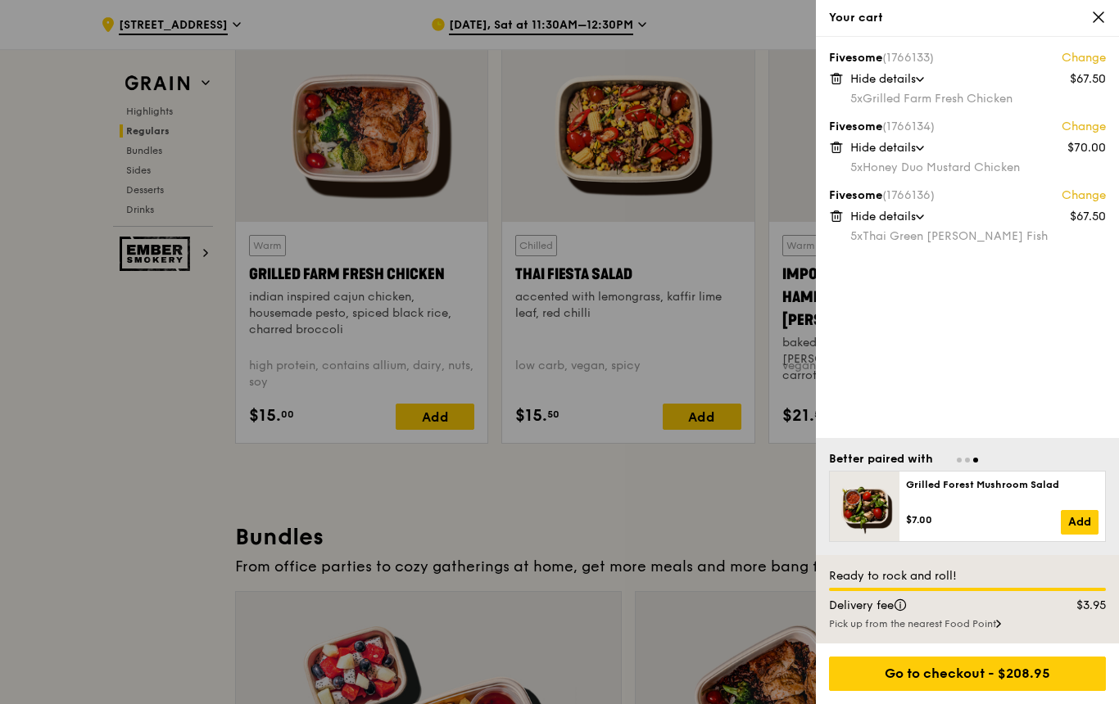
click at [1101, 16] on icon at bounding box center [1098, 17] width 15 height 15
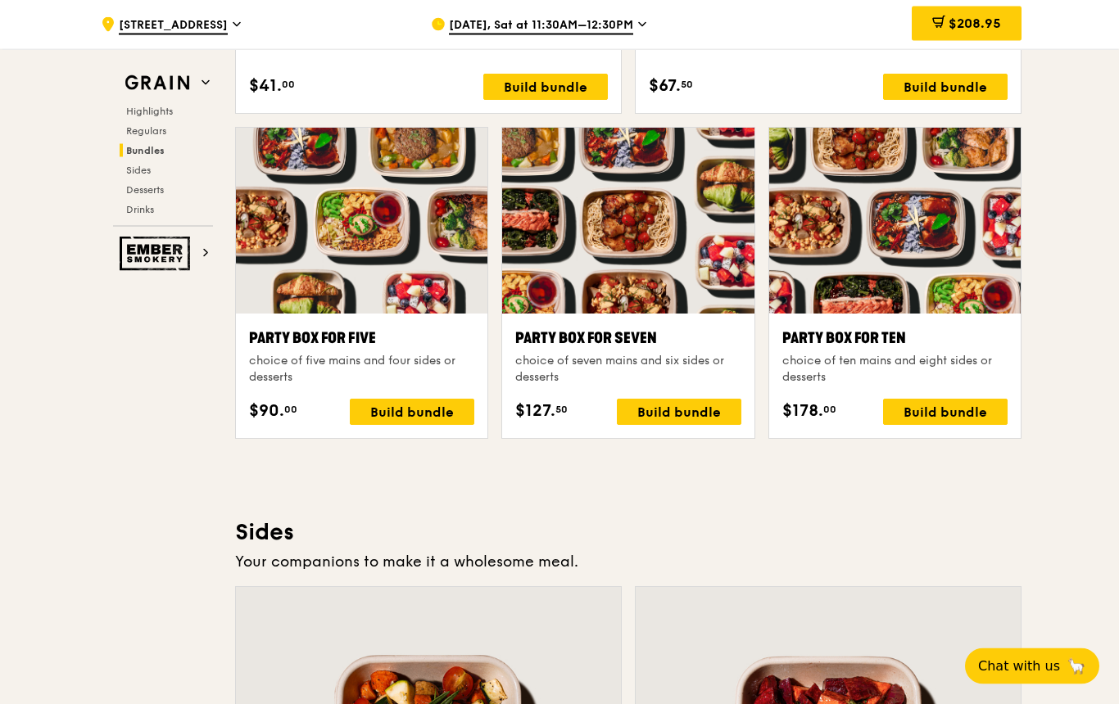
scroll to position [3209, 0]
click at [928, 221] on div at bounding box center [894, 221] width 251 height 186
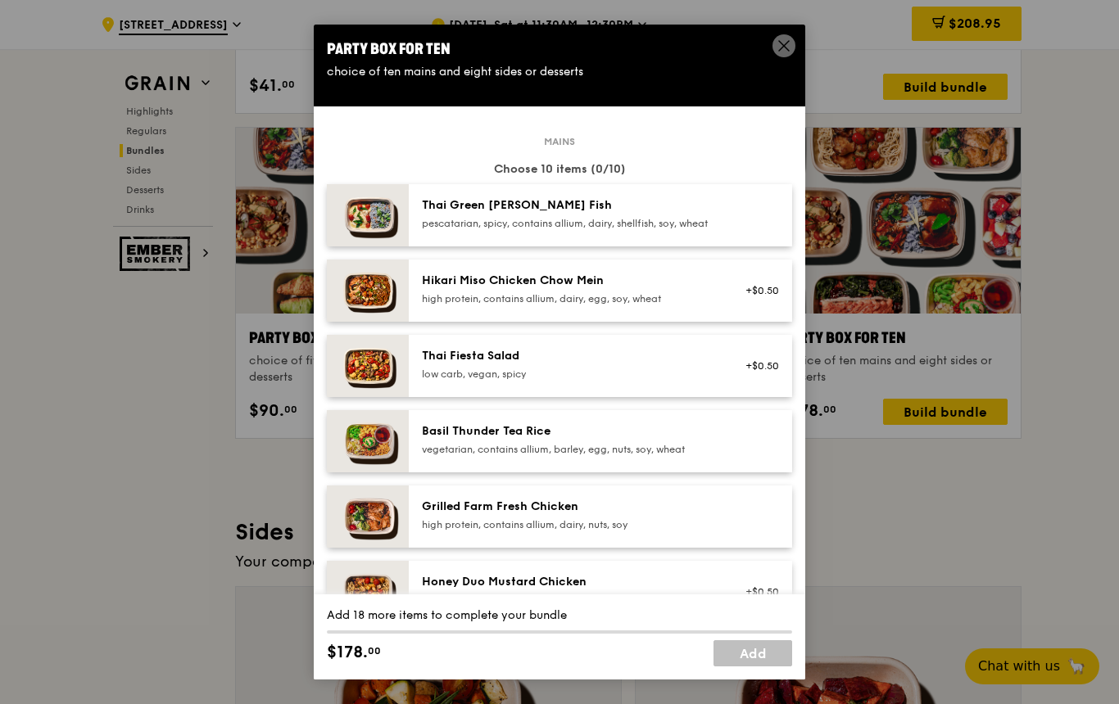
scroll to position [0, 0]
click at [793, 57] on span at bounding box center [783, 45] width 23 height 23
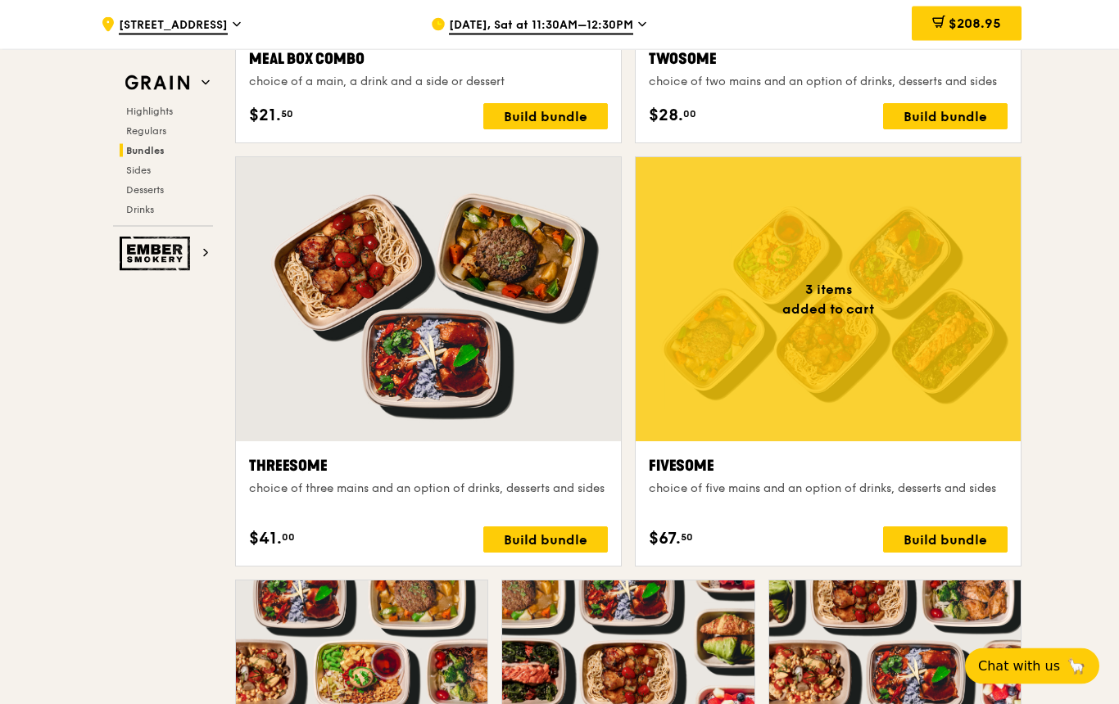
scroll to position [2757, 0]
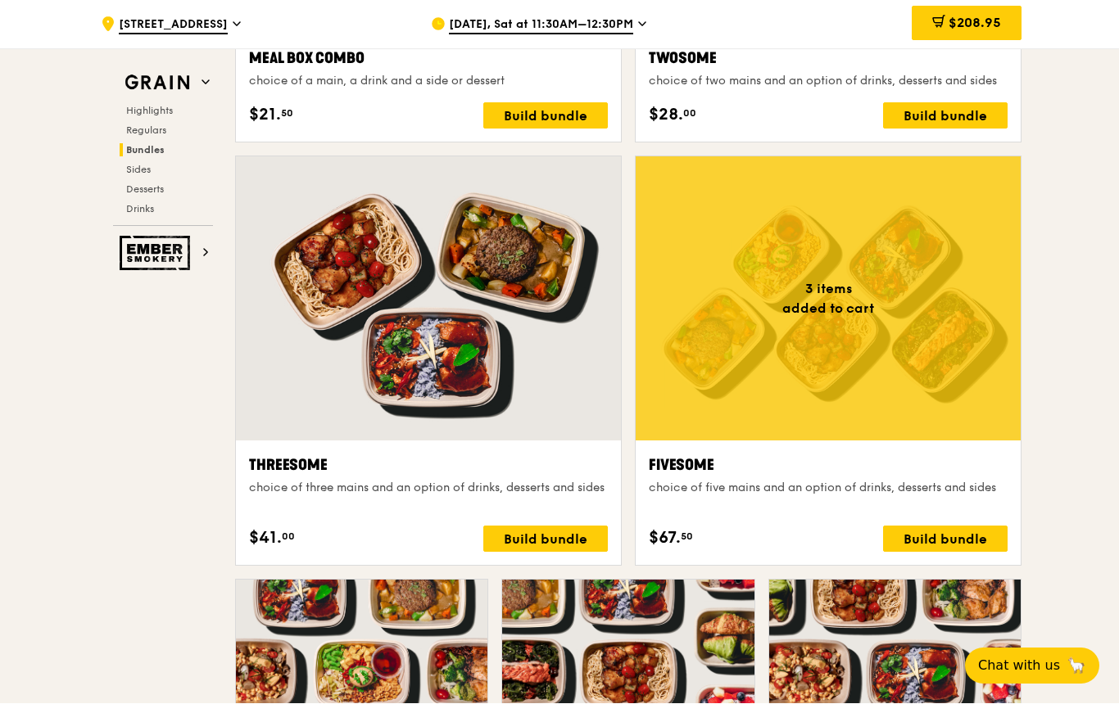
click at [807, 159] on div at bounding box center [828, 299] width 385 height 284
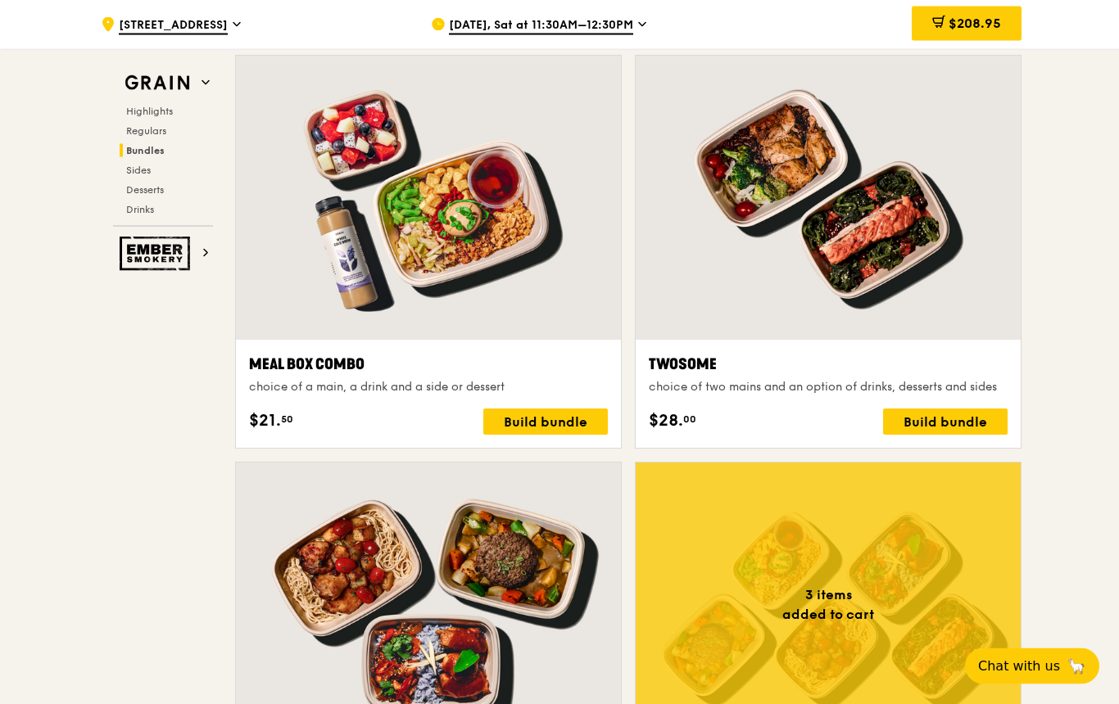
scroll to position [2447, 0]
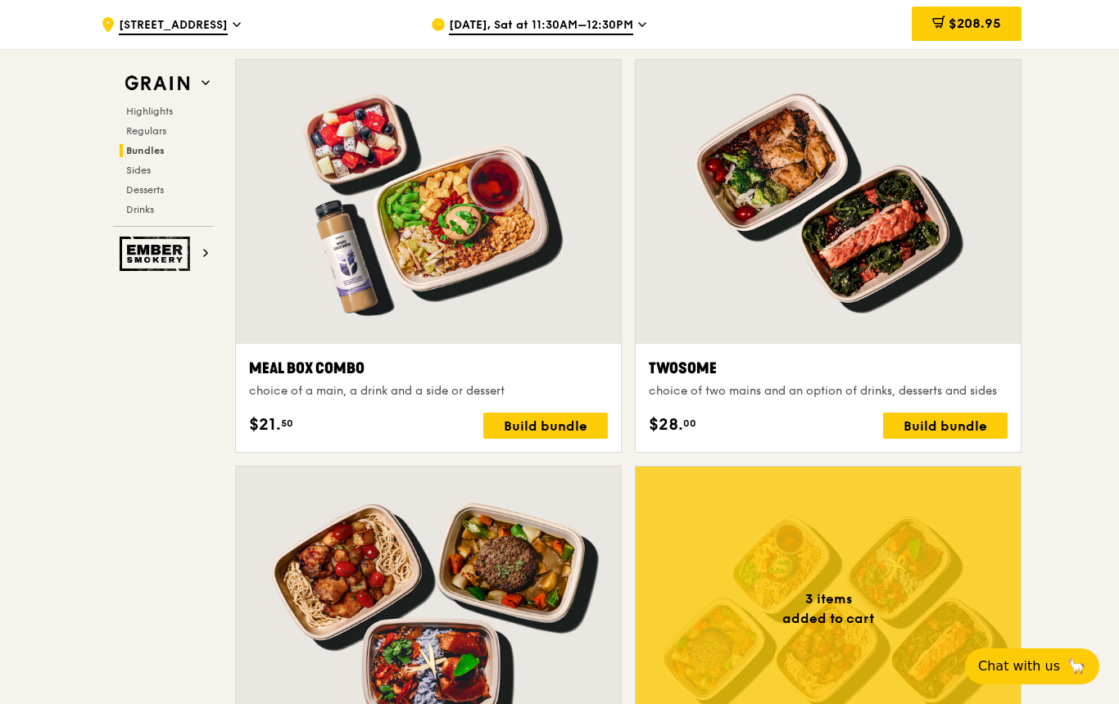
click at [882, 225] on div at bounding box center [828, 202] width 385 height 284
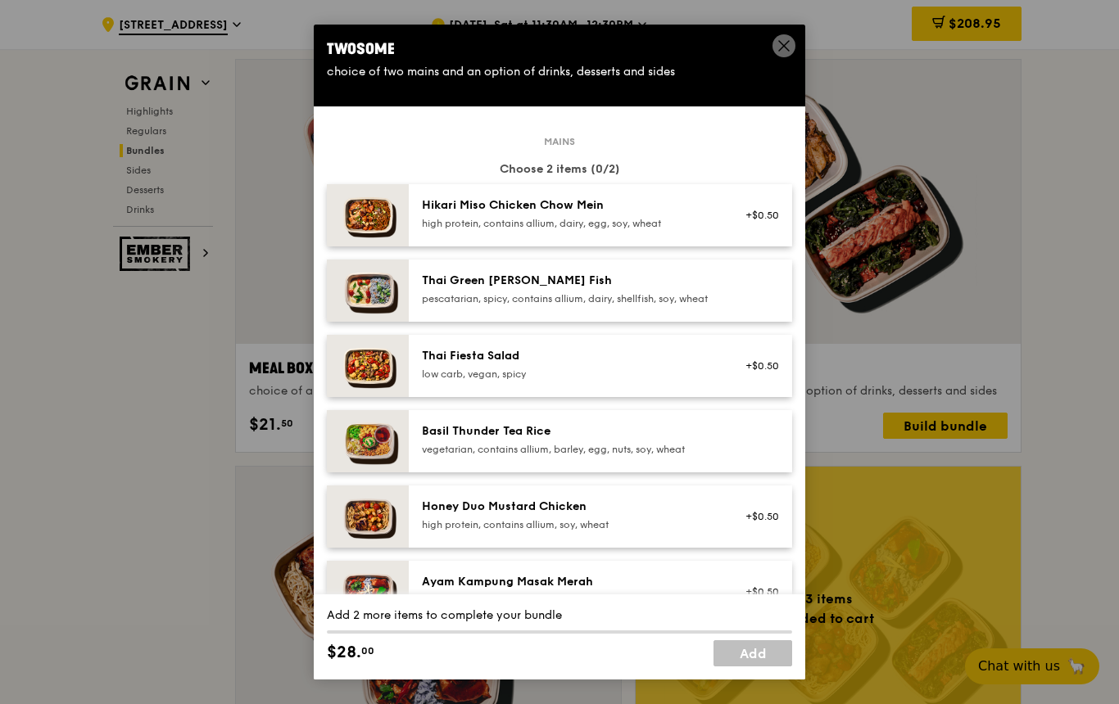
click at [729, 309] on div at bounding box center [757, 291] width 63 height 36
click at [691, 305] on div "pescatarian, spicy, contains allium, dairy, shellfish, soy, wheat" at bounding box center [569, 298] width 294 height 13
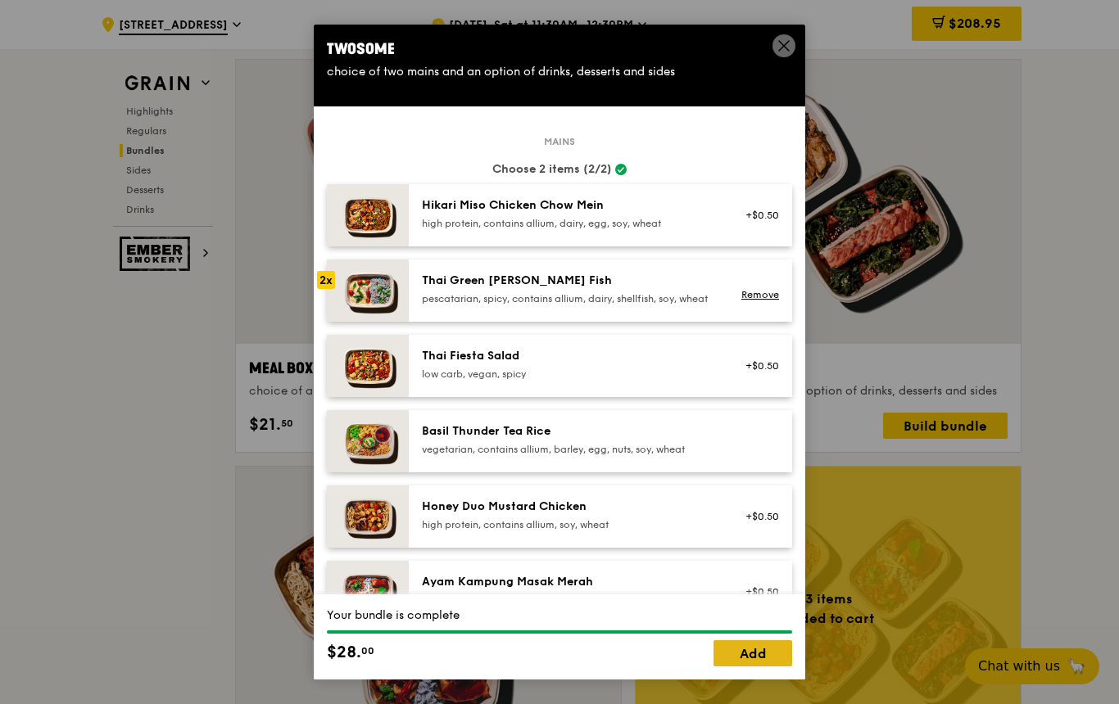
click at [783, 667] on link "Add" at bounding box center [752, 653] width 79 height 26
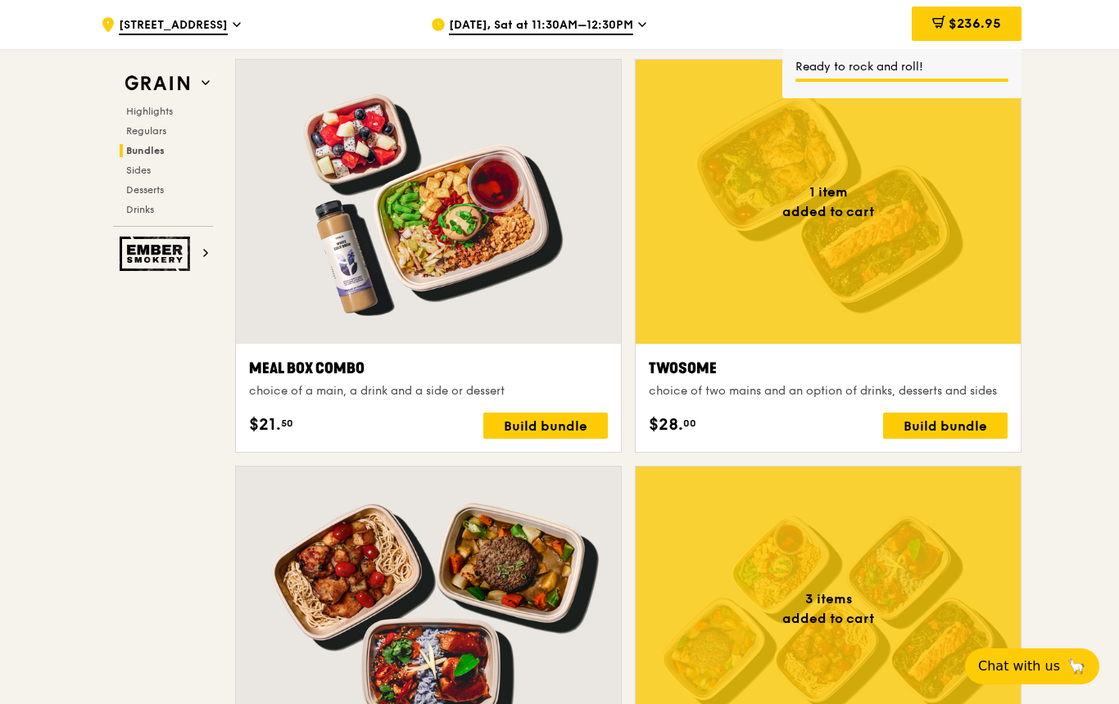
click at [930, 229] on div at bounding box center [828, 202] width 385 height 284
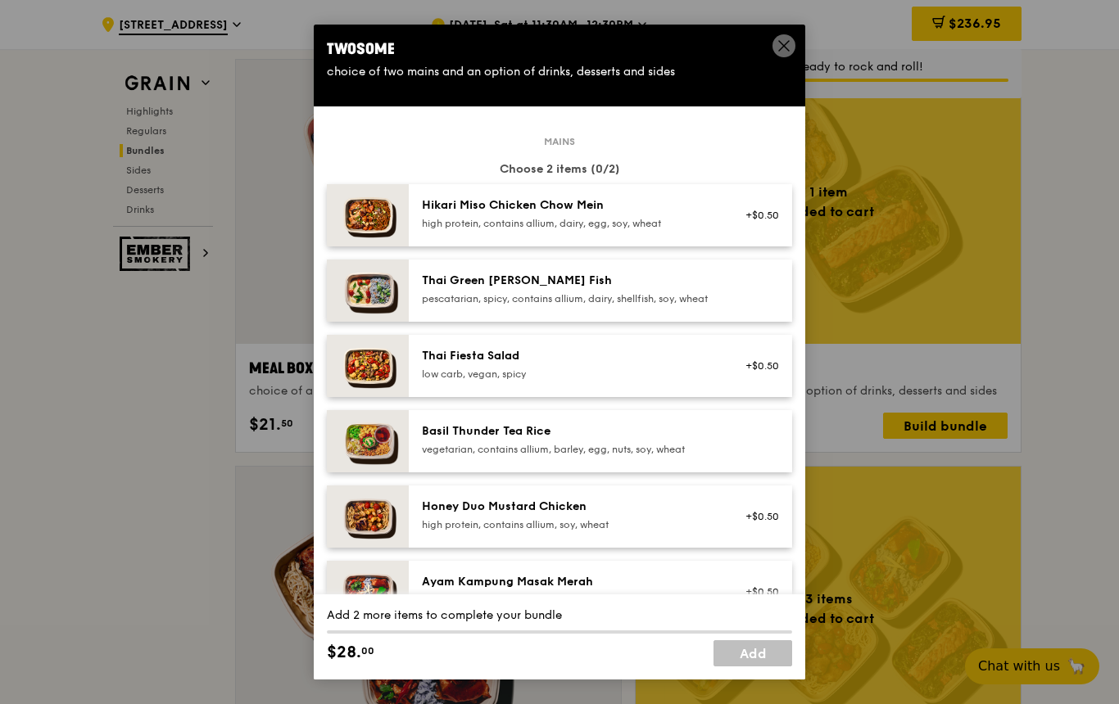
click at [711, 305] on div "Thai Green [PERSON_NAME] Fish pescatarian, spicy, contains allium, dairy, shell…" at bounding box center [569, 289] width 294 height 33
click at [654, 305] on div "pescatarian, spicy, contains allium, dairy, shellfish, soy, wheat" at bounding box center [569, 298] width 294 height 13
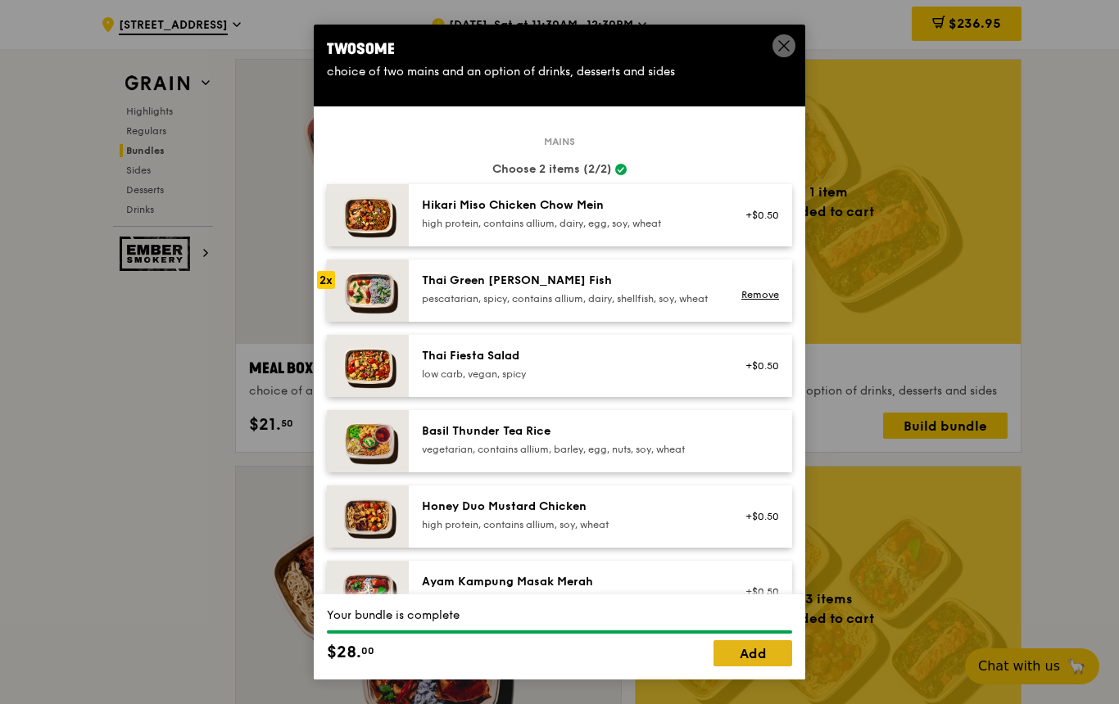
click at [776, 667] on link "Add" at bounding box center [752, 653] width 79 height 26
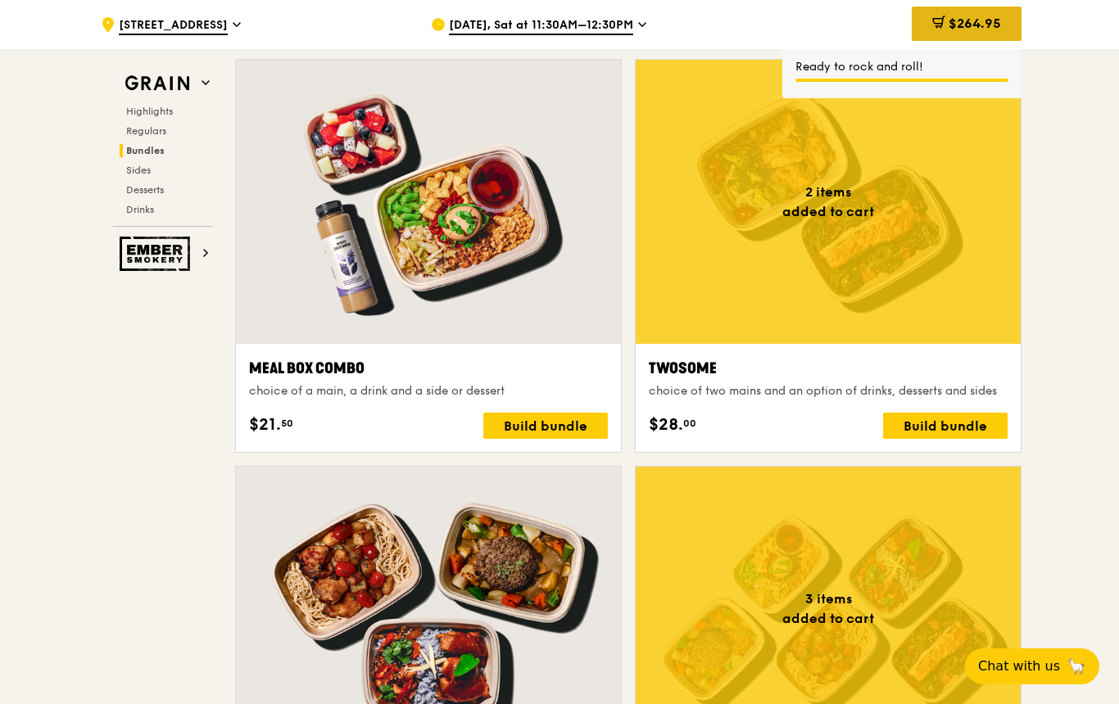
click at [990, 26] on span "$264.95" at bounding box center [974, 24] width 52 height 16
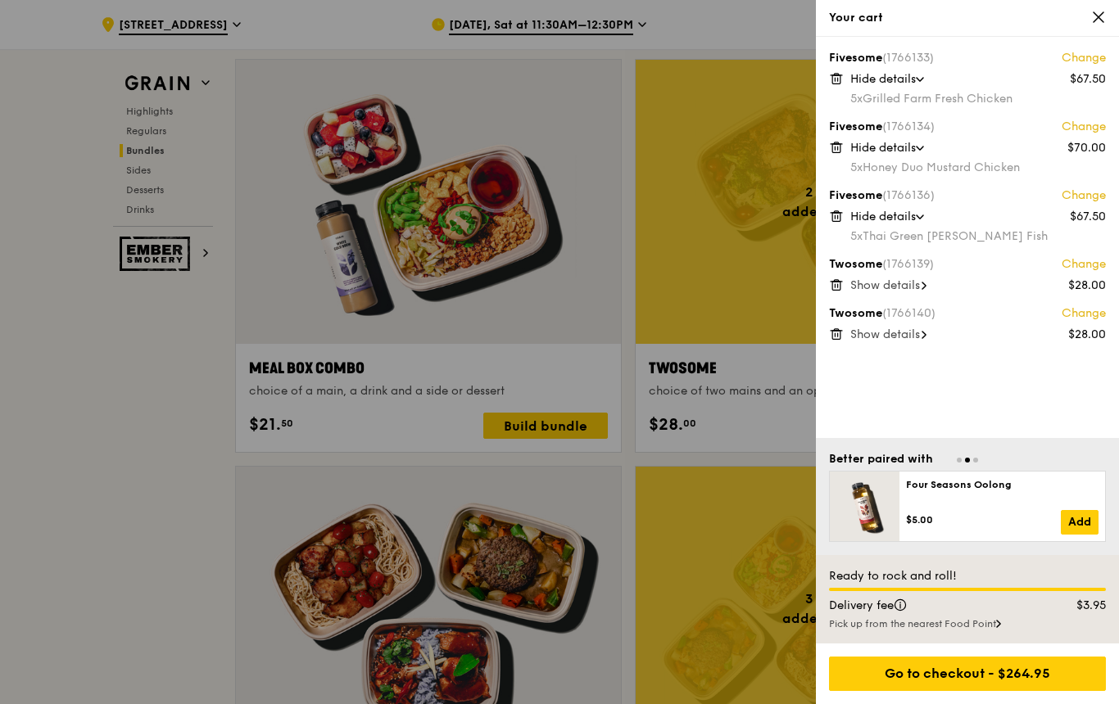
click at [1086, 197] on link "Change" at bounding box center [1083, 196] width 44 height 16
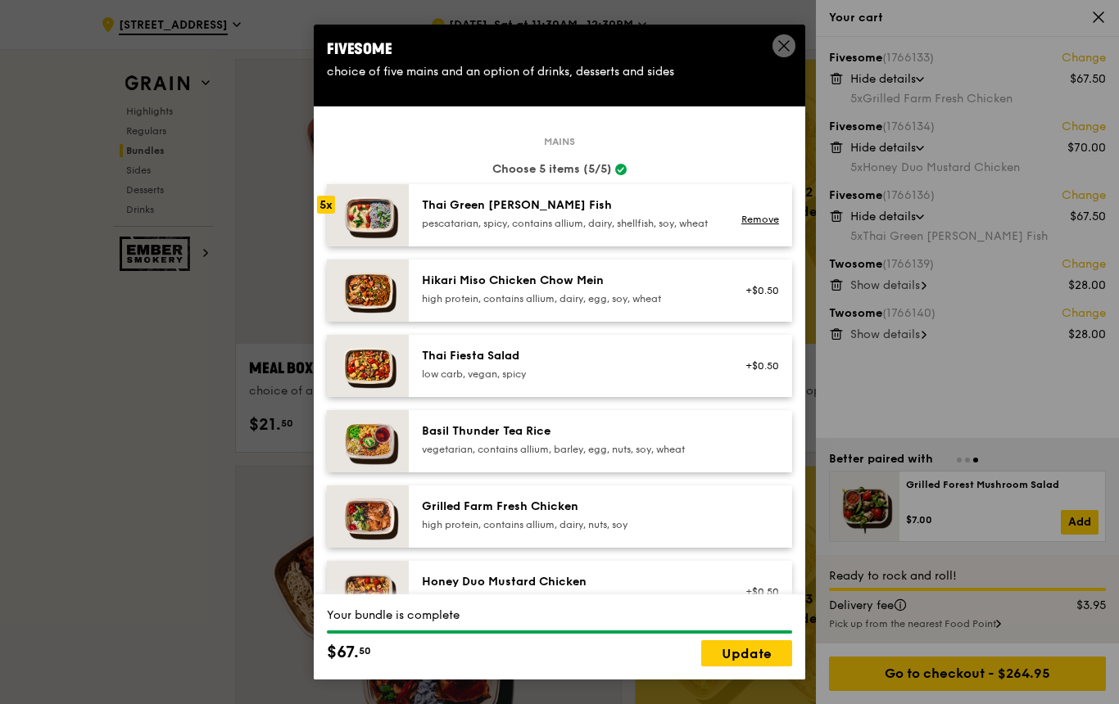
click at [843, 212] on icon at bounding box center [836, 216] width 15 height 15
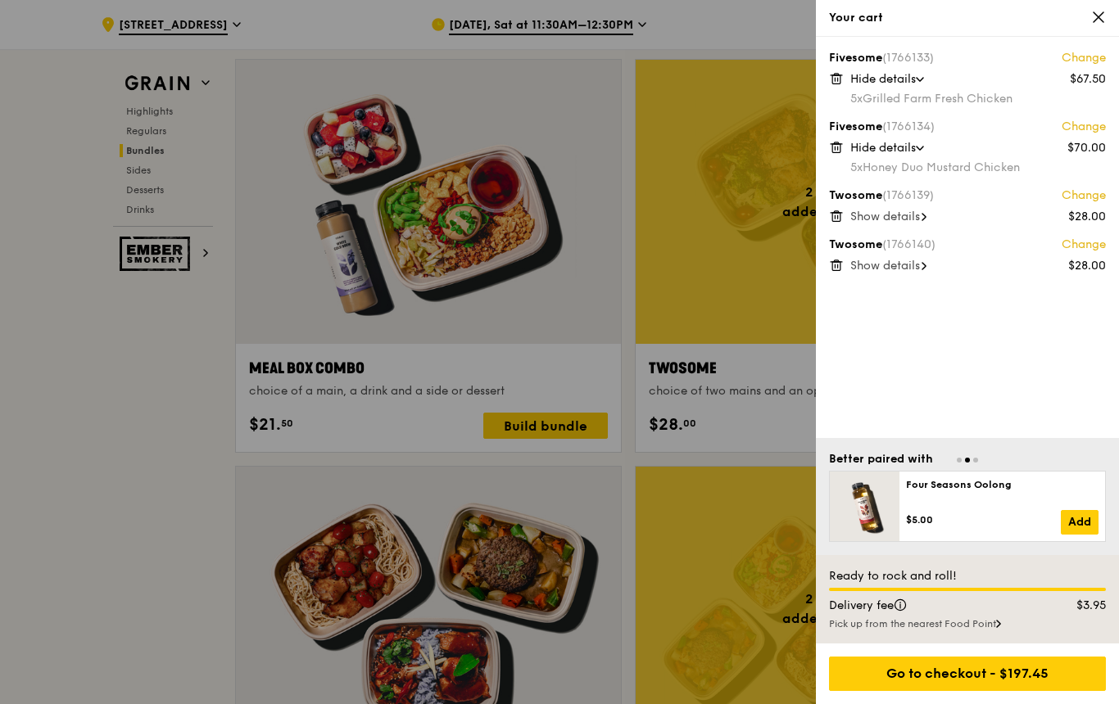
click at [990, 631] on div "Pick up from the nearest Food Point" at bounding box center [967, 623] width 277 height 13
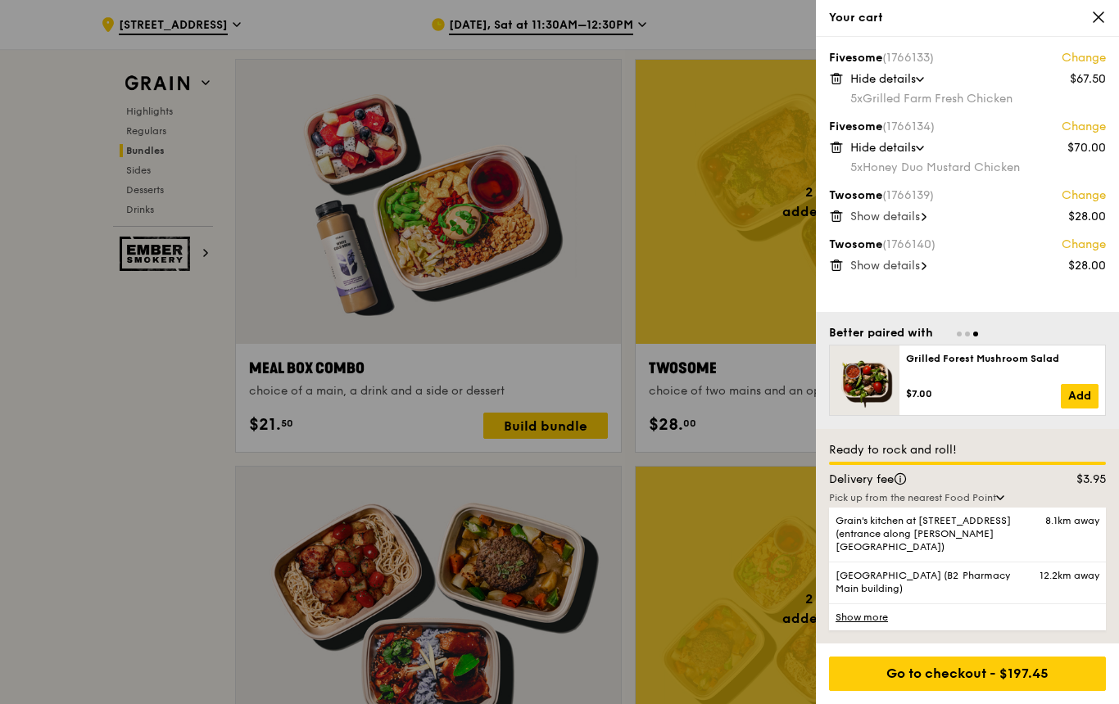
click at [878, 631] on link "Show more" at bounding box center [967, 617] width 277 height 27
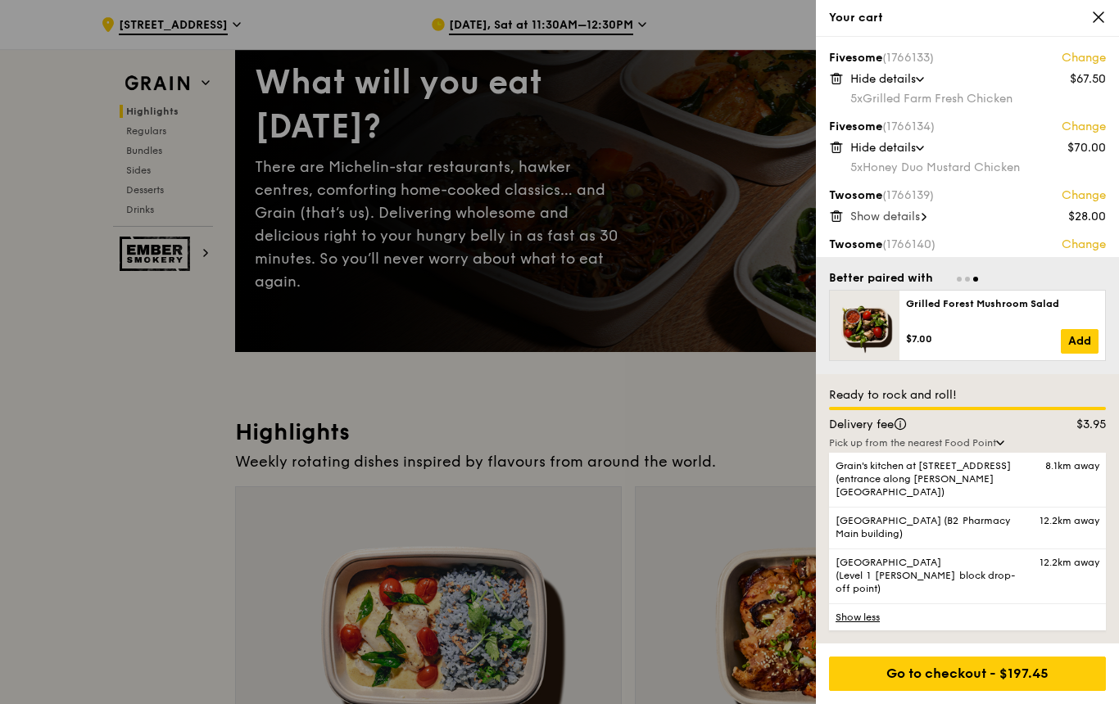
scroll to position [133, 0]
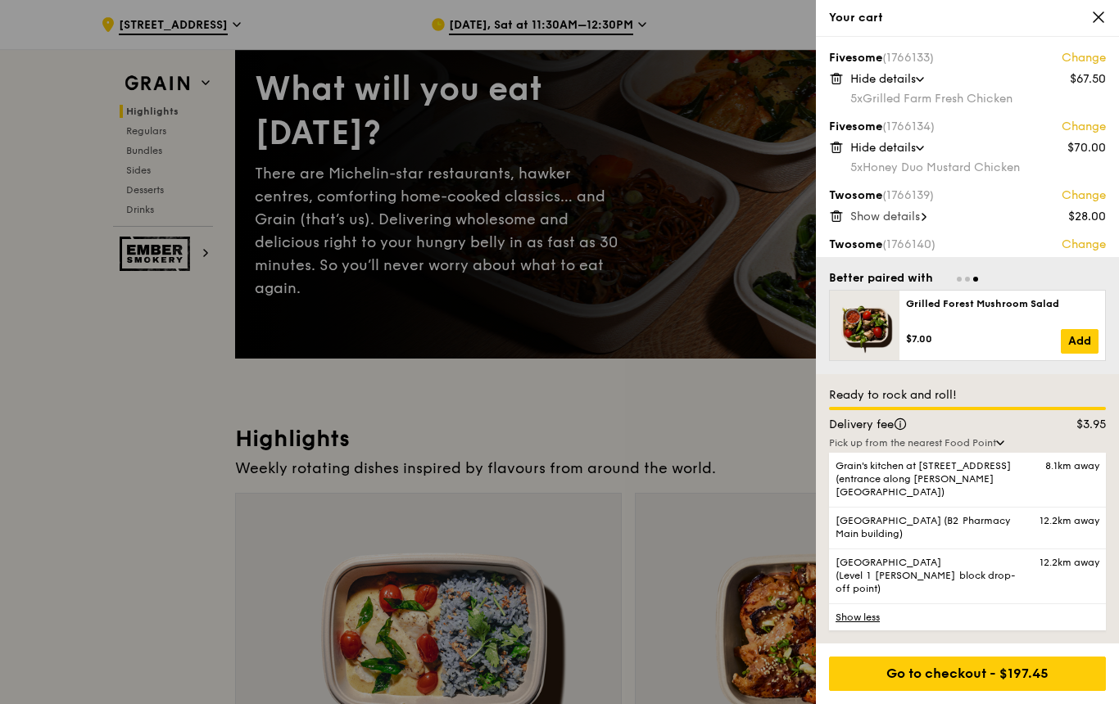
click at [721, 422] on div at bounding box center [559, 352] width 1119 height 704
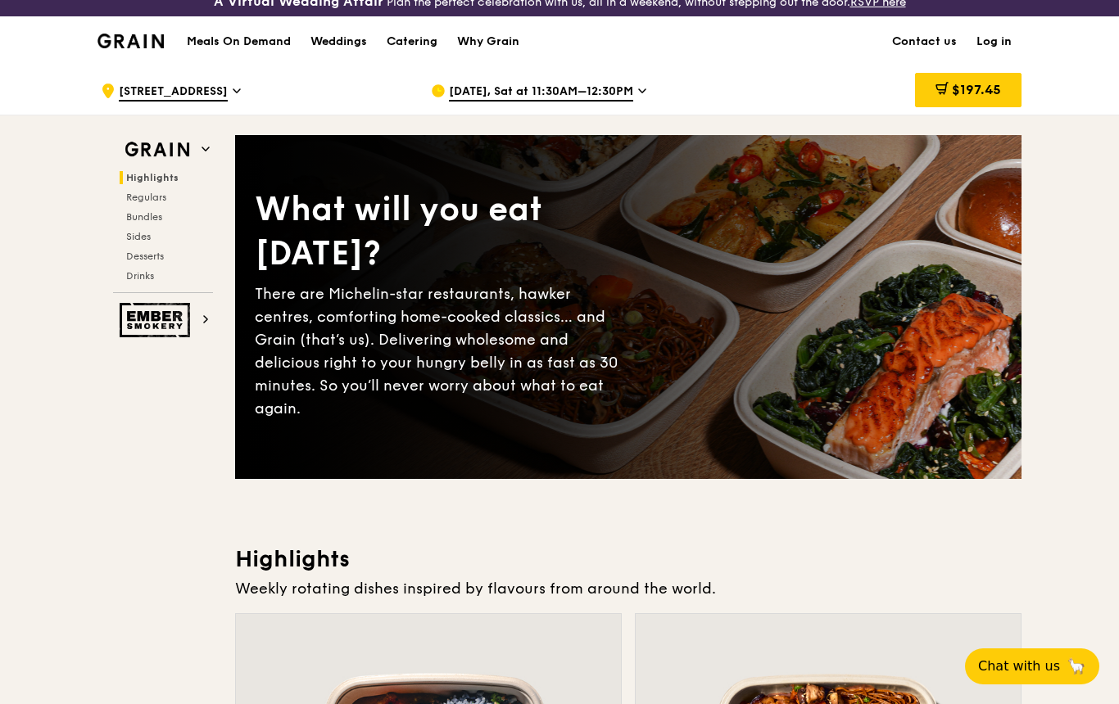
scroll to position [0, 0]
